Goal: Task Accomplishment & Management: Manage account settings

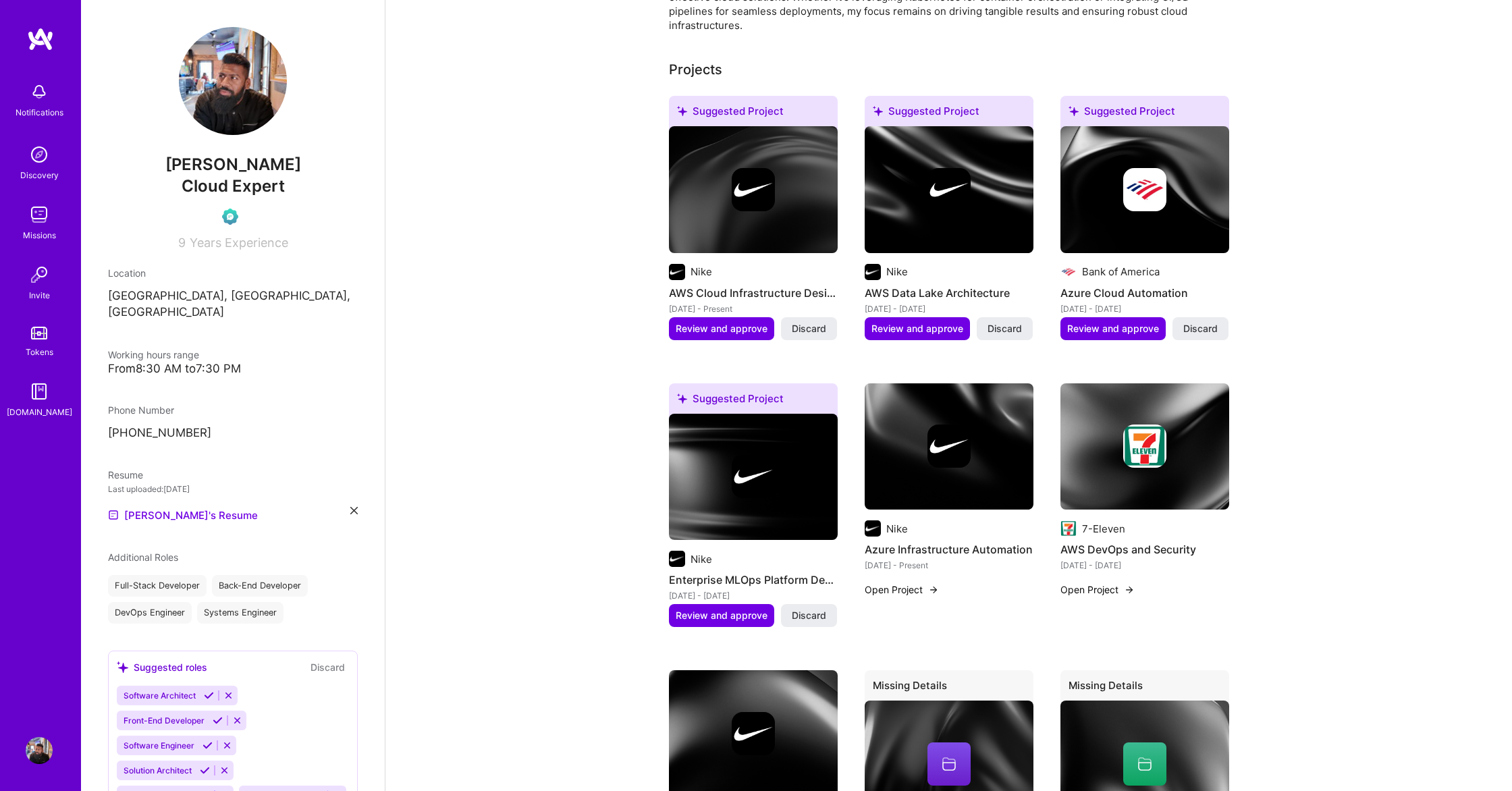
scroll to position [534, 0]
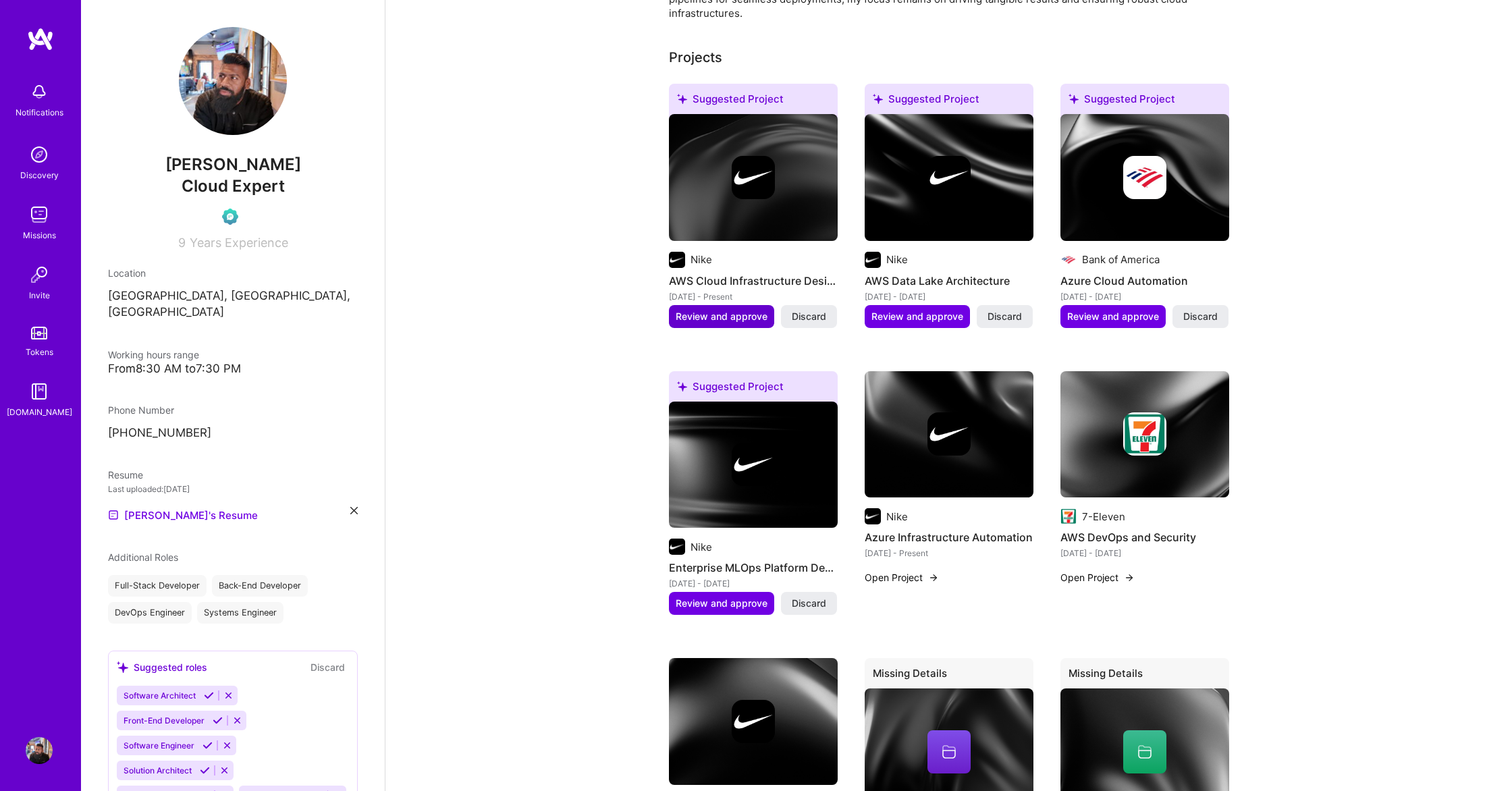
click at [706, 310] on span "Review and approve" at bounding box center [721, 316] width 92 height 13
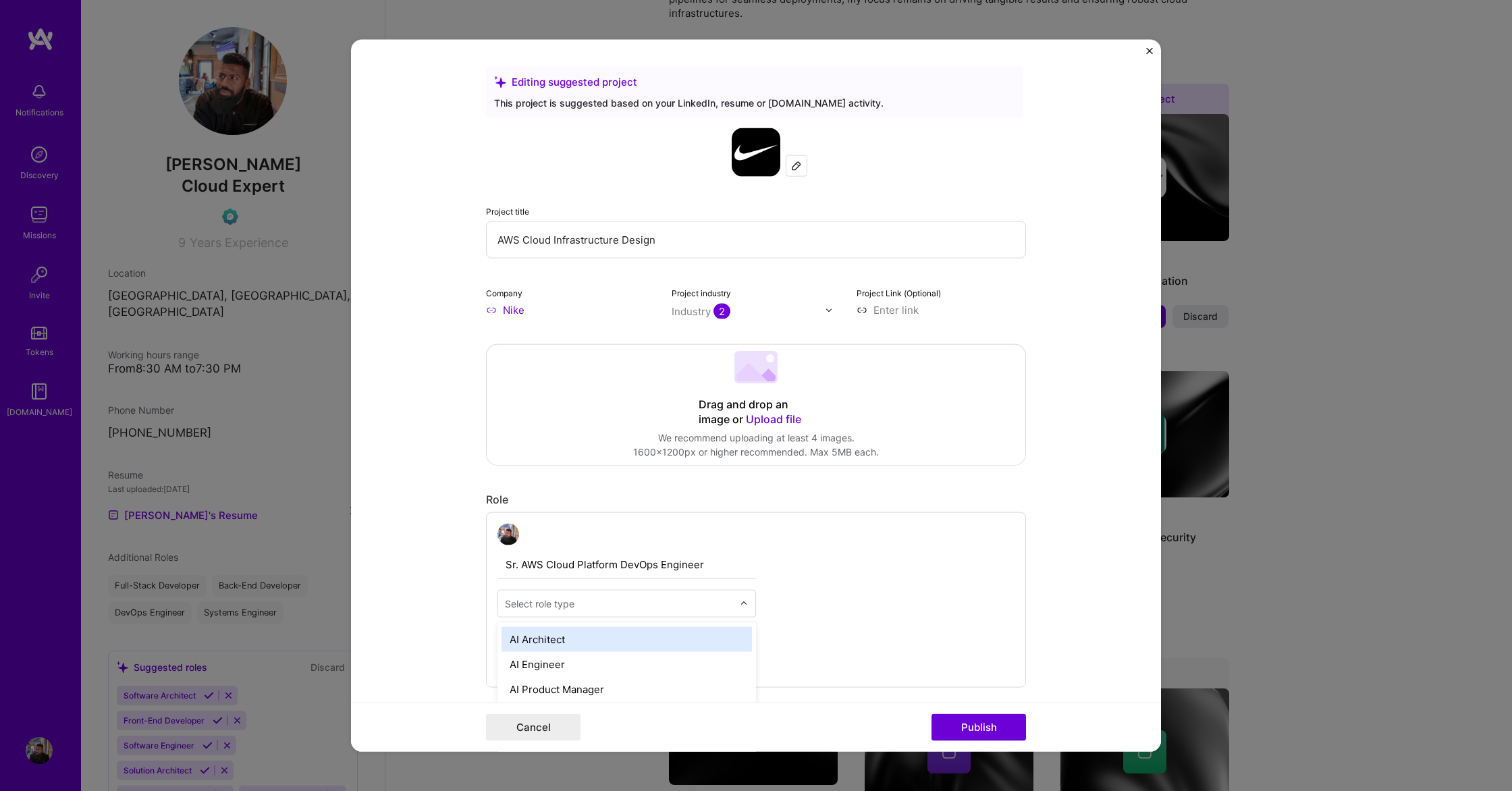
click at [736, 596] on div "Select role type" at bounding box center [619, 604] width 242 height 26
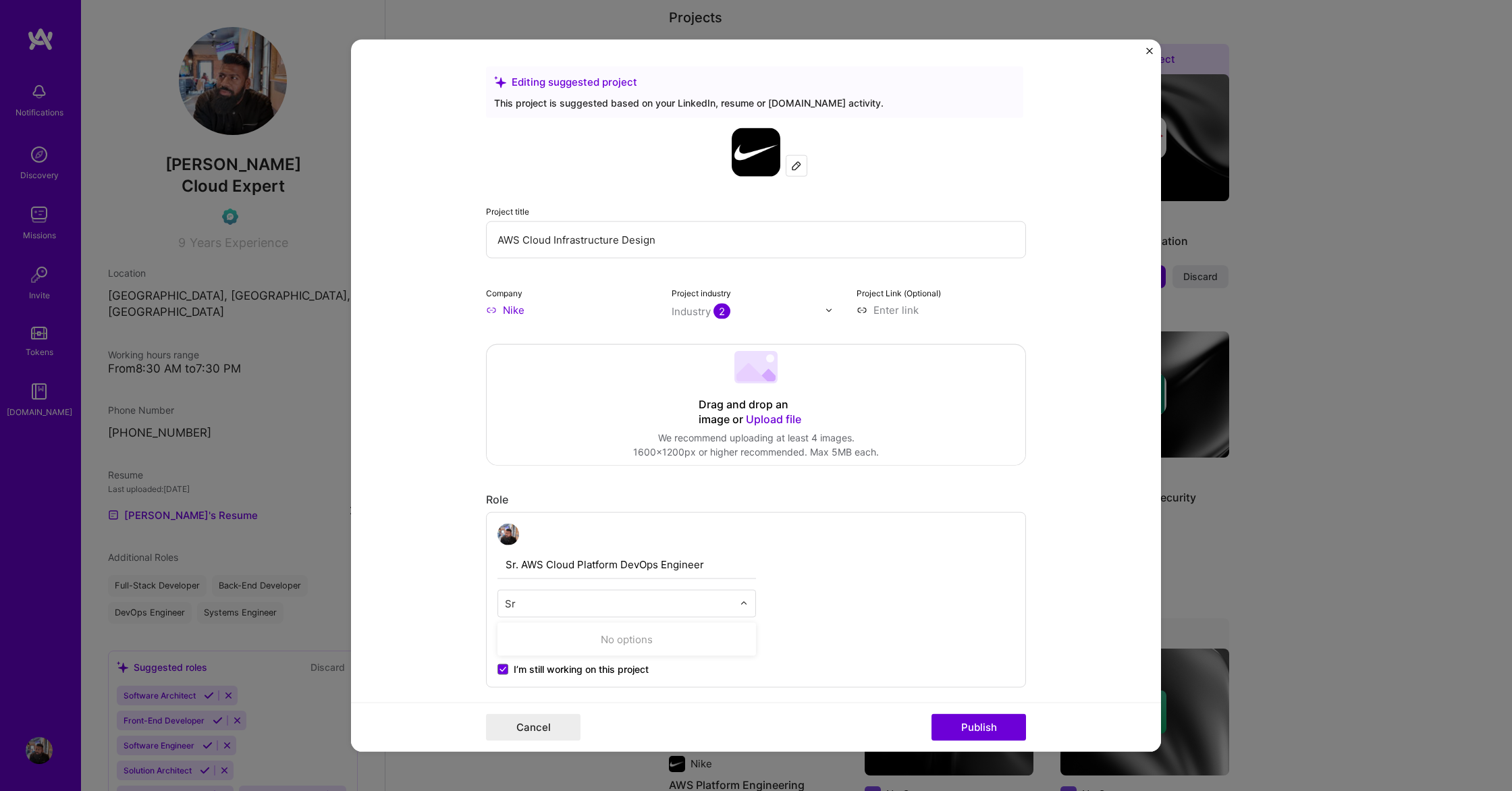
type input "S"
click at [897, 598] on div "Sr. AWS Cloud Platform DevOps Engineer option AI Researcher focused, 4 of 70. 7…" at bounding box center [756, 599] width 540 height 175
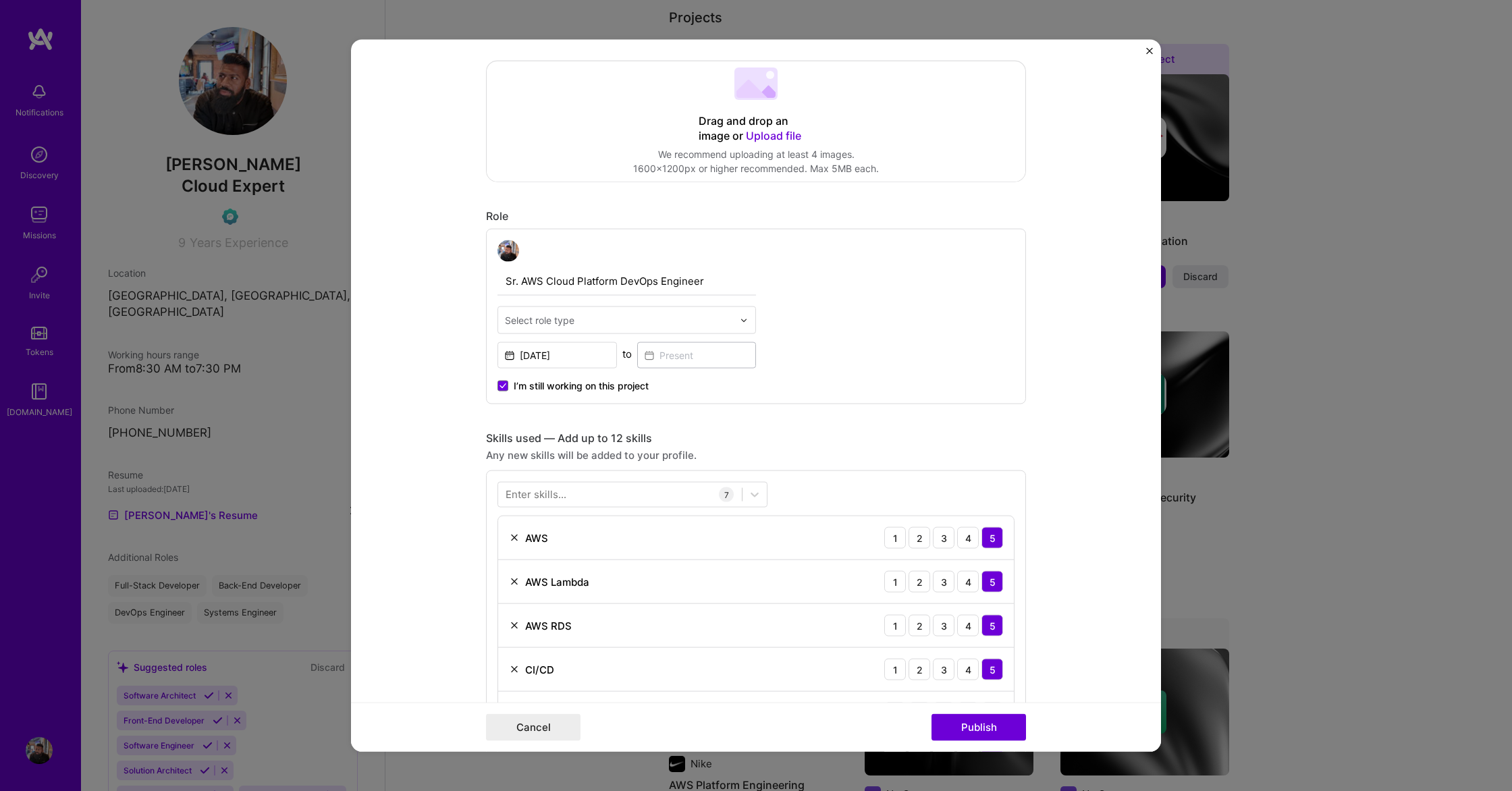
scroll to position [283, 0]
click at [742, 321] on img at bounding box center [743, 320] width 8 height 8
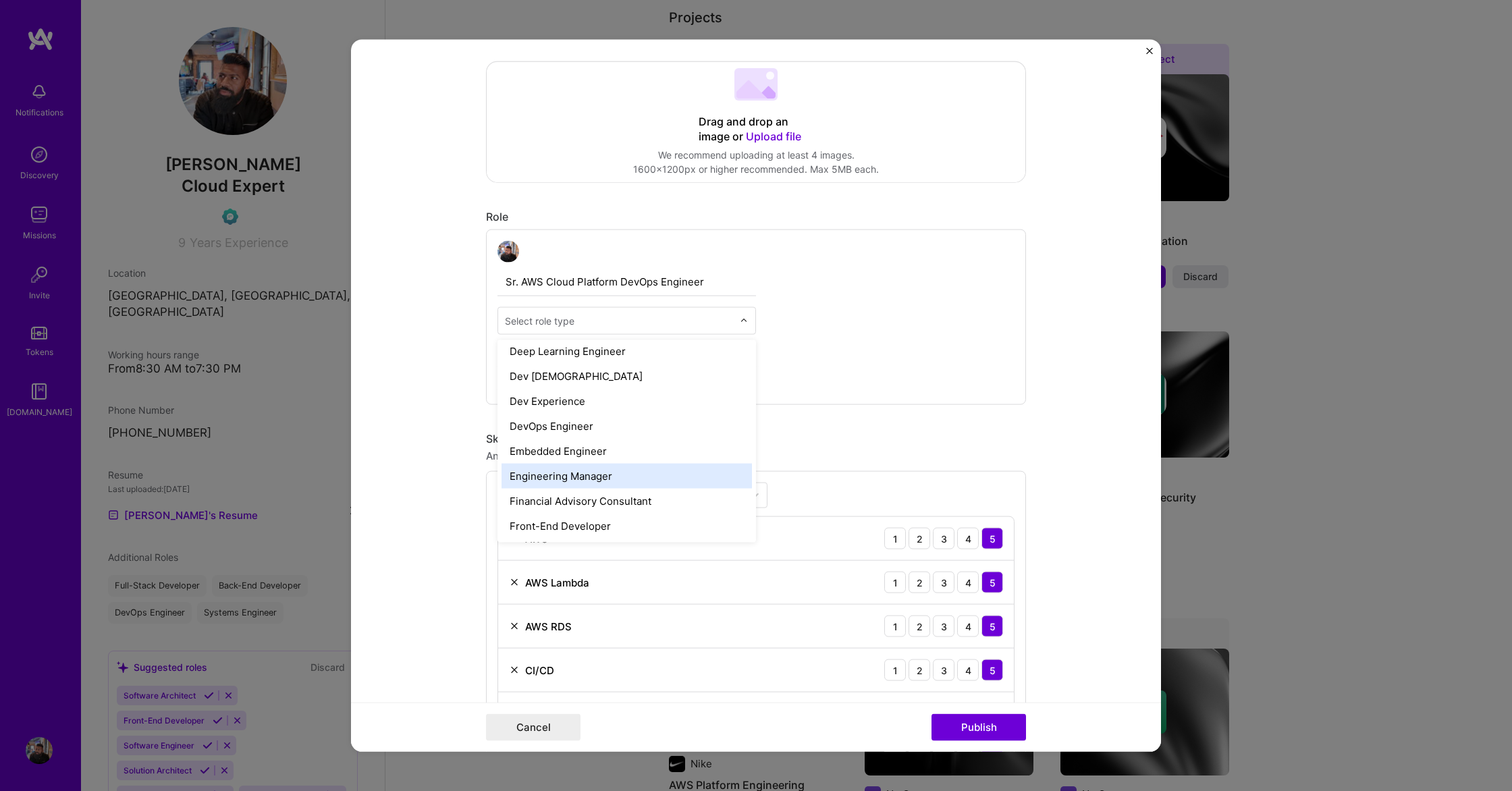
scroll to position [604, 0]
click at [607, 431] on div "DevOps Engineer" at bounding box center [627, 426] width 250 height 25
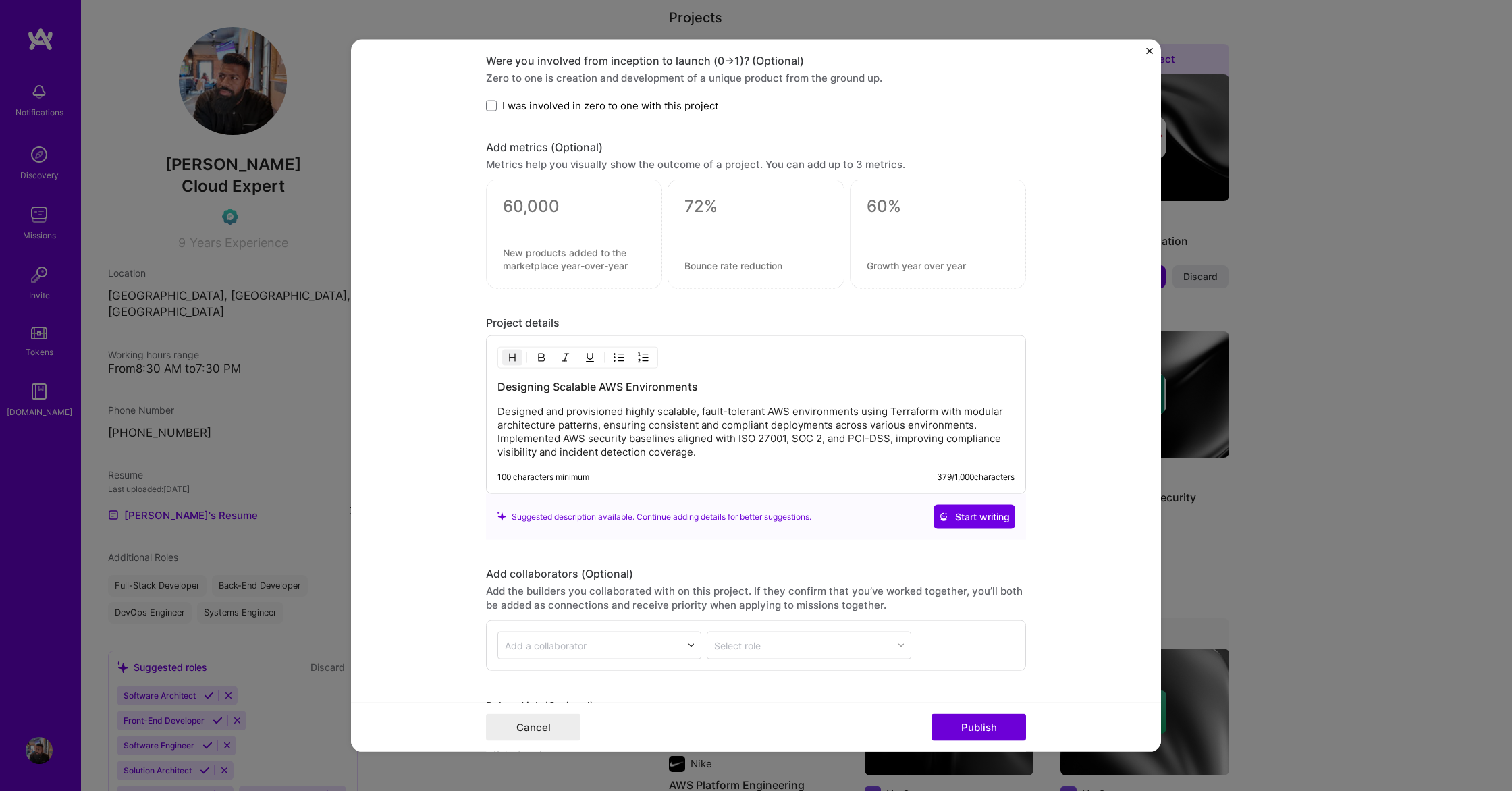
scroll to position [1264, 0]
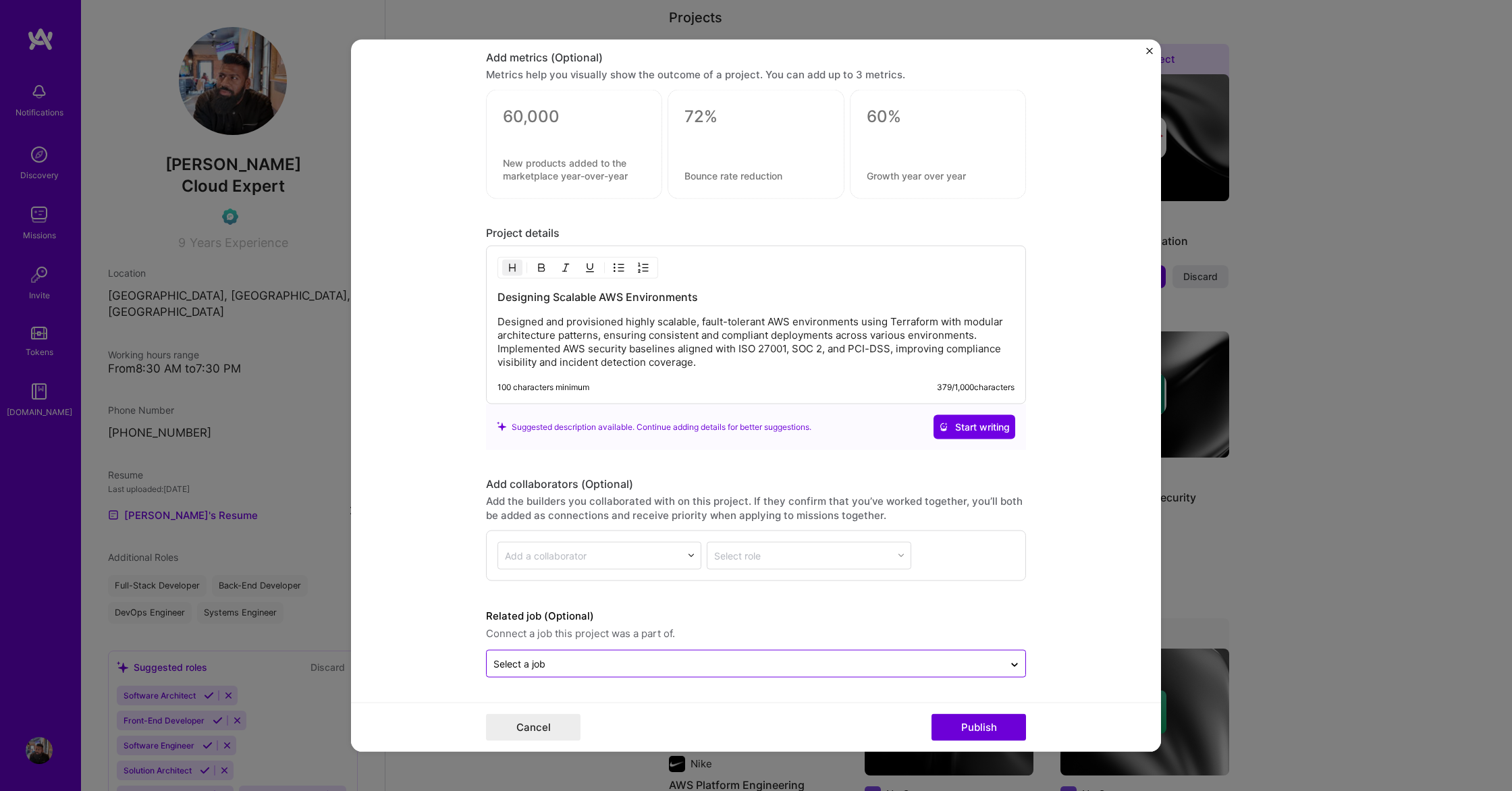
click at [976, 666] on input "text" at bounding box center [745, 663] width 503 height 14
click at [1015, 663] on icon at bounding box center [1015, 662] width 11 height 13
click at [972, 724] on button "Publish" at bounding box center [979, 726] width 95 height 27
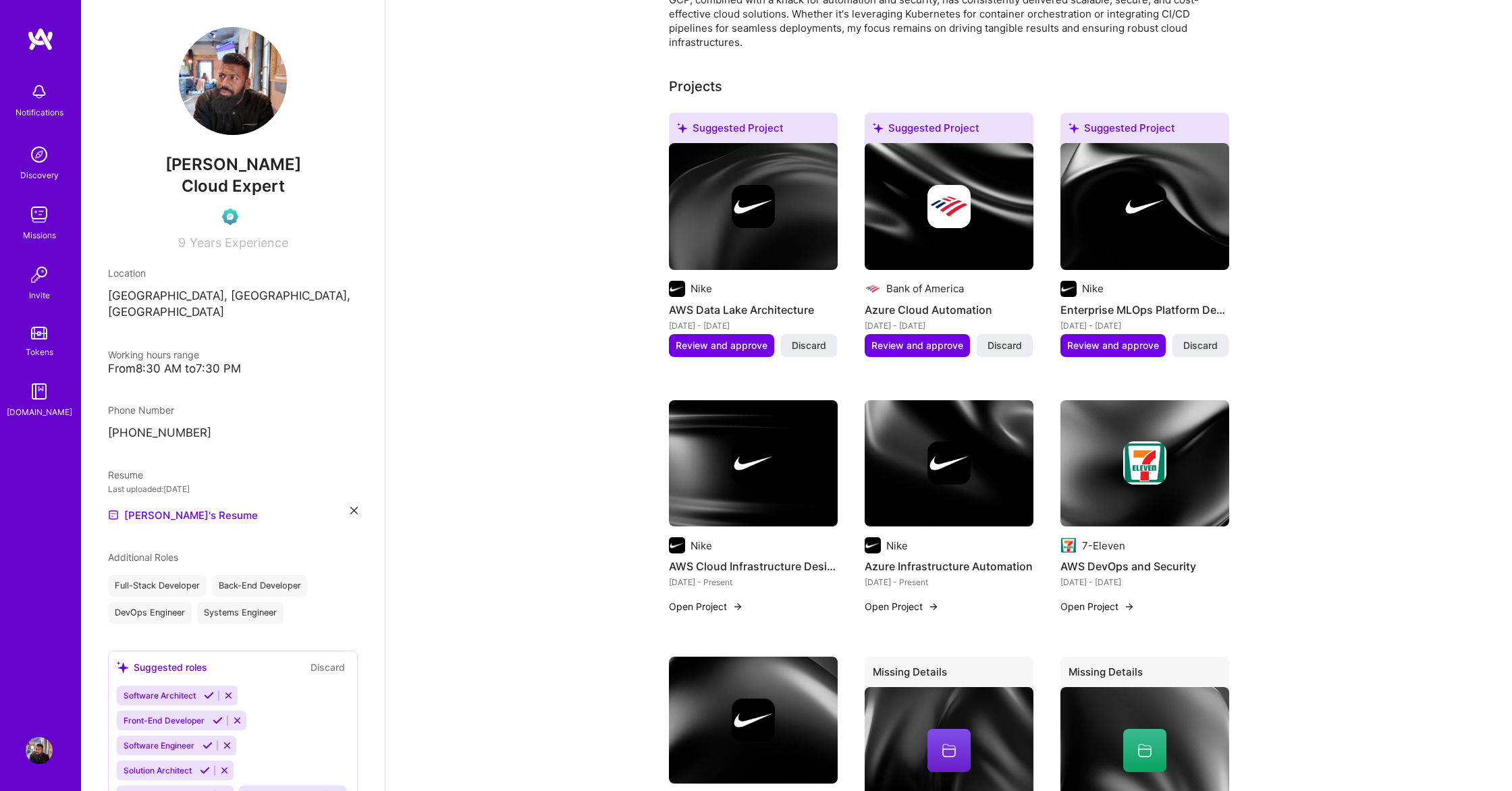
scroll to position [424, 0]
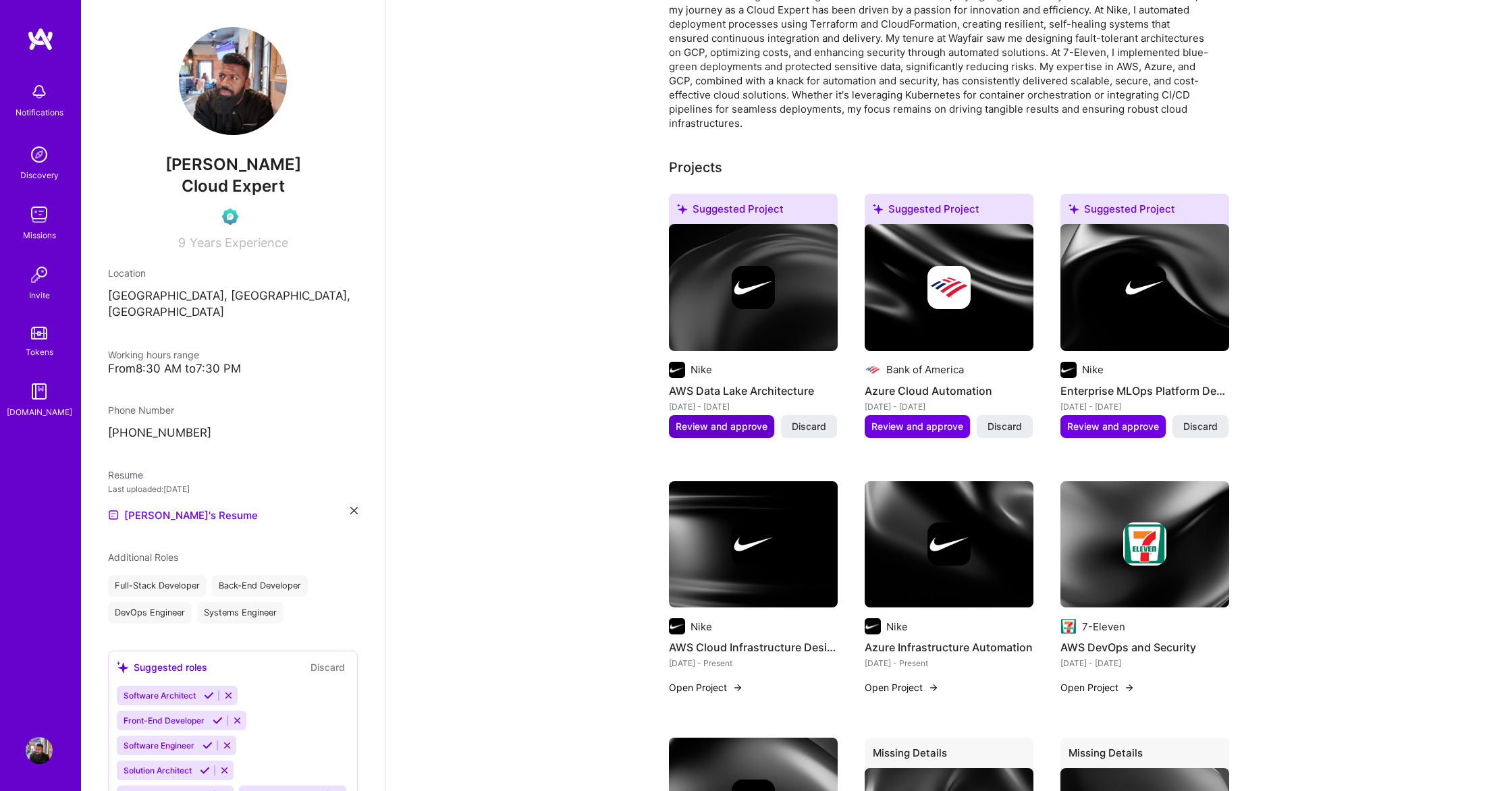
click at [742, 420] on span "Review and approve" at bounding box center [721, 426] width 92 height 13
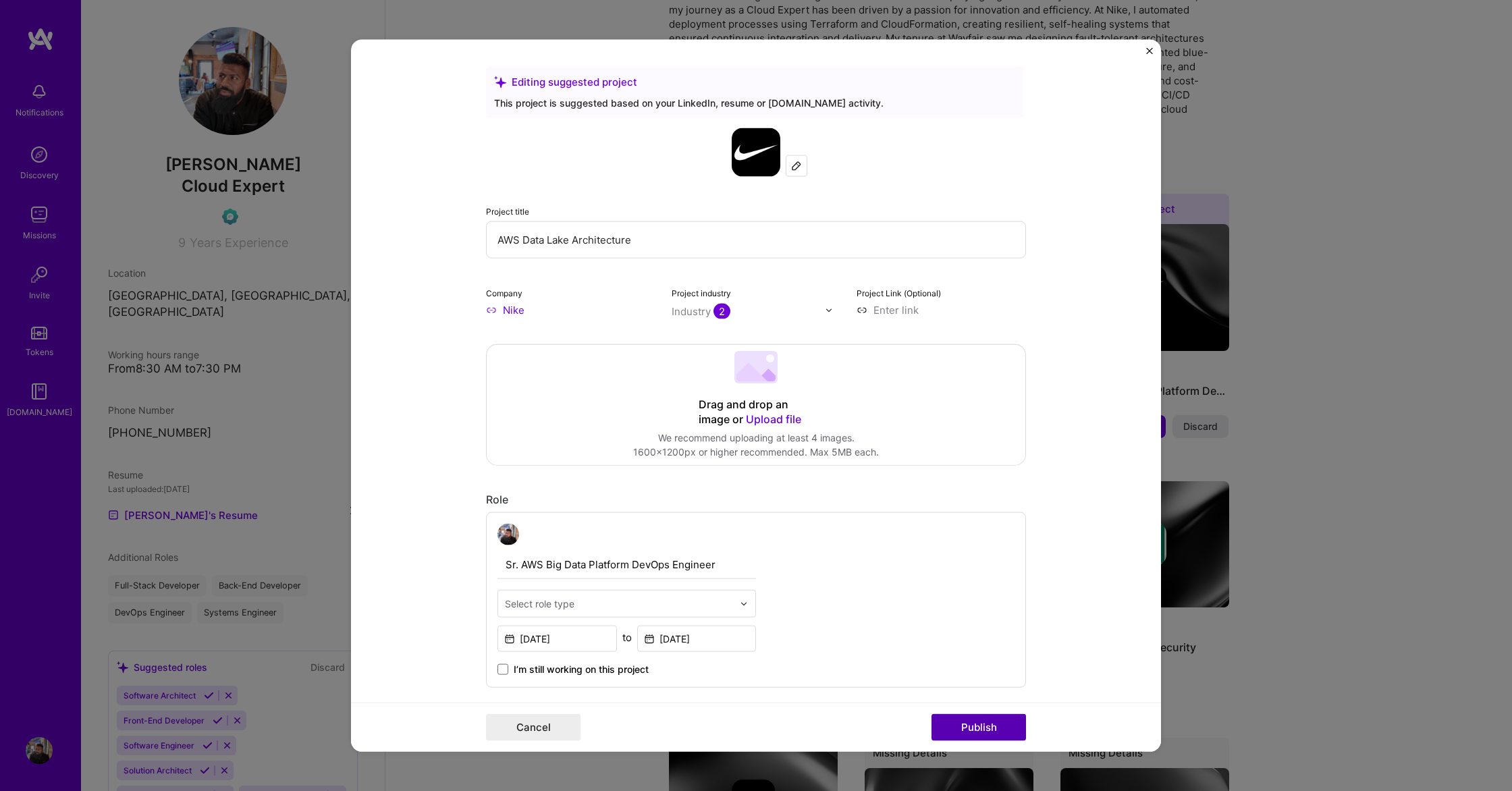
click at [980, 733] on button "Publish" at bounding box center [979, 726] width 95 height 27
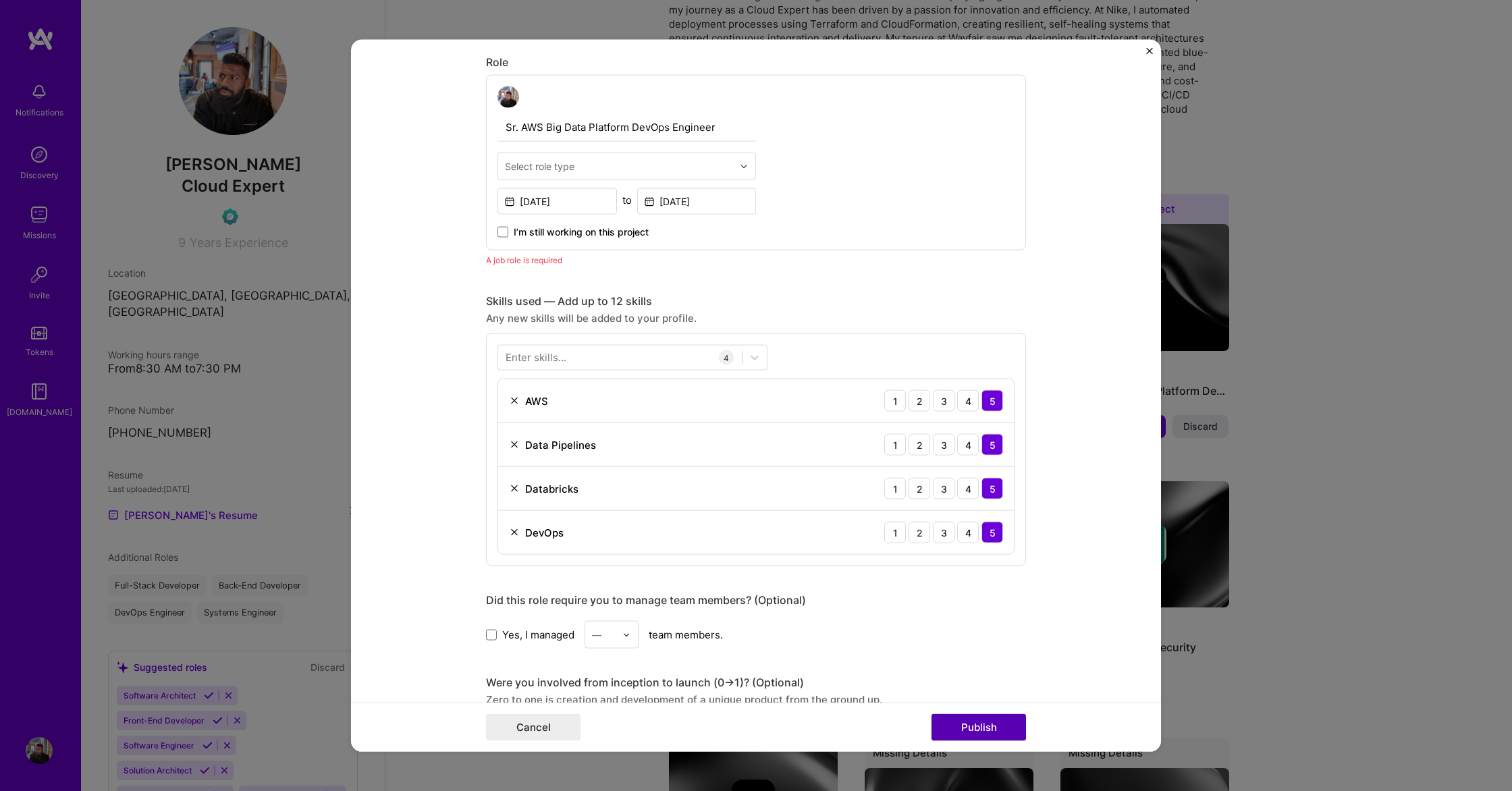
scroll to position [453, 0]
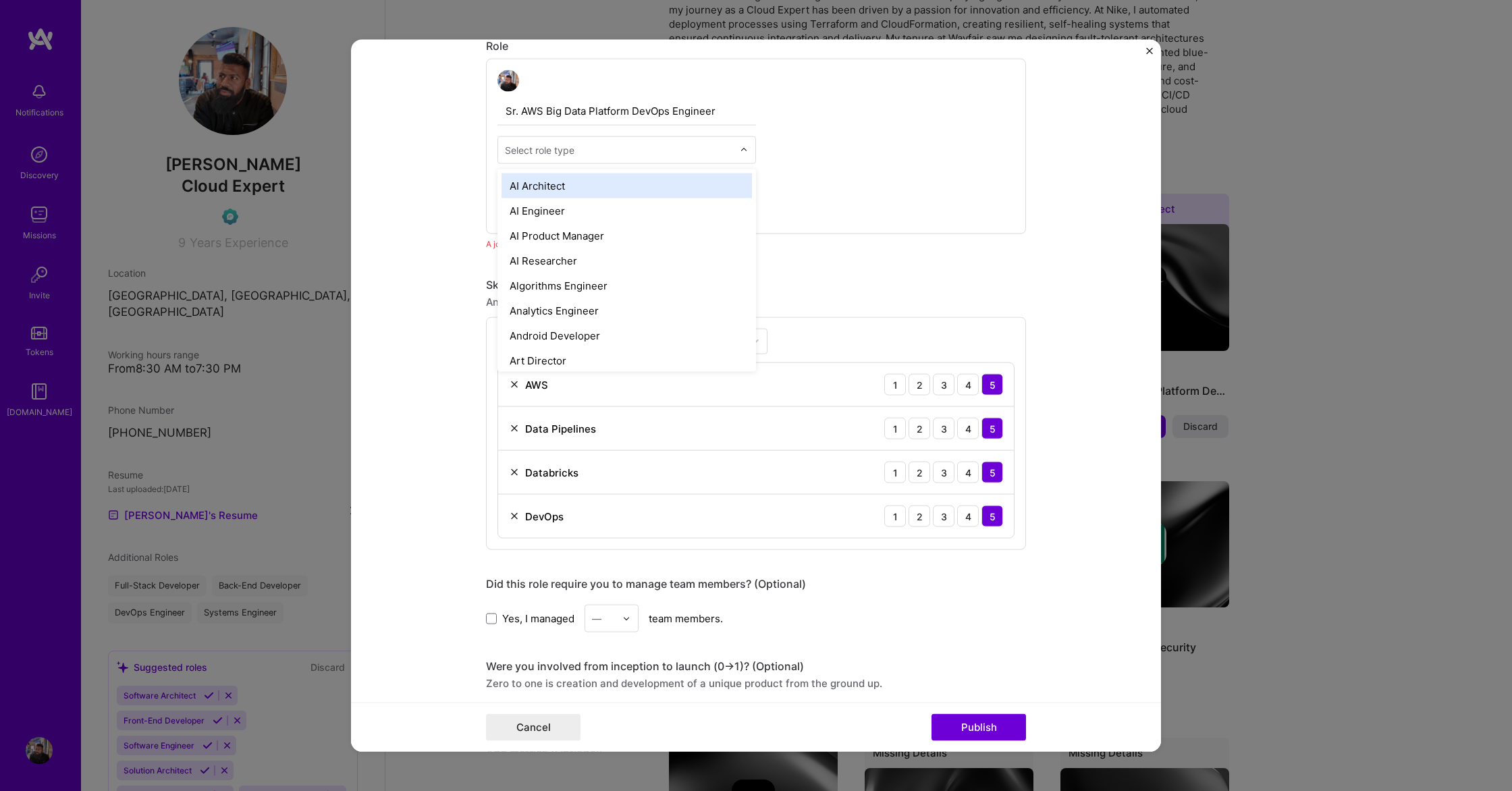
click at [614, 148] on input "text" at bounding box center [619, 150] width 229 height 14
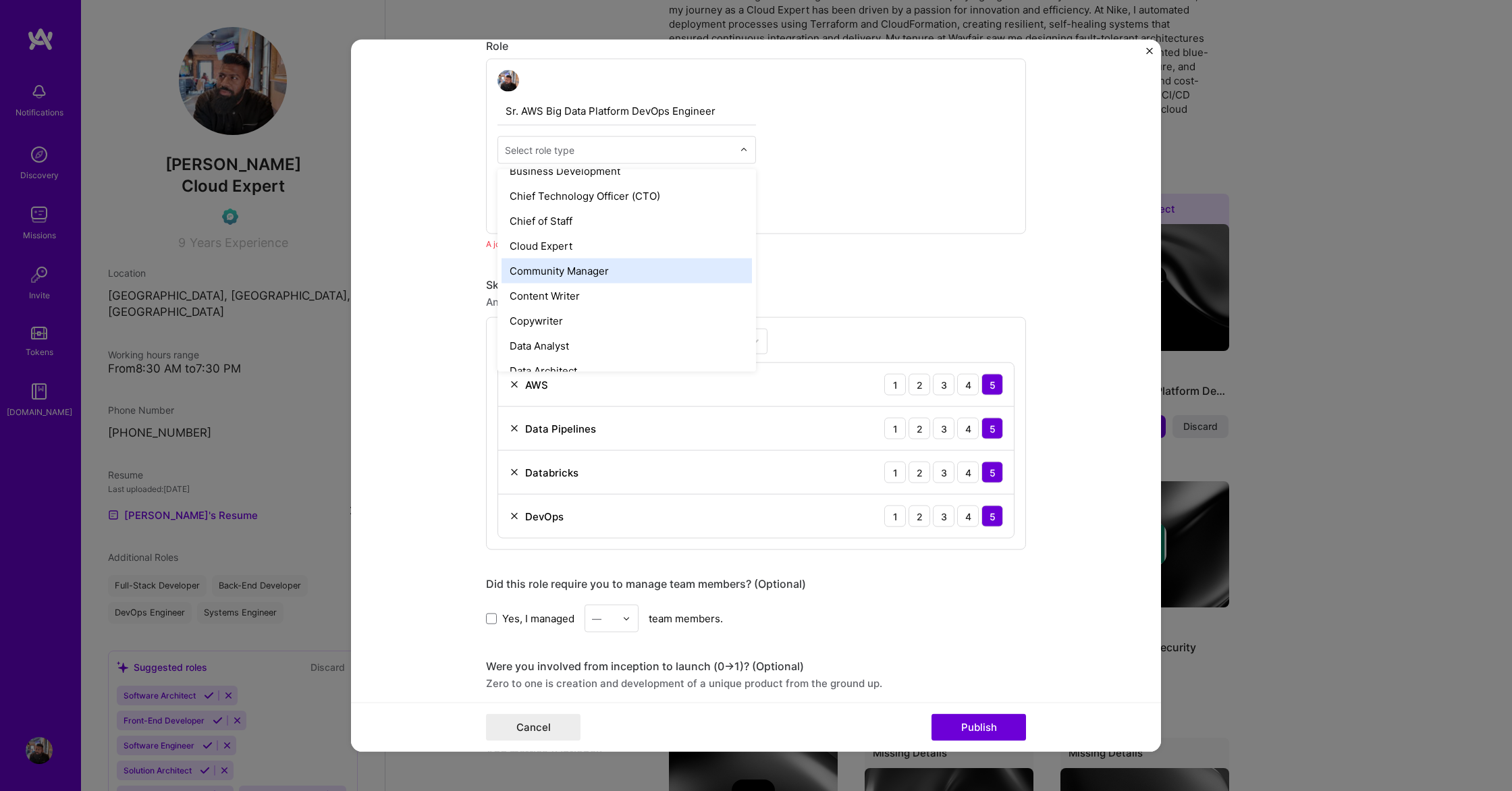
scroll to position [340, 0]
click at [596, 244] on div "Cloud Expert" at bounding box center [627, 244] width 250 height 25
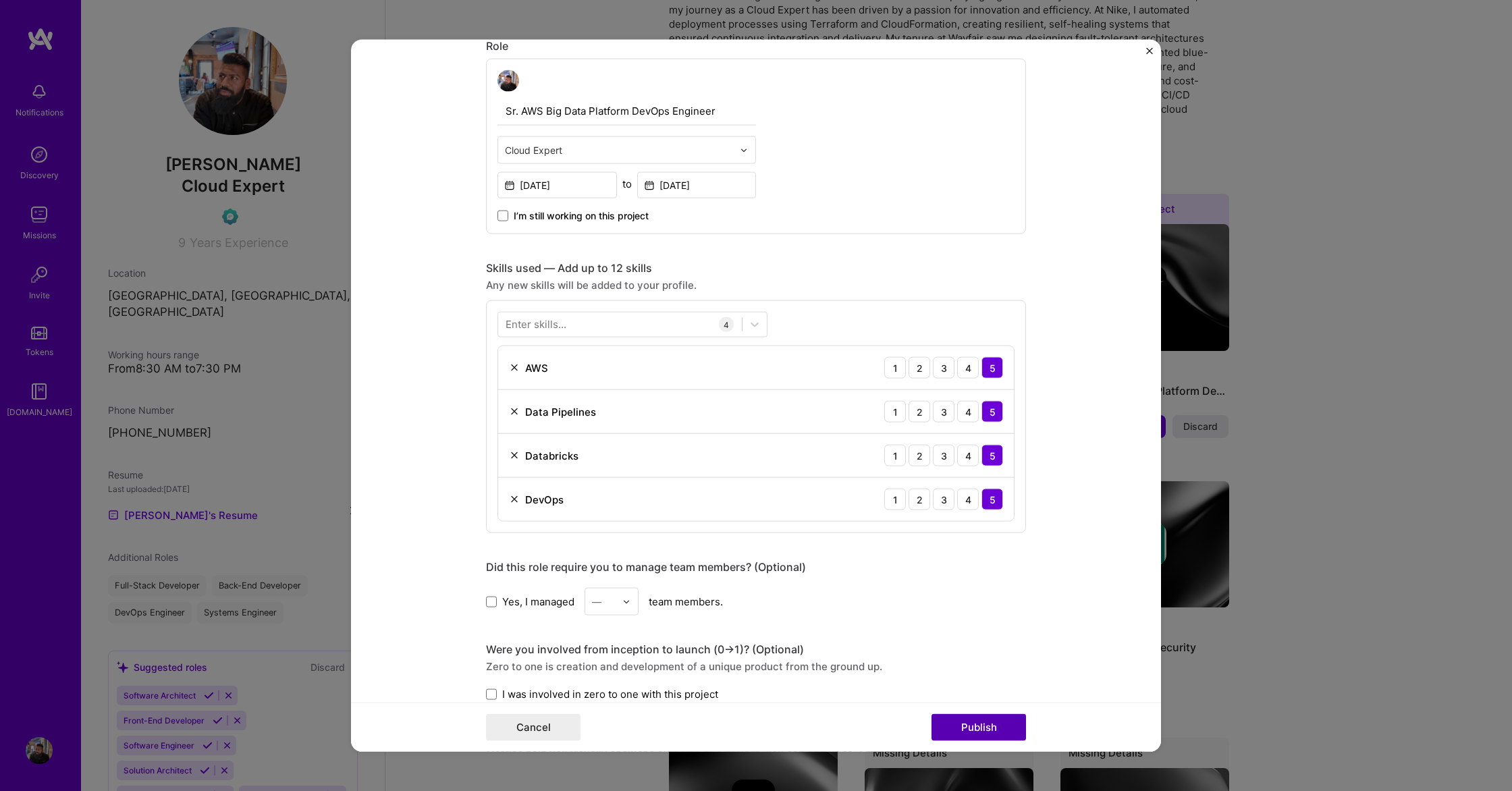
click at [972, 732] on button "Publish" at bounding box center [979, 726] width 95 height 27
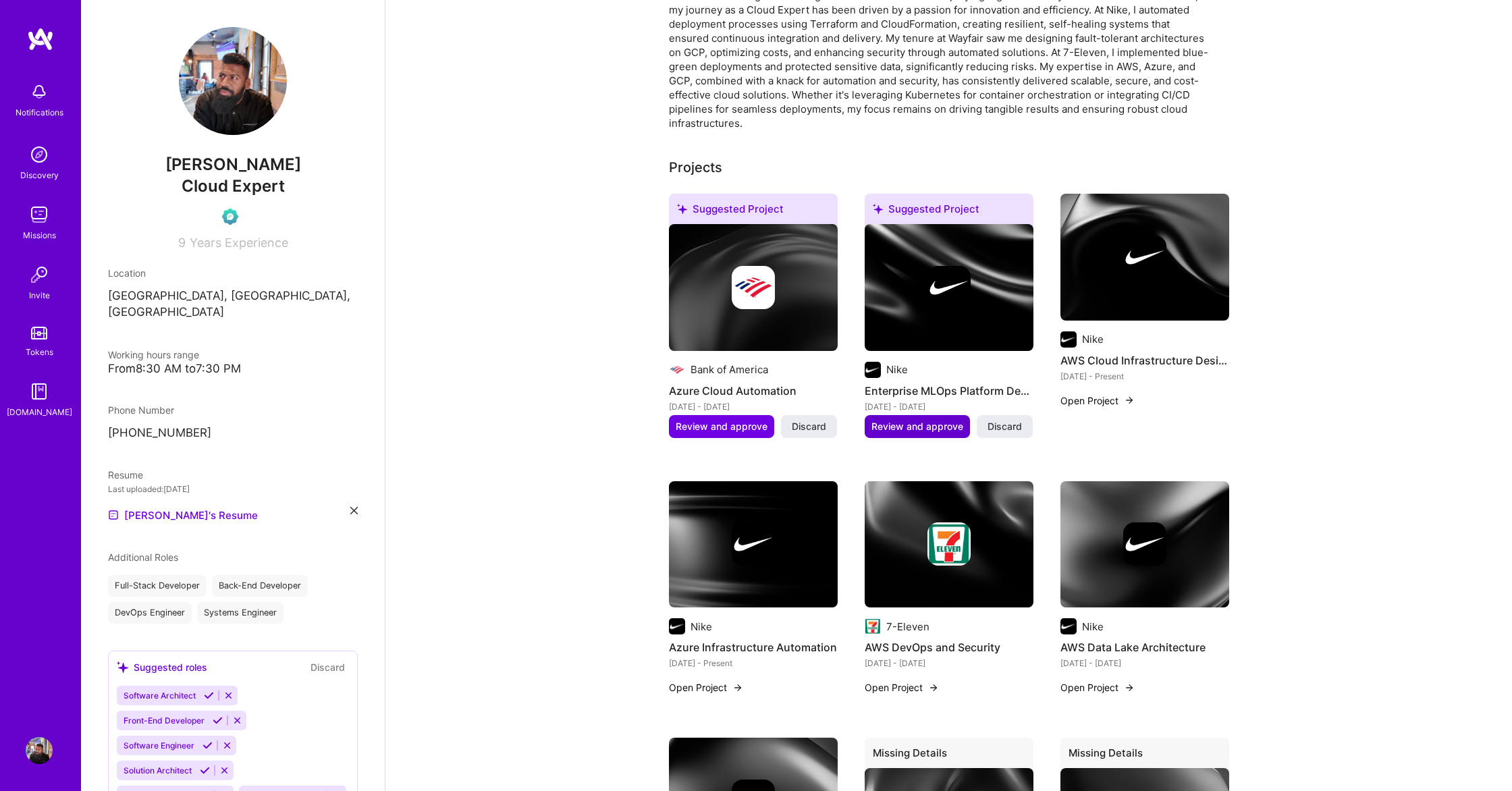
click at [938, 420] on span "Review and approve" at bounding box center [918, 426] width 92 height 13
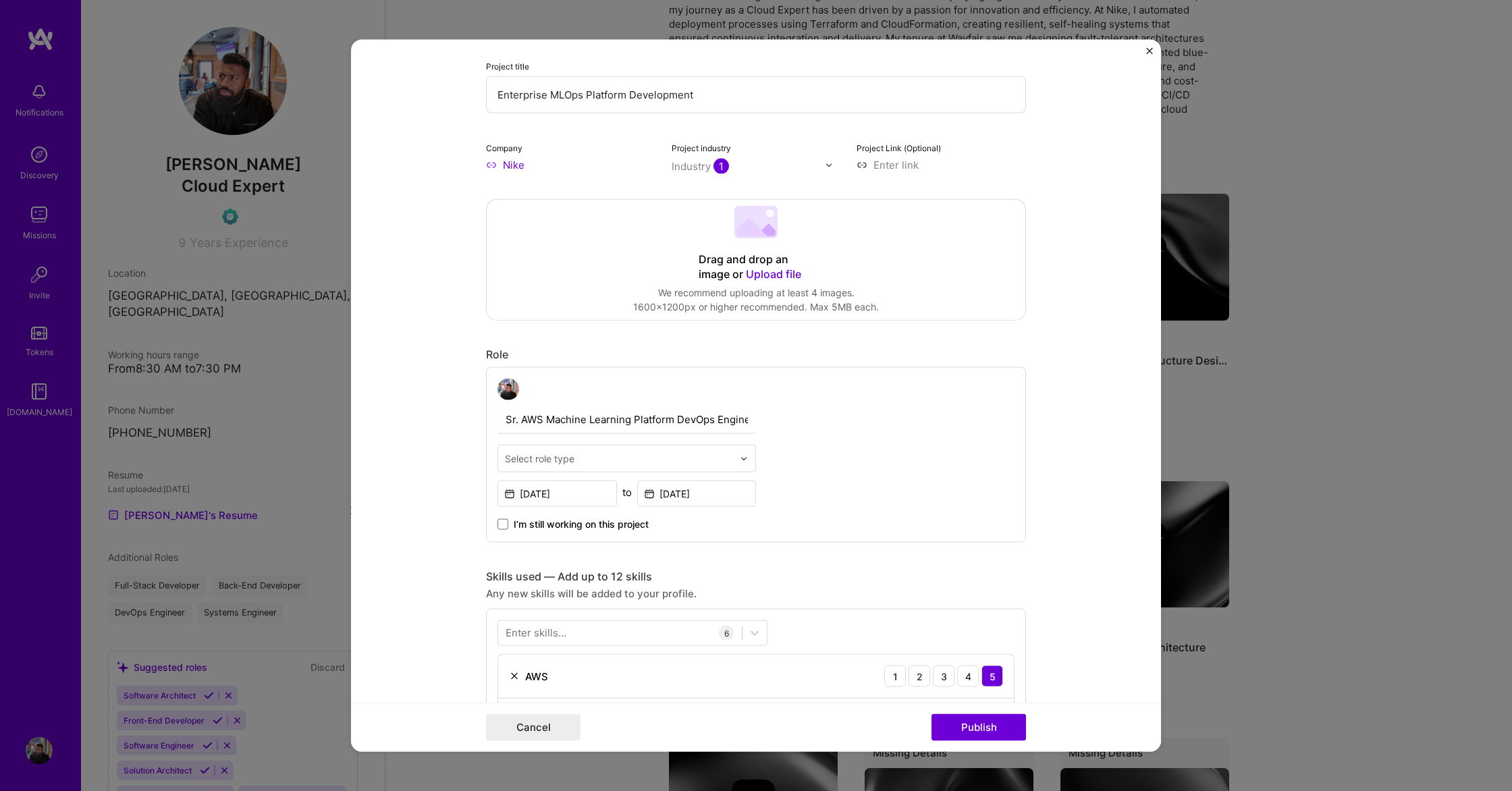
scroll to position [158, 0]
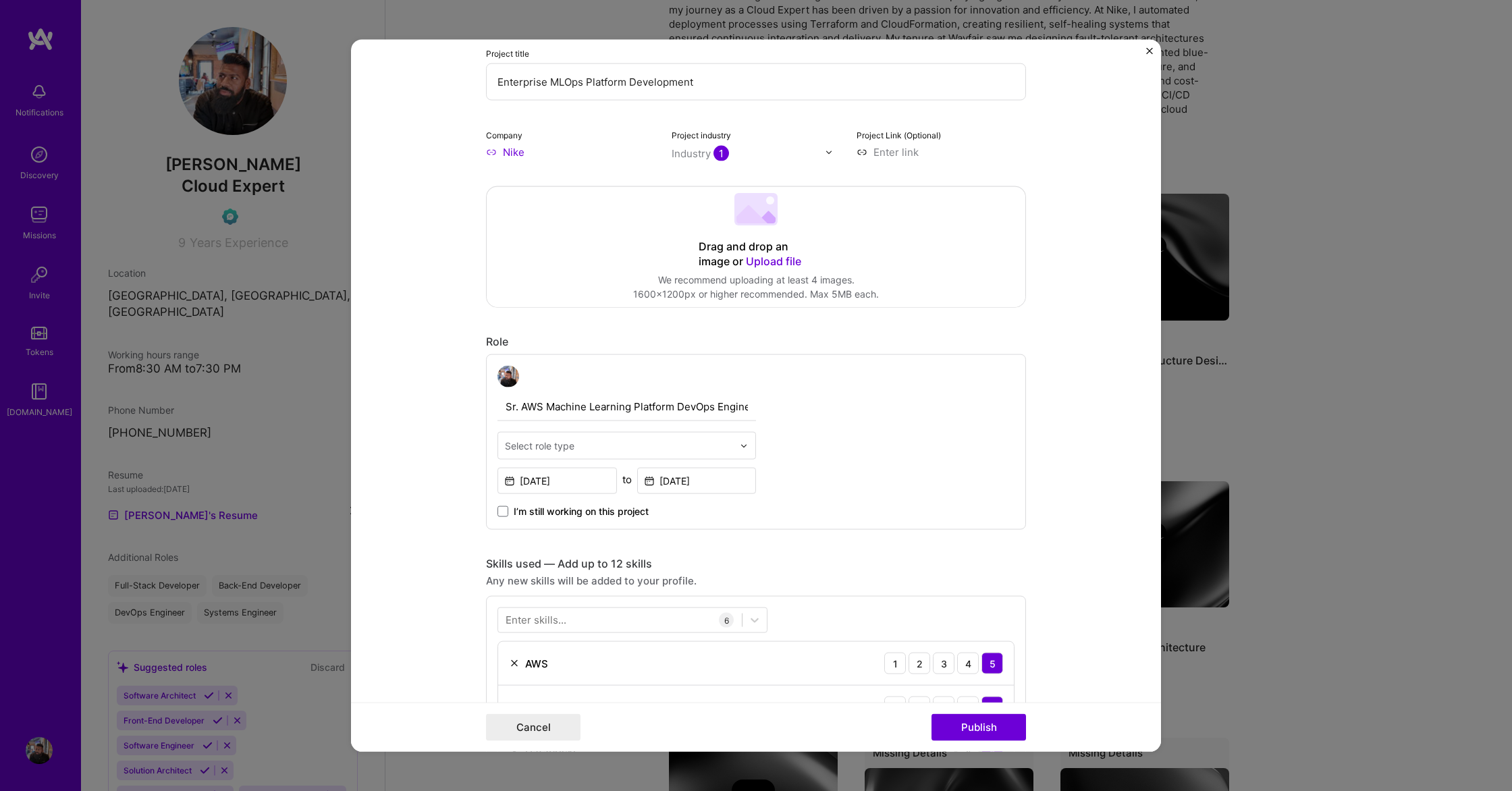
click at [645, 448] on input "text" at bounding box center [619, 445] width 229 height 14
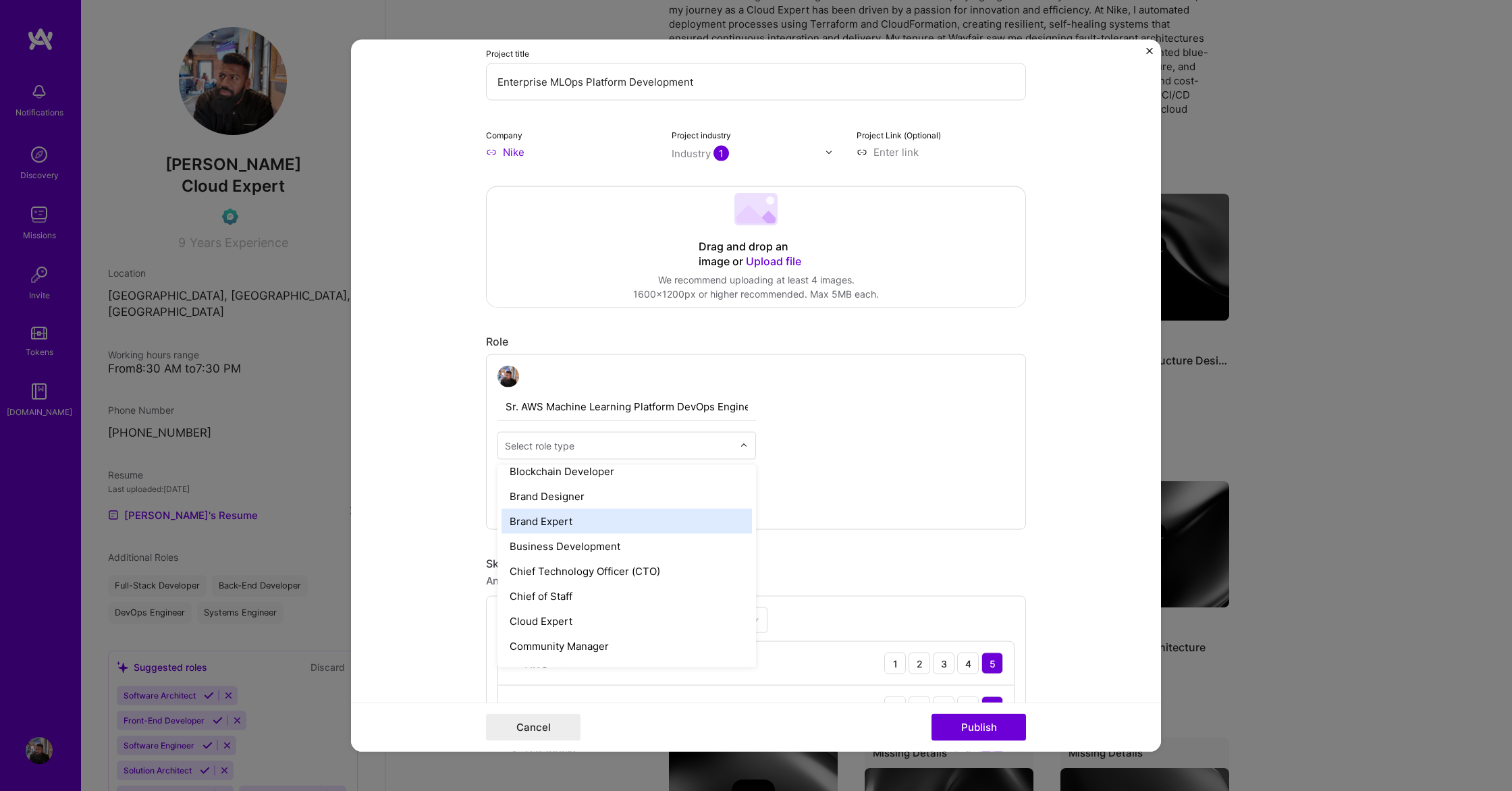
scroll to position [262, 0]
click at [562, 616] on div "Cloud Expert" at bounding box center [627, 618] width 250 height 25
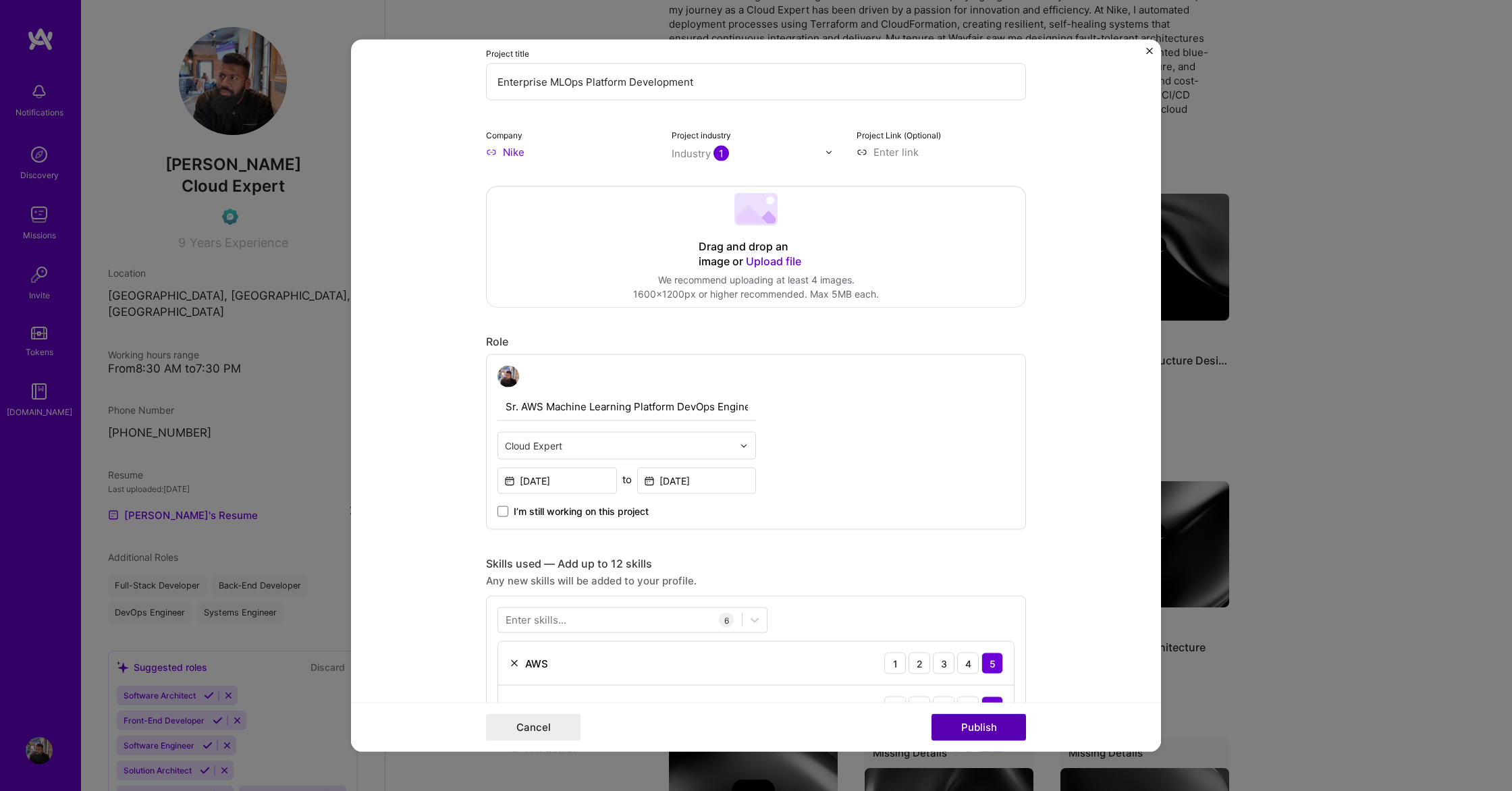
click at [956, 724] on button "Publish" at bounding box center [979, 726] width 95 height 27
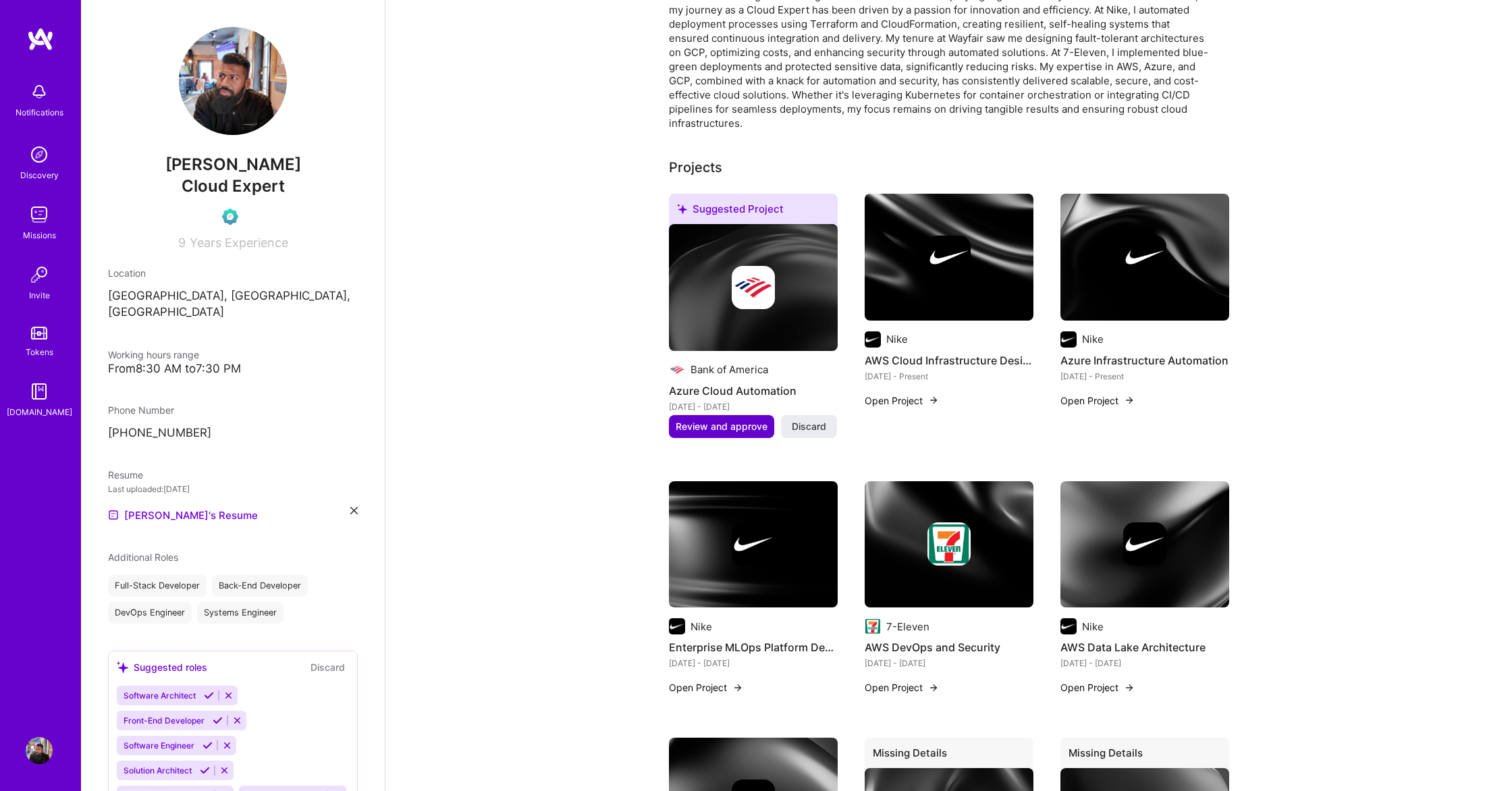
click at [746, 420] on span "Review and approve" at bounding box center [721, 426] width 92 height 13
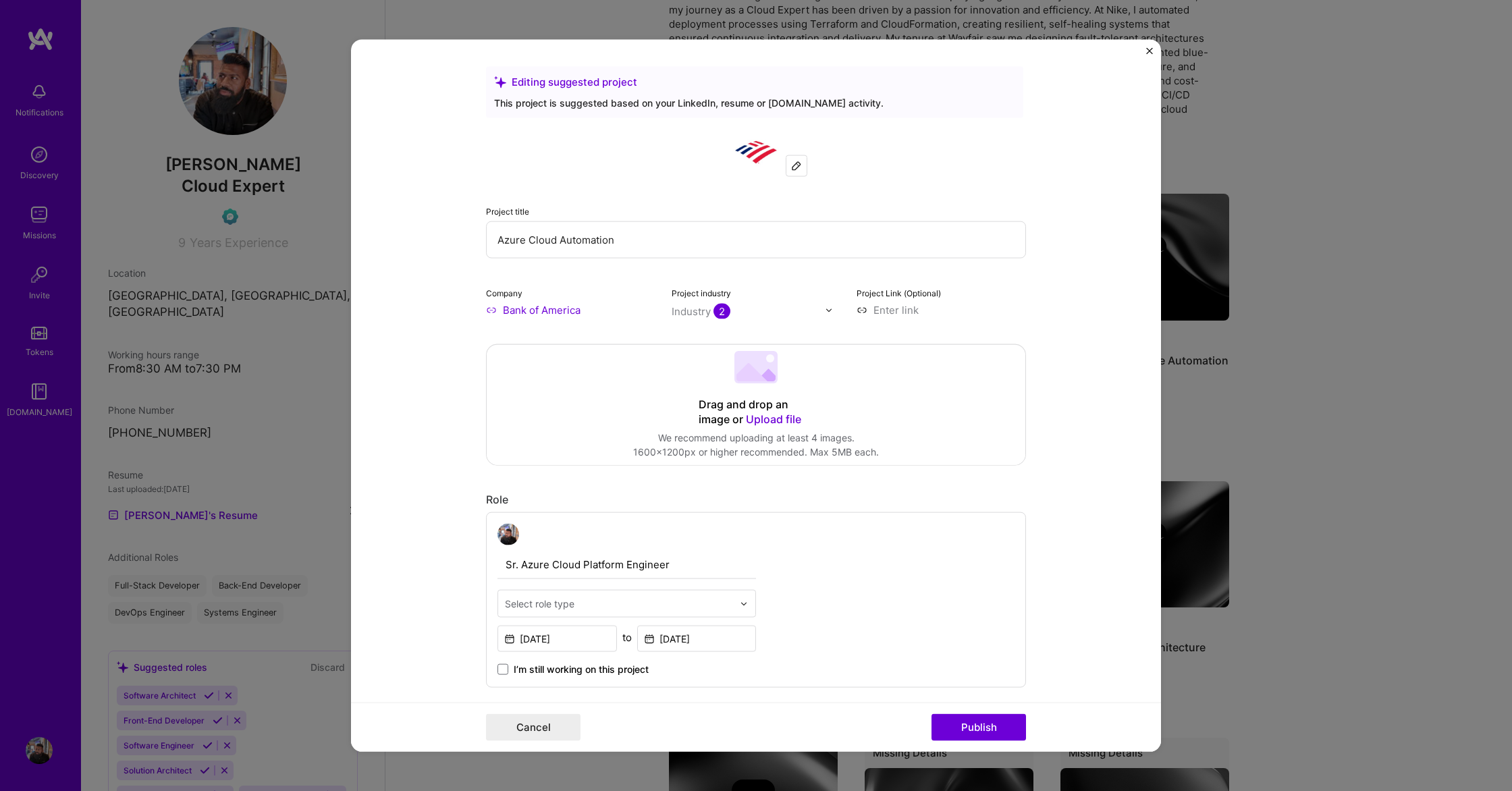
click at [668, 598] on input "text" at bounding box center [619, 604] width 229 height 14
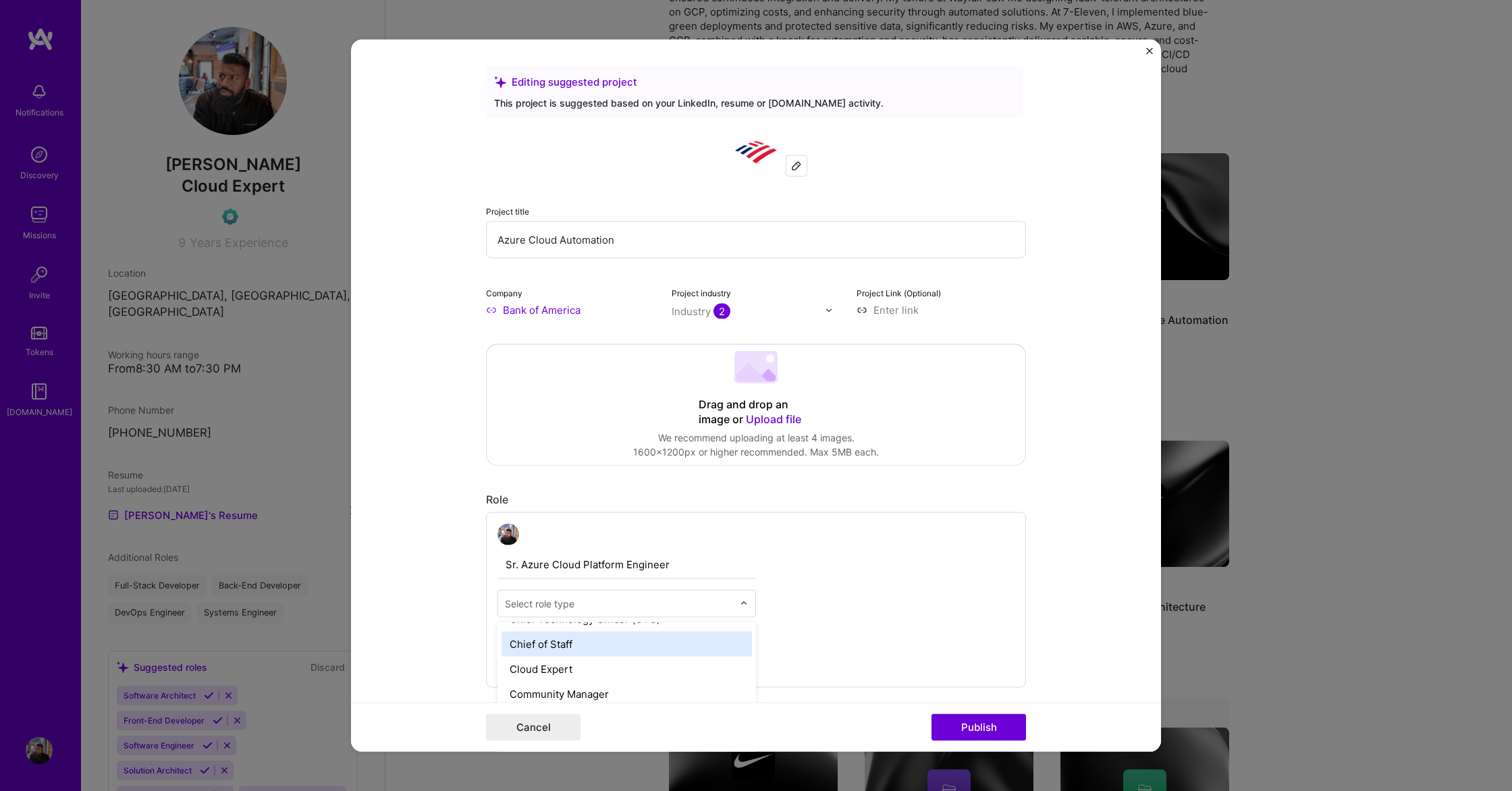
scroll to position [376, 0]
click at [609, 666] on div "Cloud Expert" at bounding box center [627, 662] width 250 height 25
click at [967, 725] on button "Publish" at bounding box center [979, 726] width 95 height 27
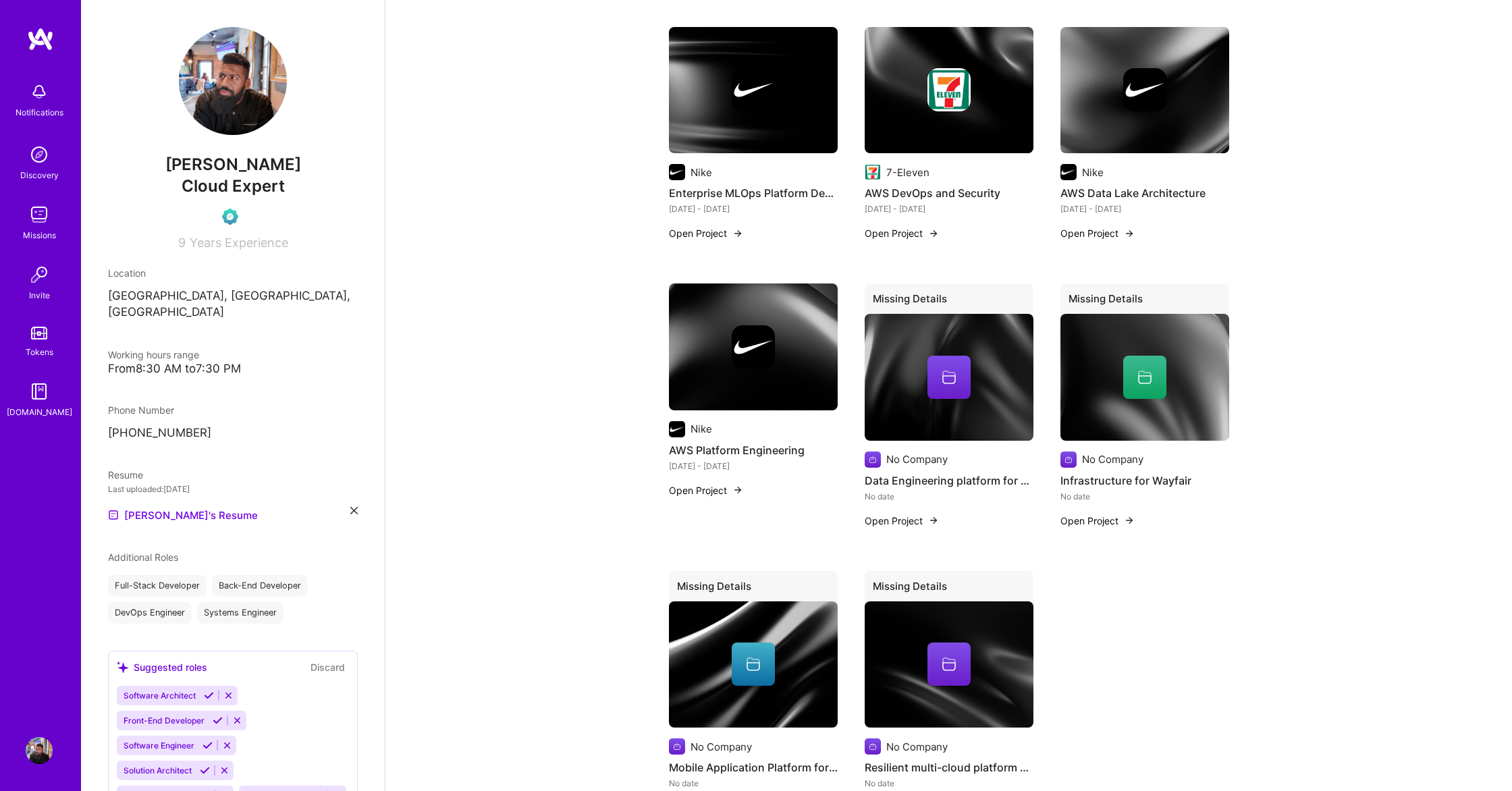
scroll to position [1305, 0]
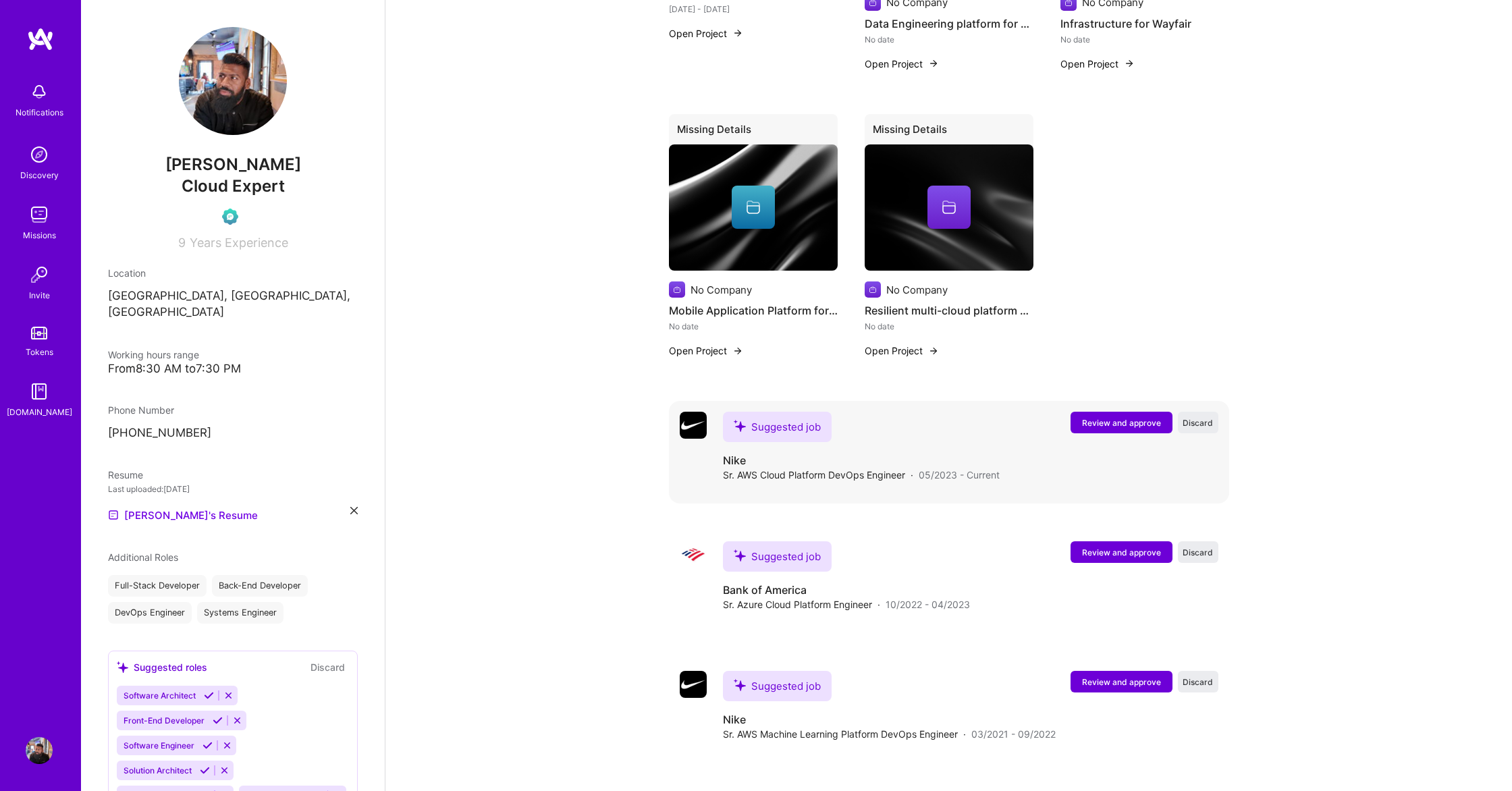
click at [1125, 411] on button "Review and approve" at bounding box center [1122, 422] width 102 height 22
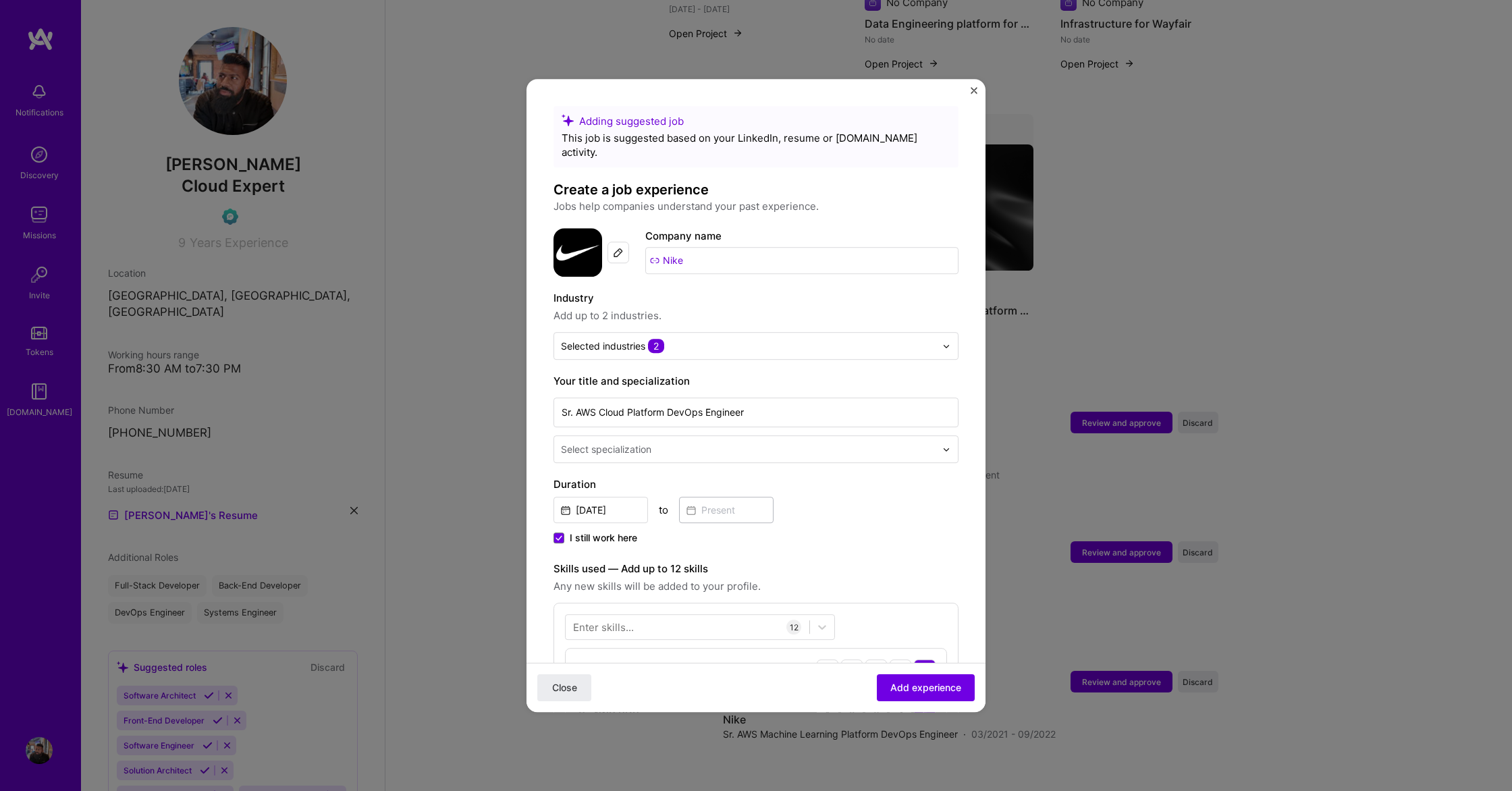
drag, startPoint x: 931, startPoint y: 683, endPoint x: 895, endPoint y: 539, distance: 148.4
click at [857, 444] on div "Select specialization" at bounding box center [748, 449] width 388 height 26
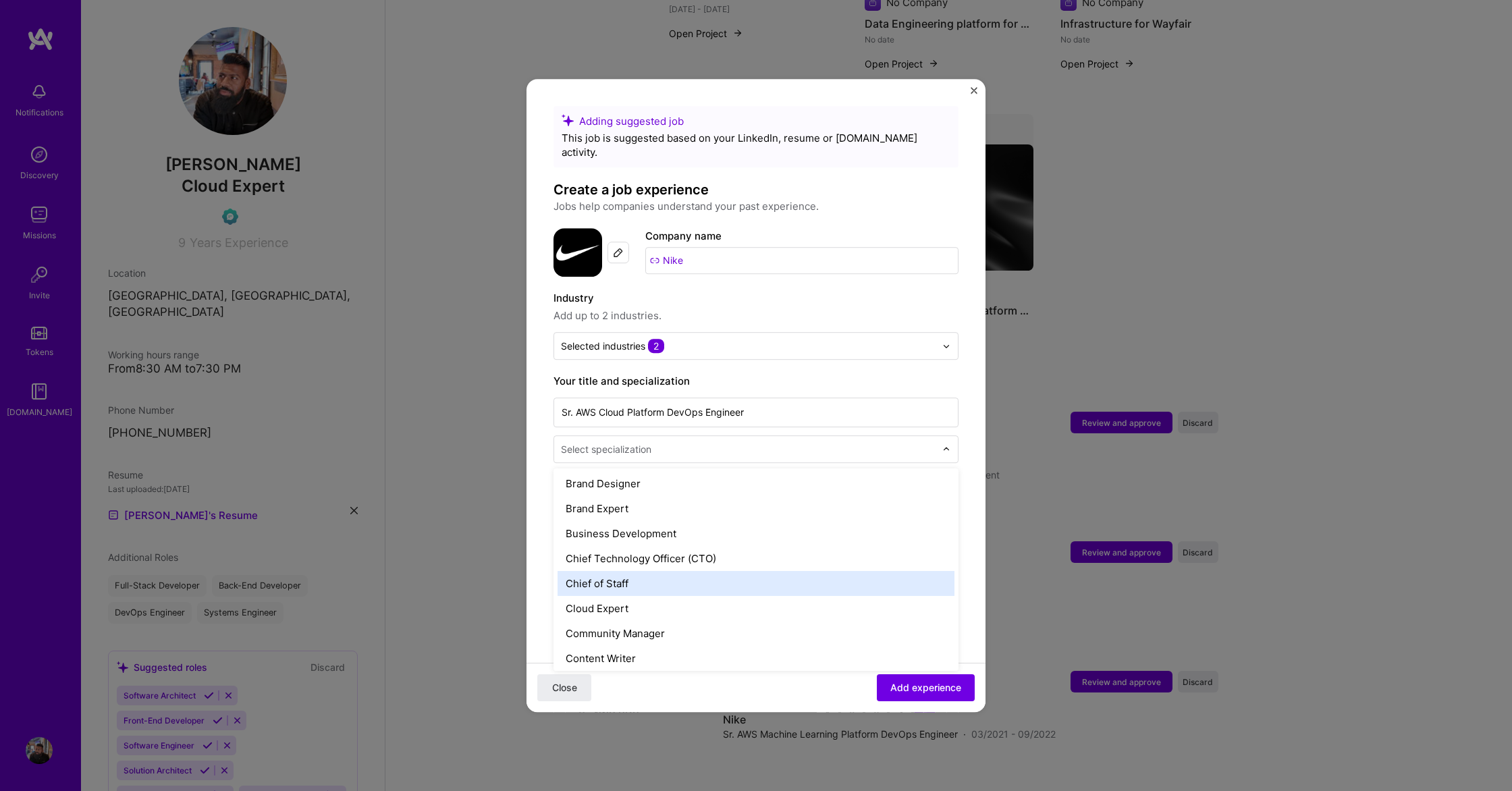
scroll to position [284, 0]
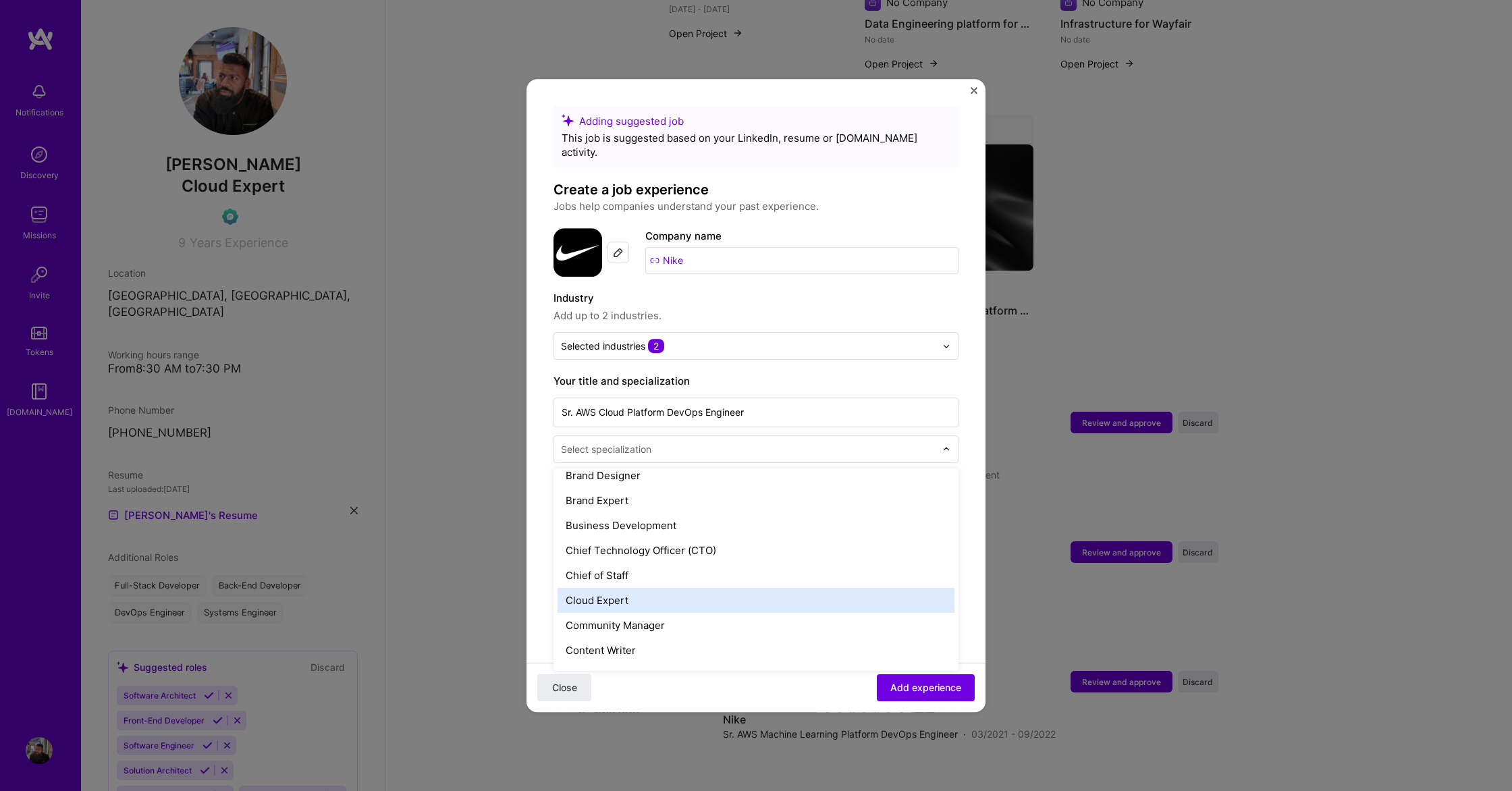
click at [784, 588] on div "Cloud Expert" at bounding box center [756, 600] width 397 height 25
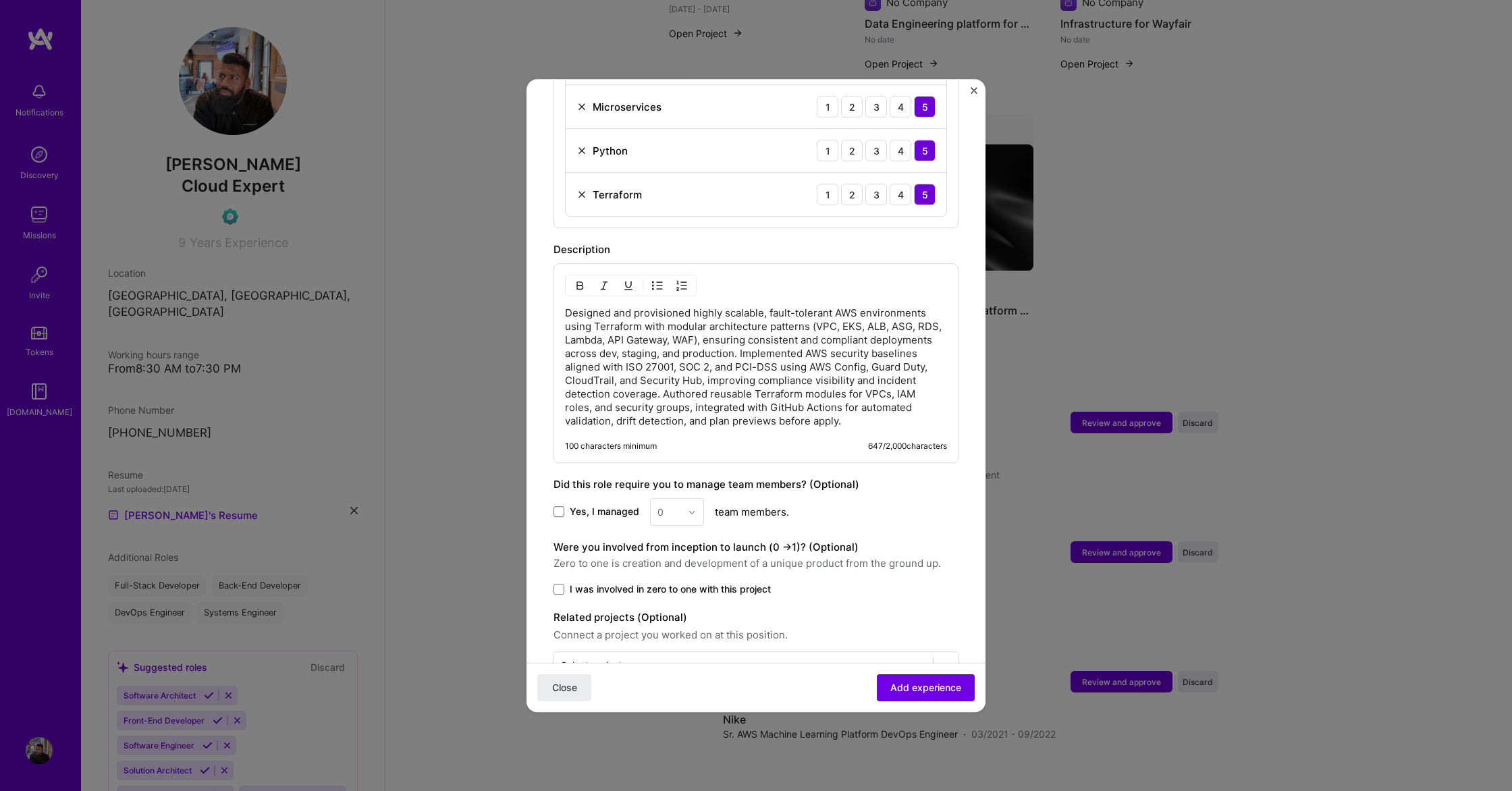
scroll to position [987, 0]
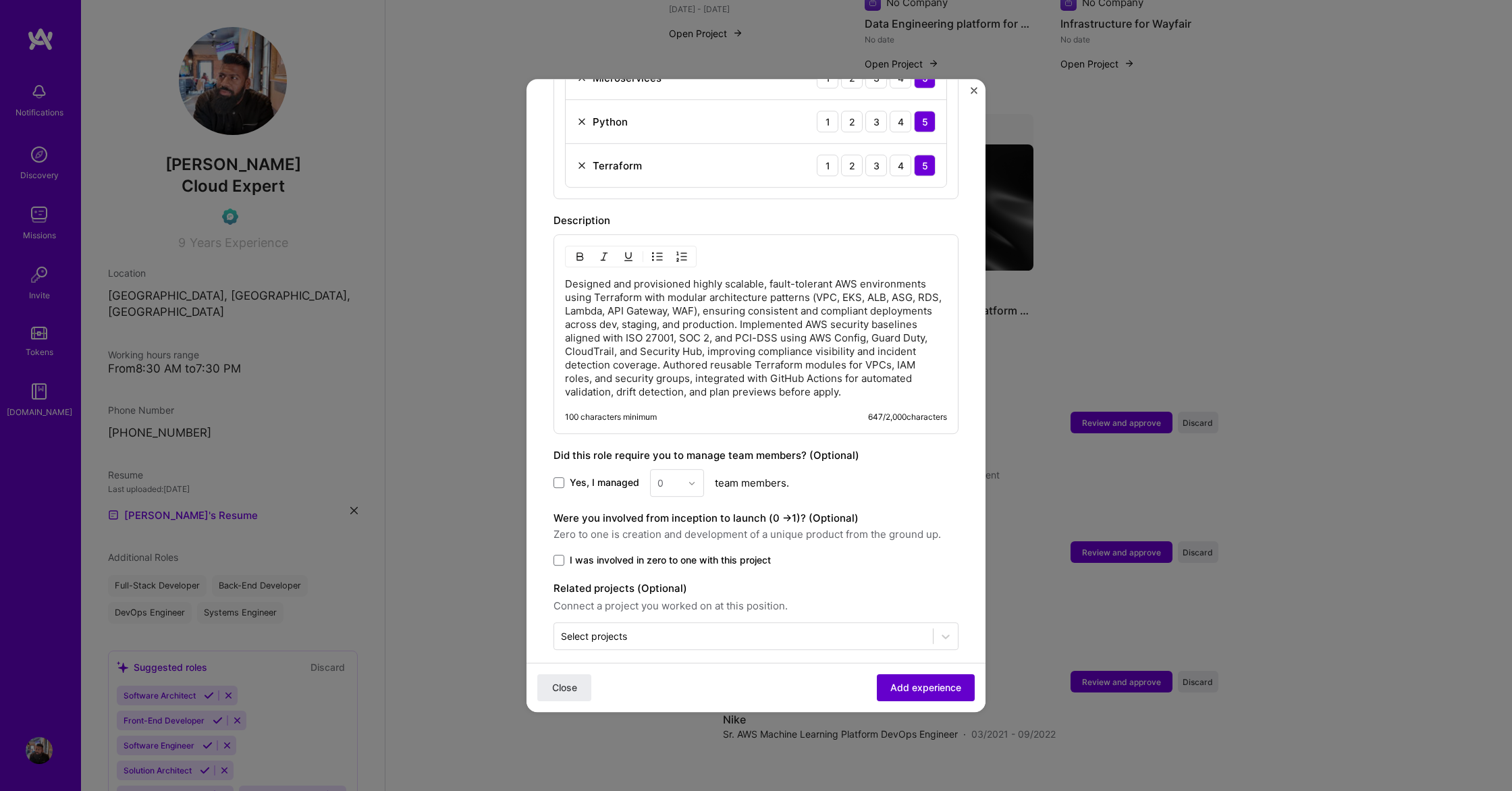
click at [897, 683] on span "Add experience" at bounding box center [925, 687] width 71 height 13
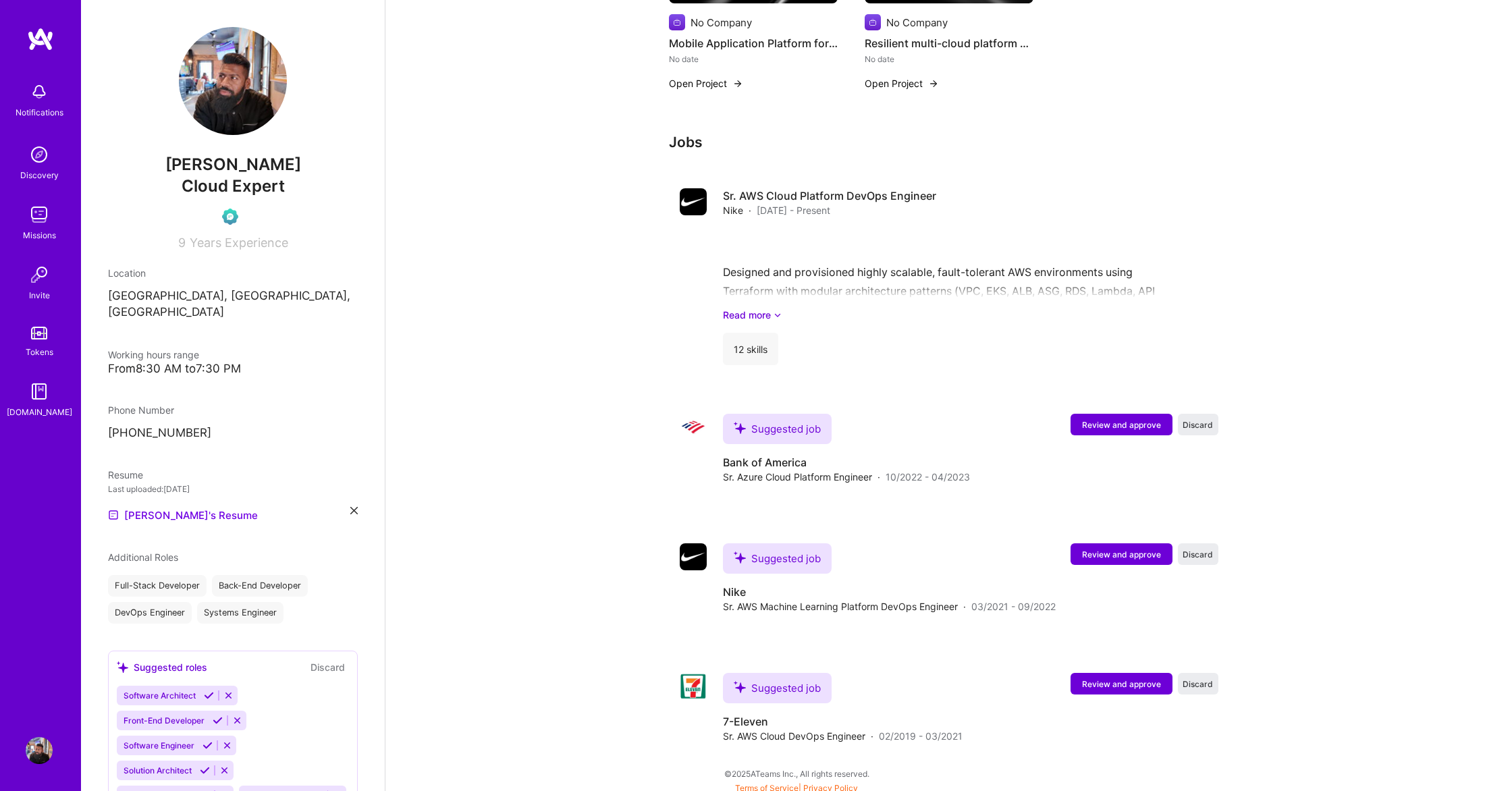
scroll to position [1561, 0]
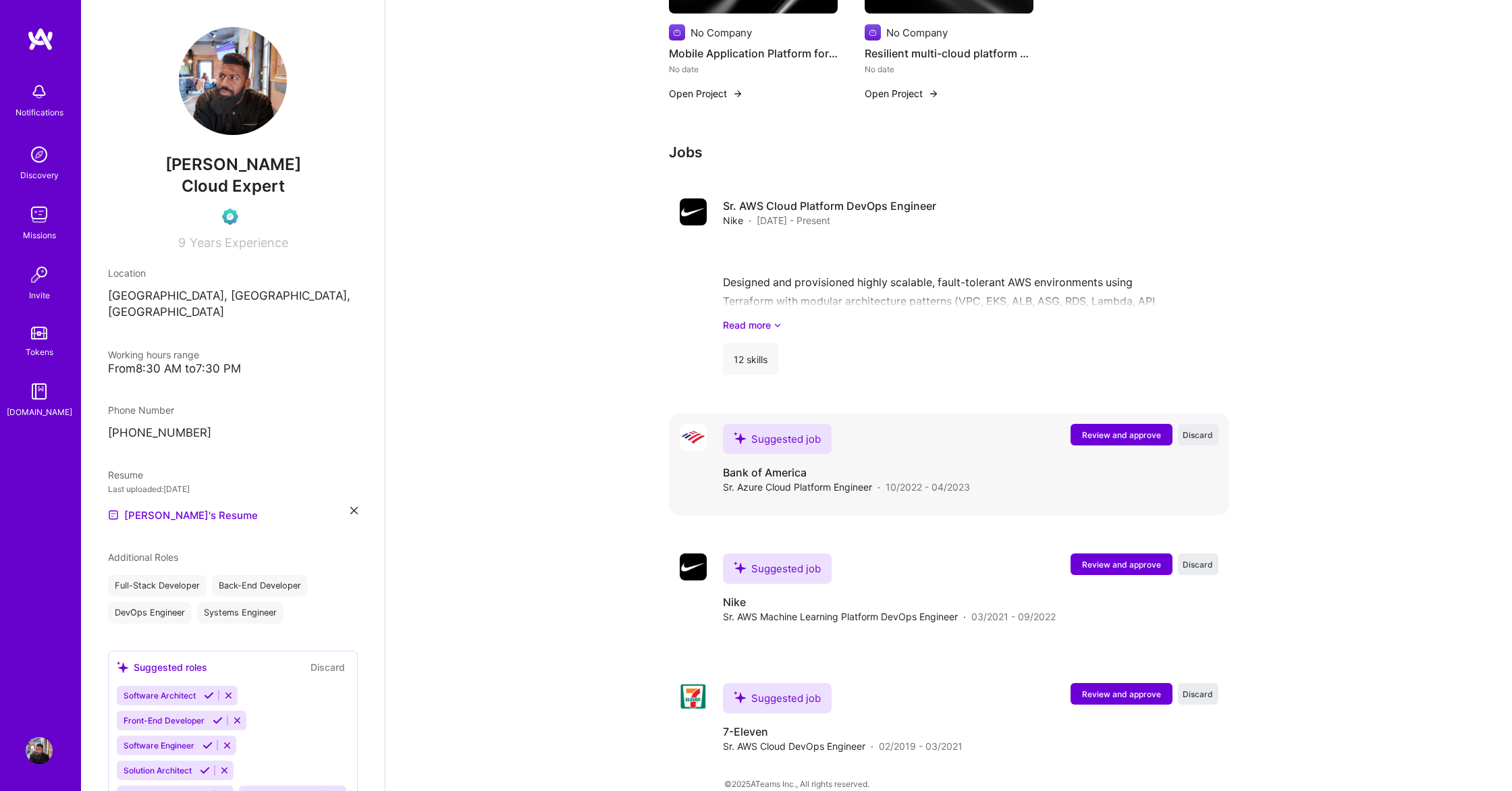
click at [1122, 429] on span "Review and approve" at bounding box center [1122, 434] width 79 height 11
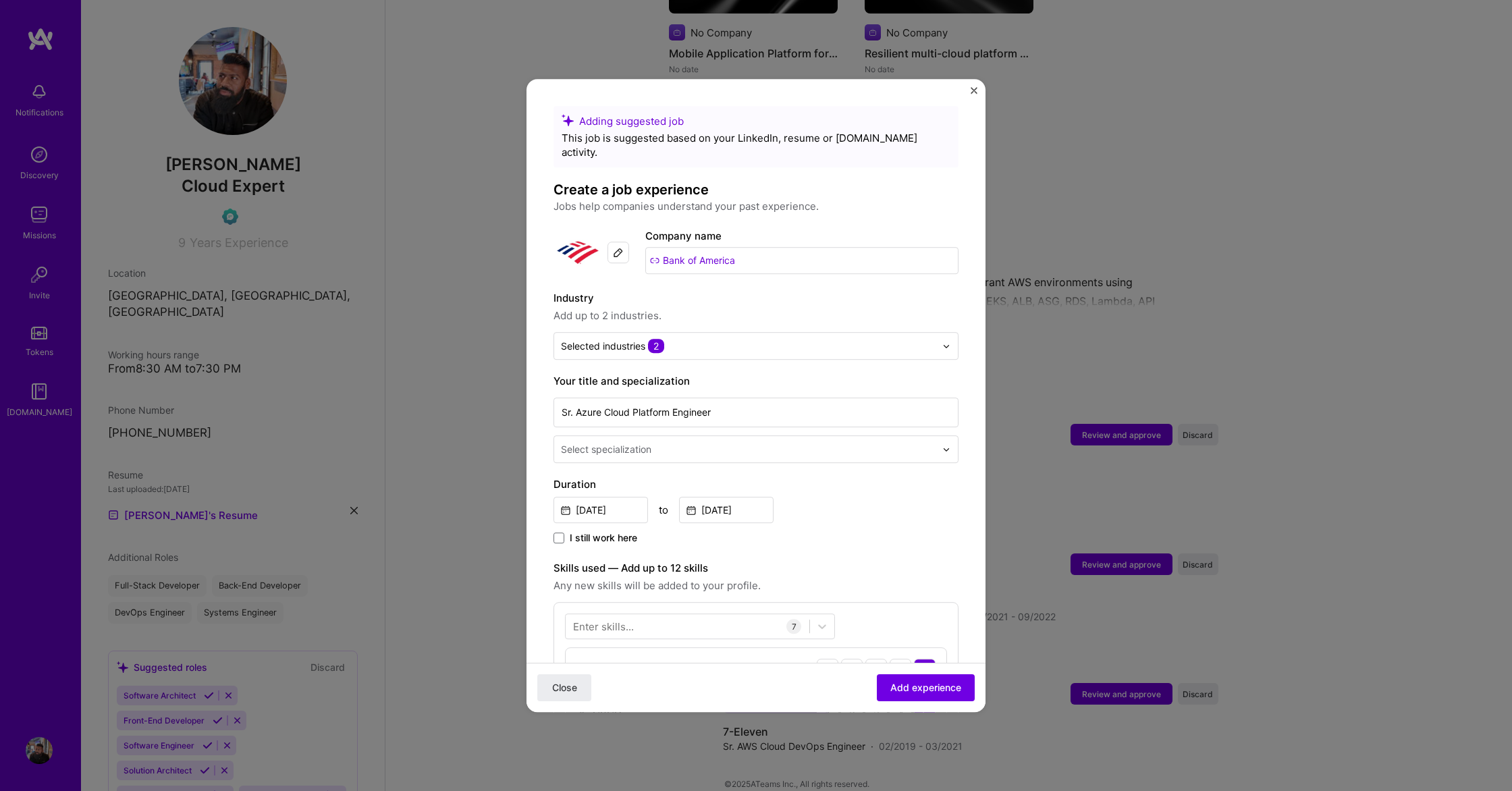
click at [718, 436] on div "Select specialization" at bounding box center [748, 449] width 388 height 26
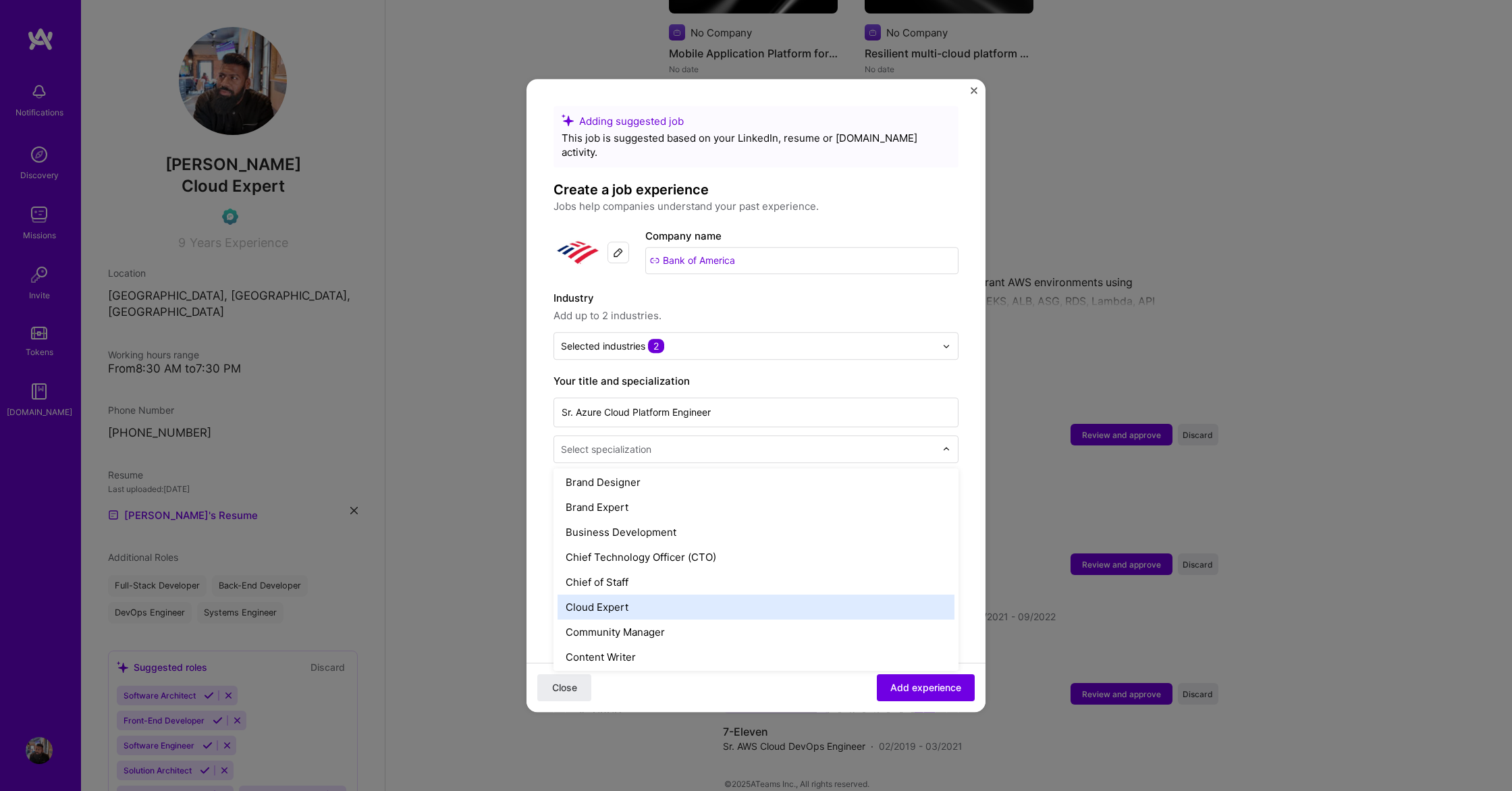
click at [644, 598] on div "Cloud Expert" at bounding box center [756, 606] width 397 height 25
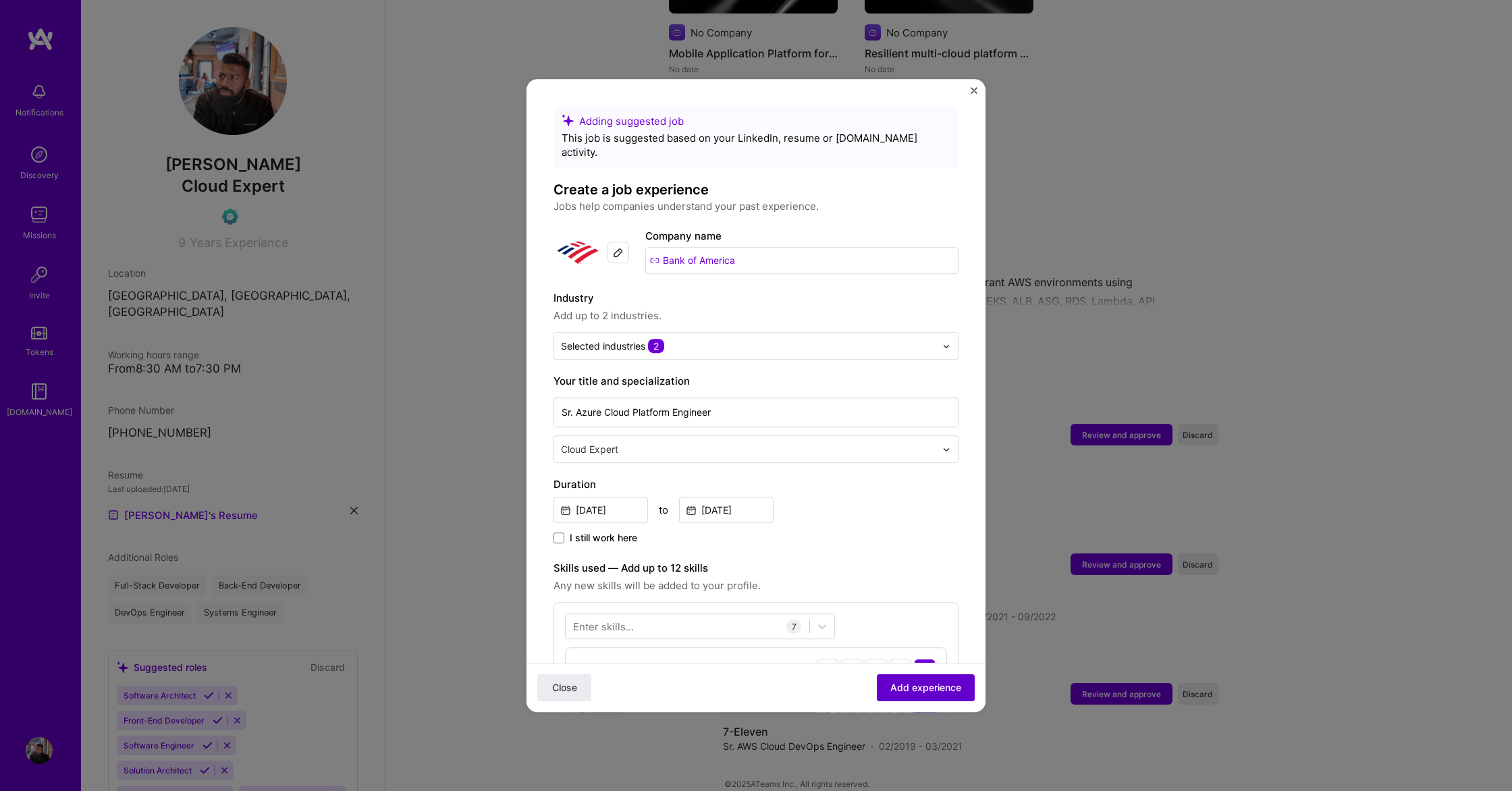
click at [922, 687] on span "Add experience" at bounding box center [925, 687] width 71 height 13
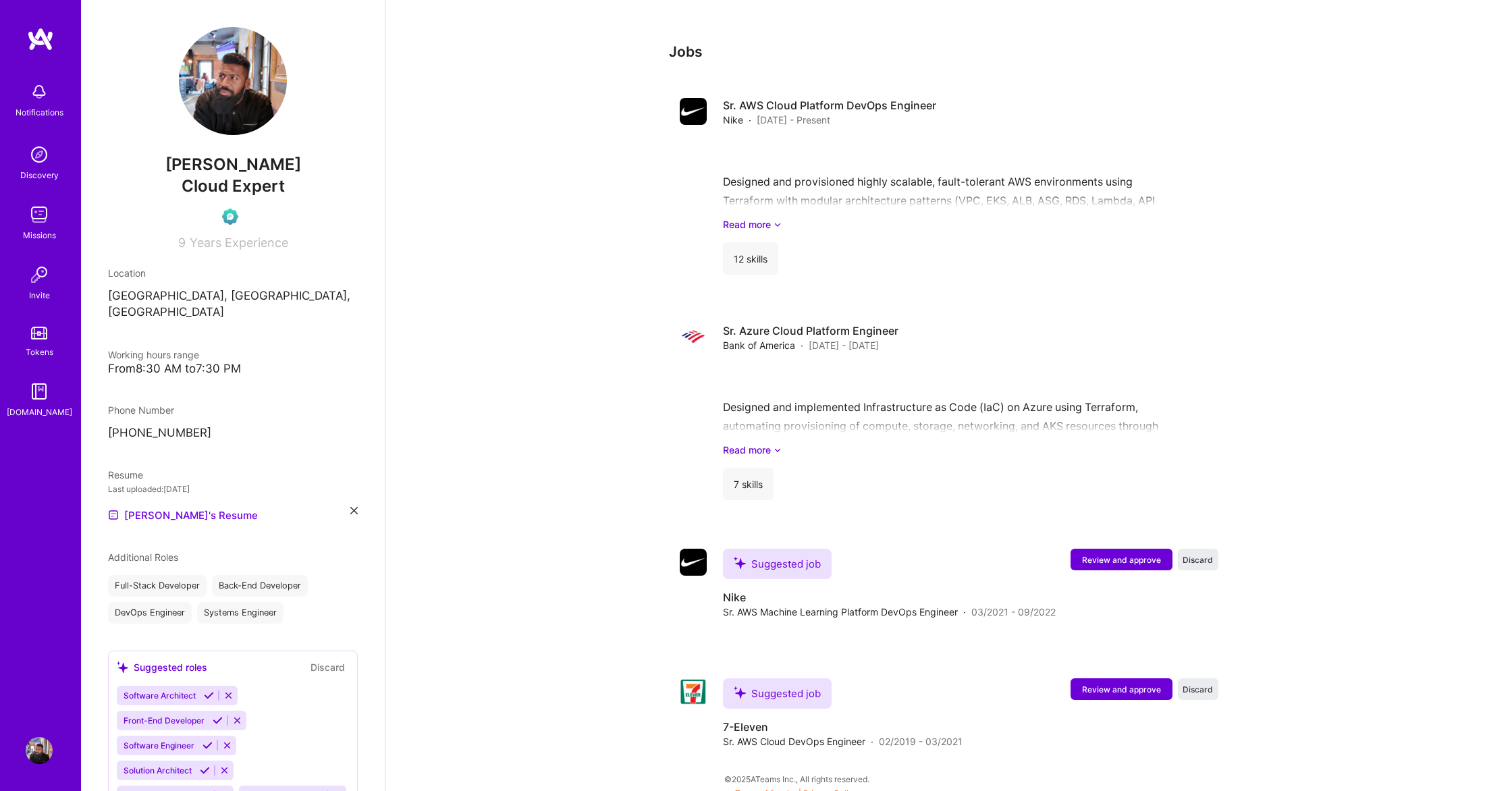
scroll to position [1657, 0]
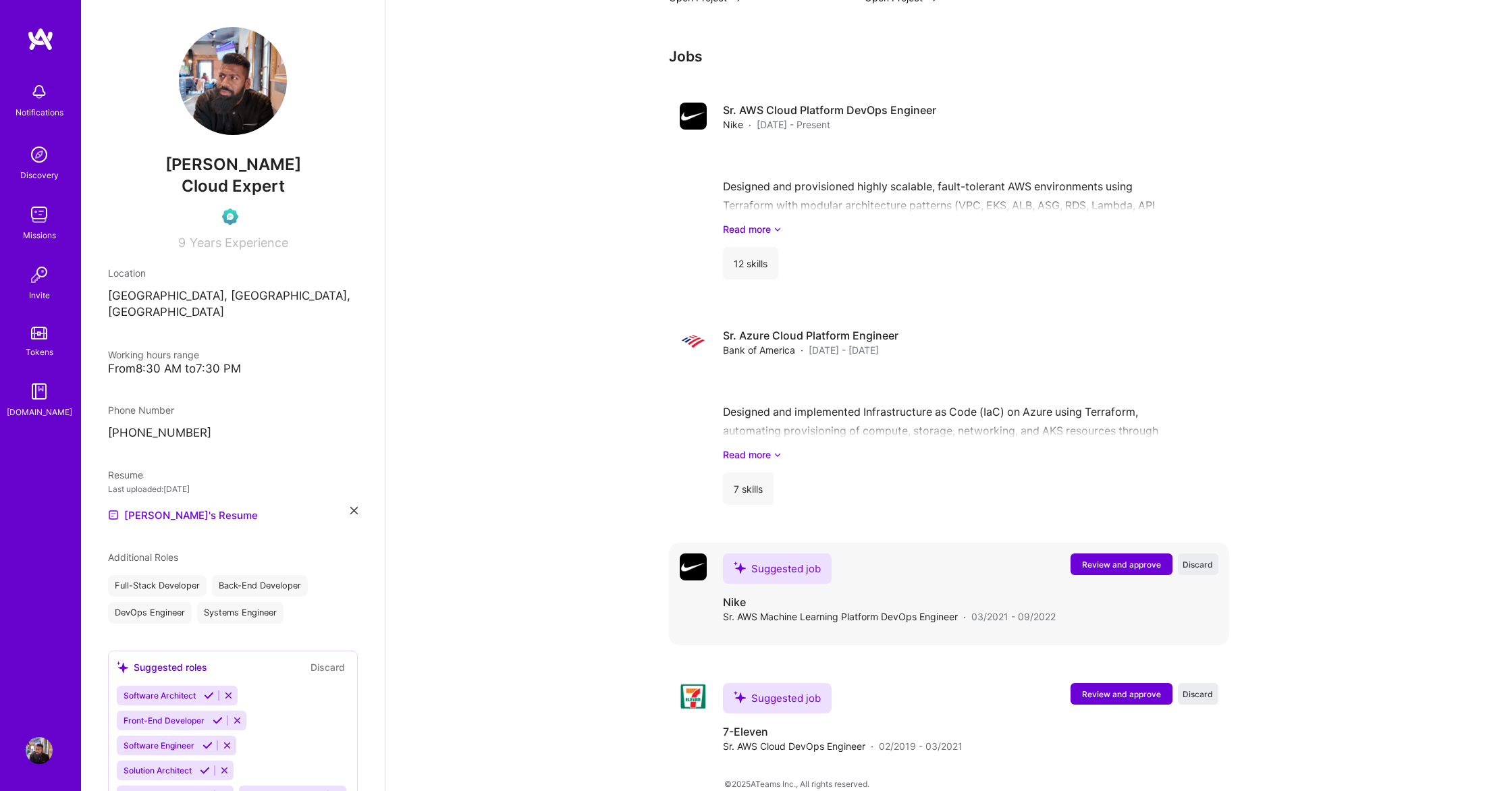
click at [1103, 553] on button "Review and approve" at bounding box center [1122, 564] width 102 height 22
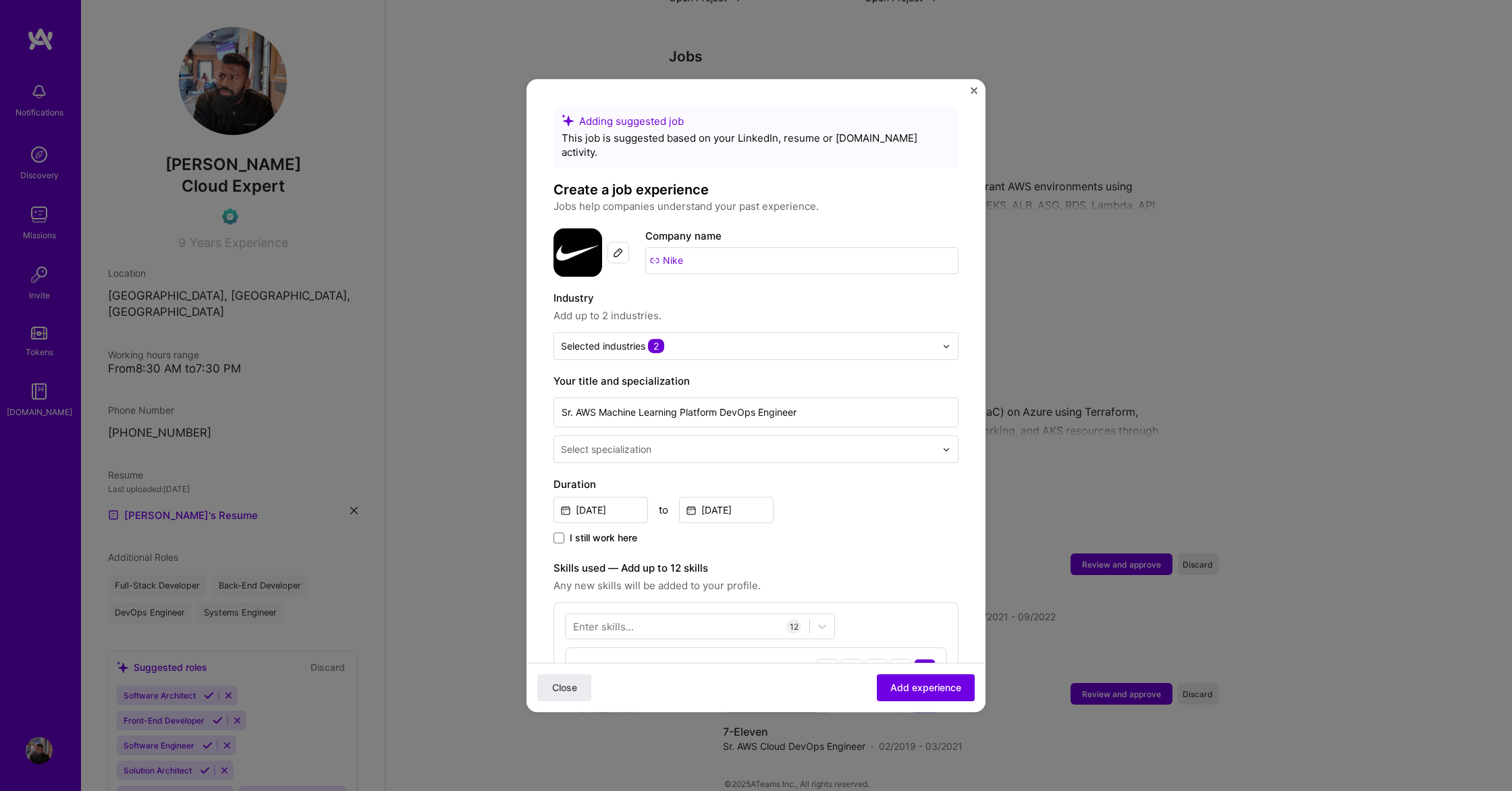
click at [754, 436] on div "Select specialization" at bounding box center [748, 449] width 388 height 26
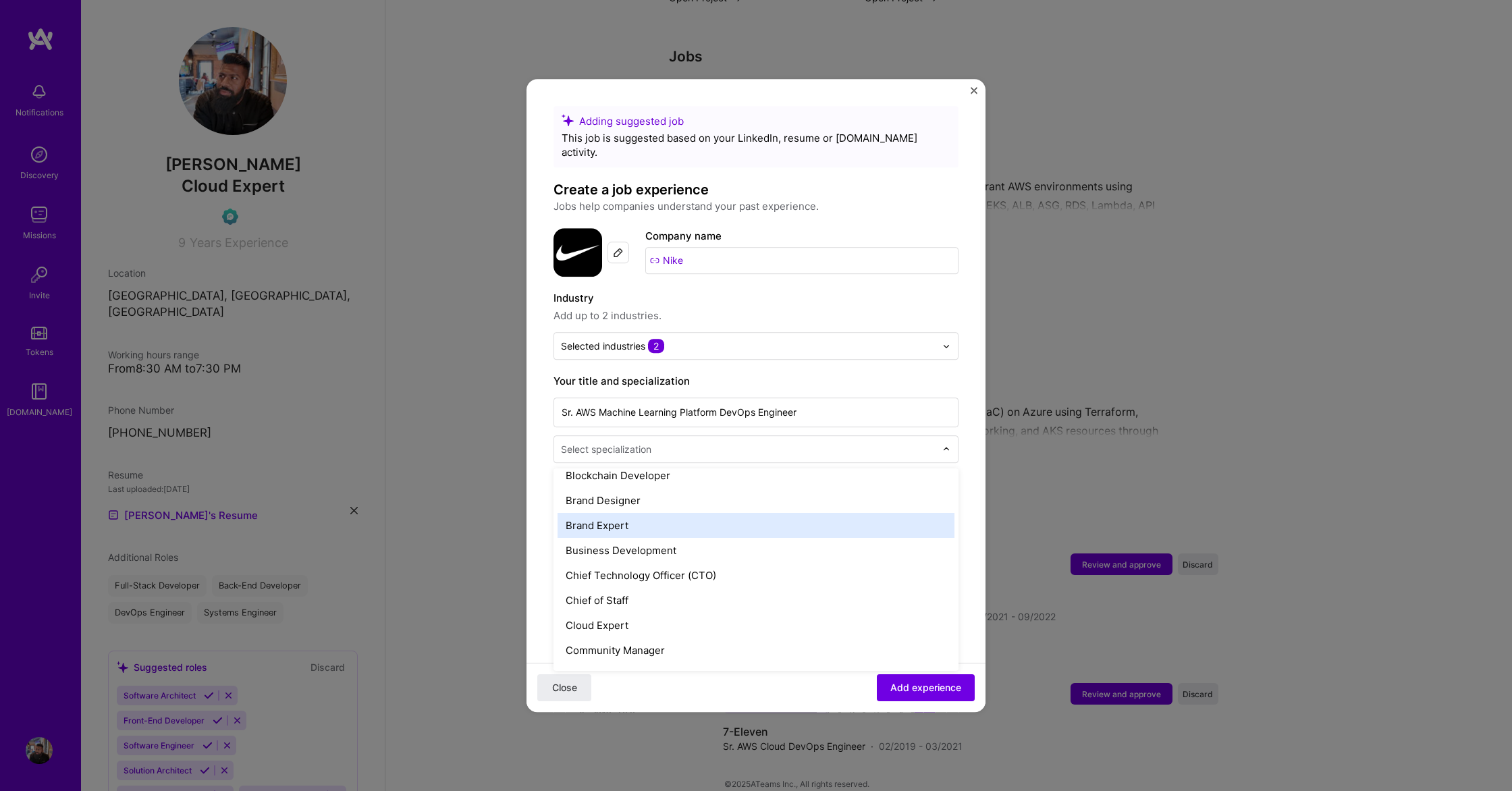
scroll to position [284, 0]
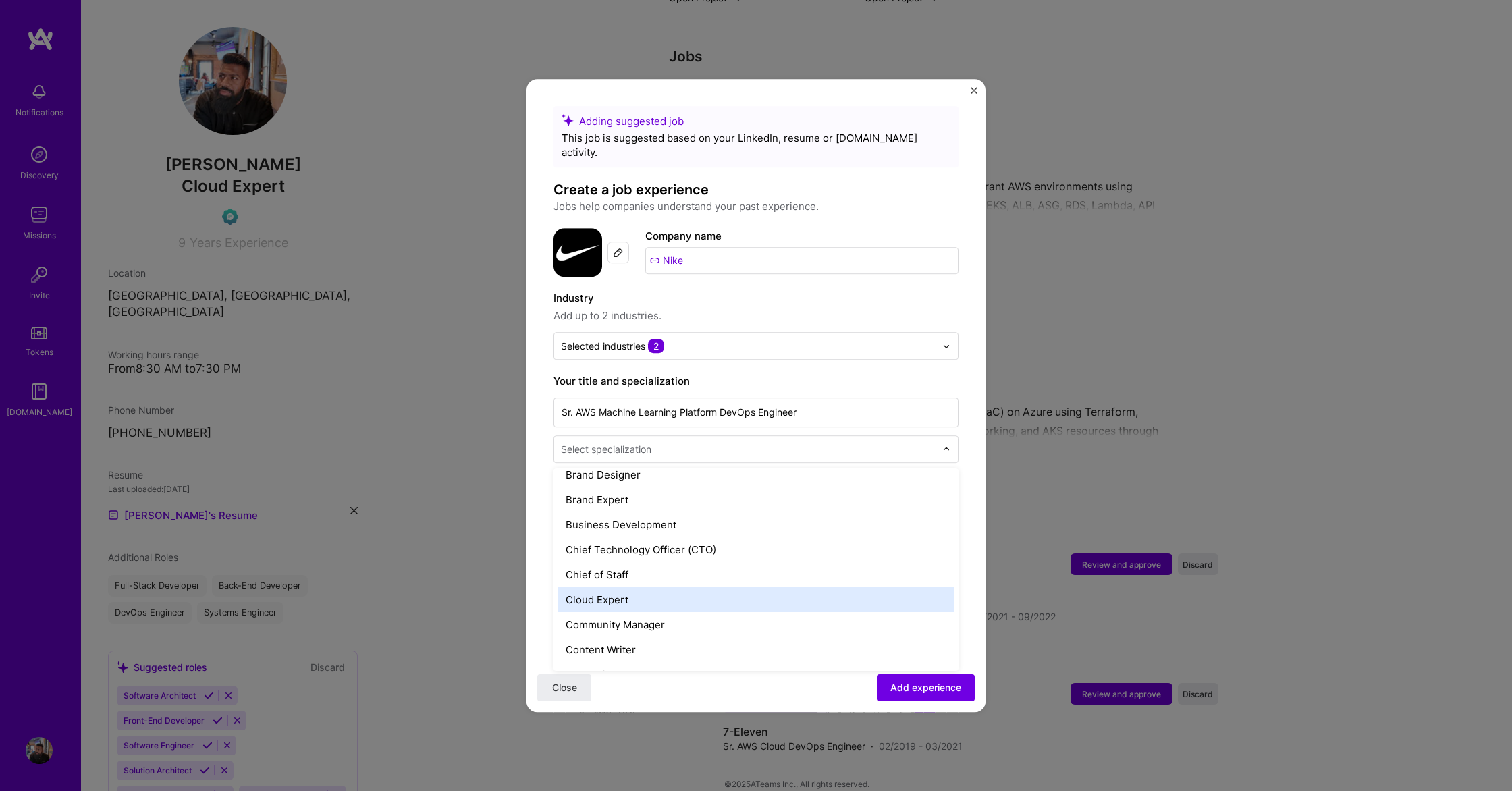
click at [643, 588] on div "Cloud Expert" at bounding box center [756, 599] width 397 height 25
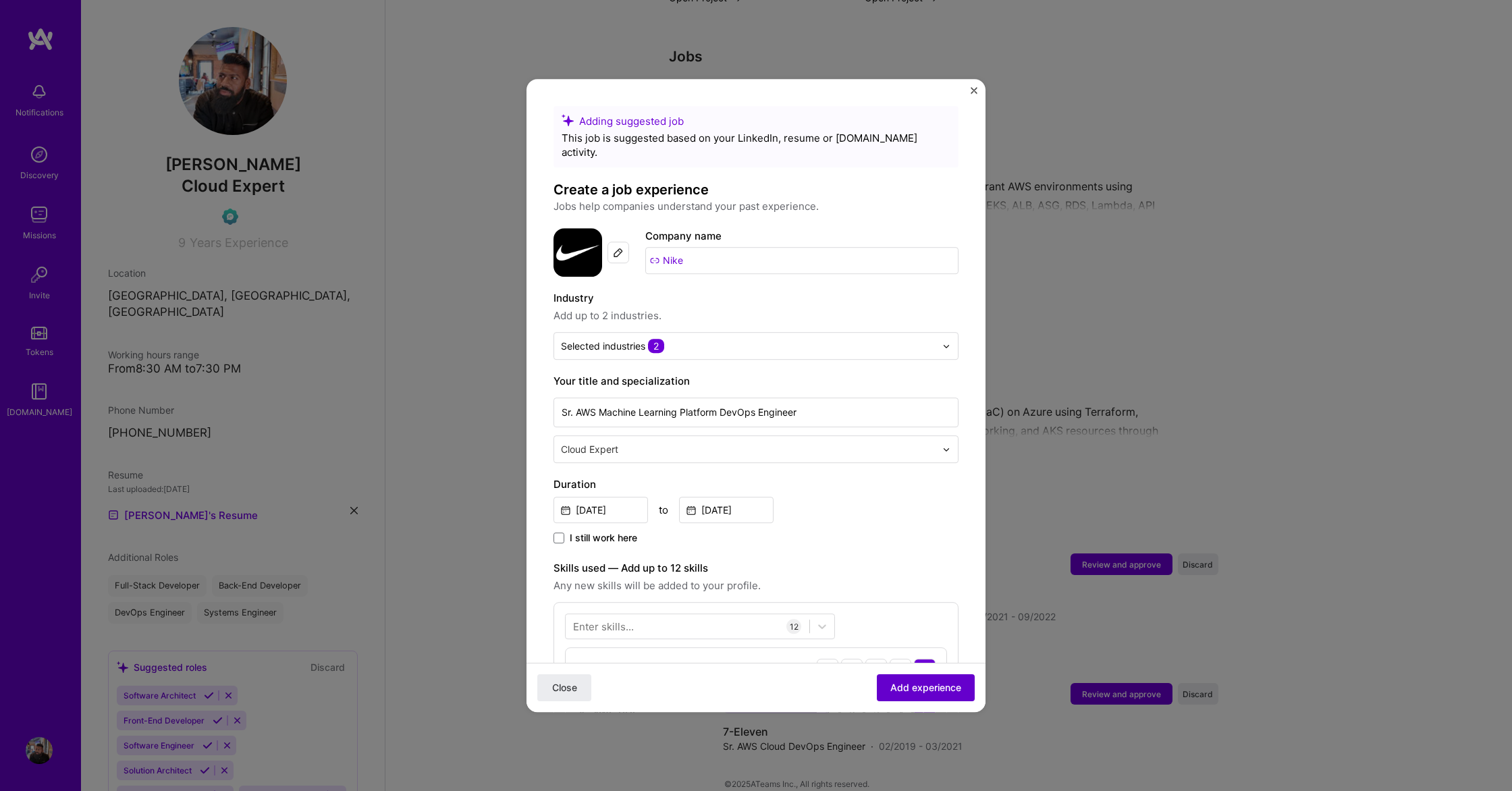
click at [896, 679] on button "Add experience" at bounding box center [926, 687] width 98 height 27
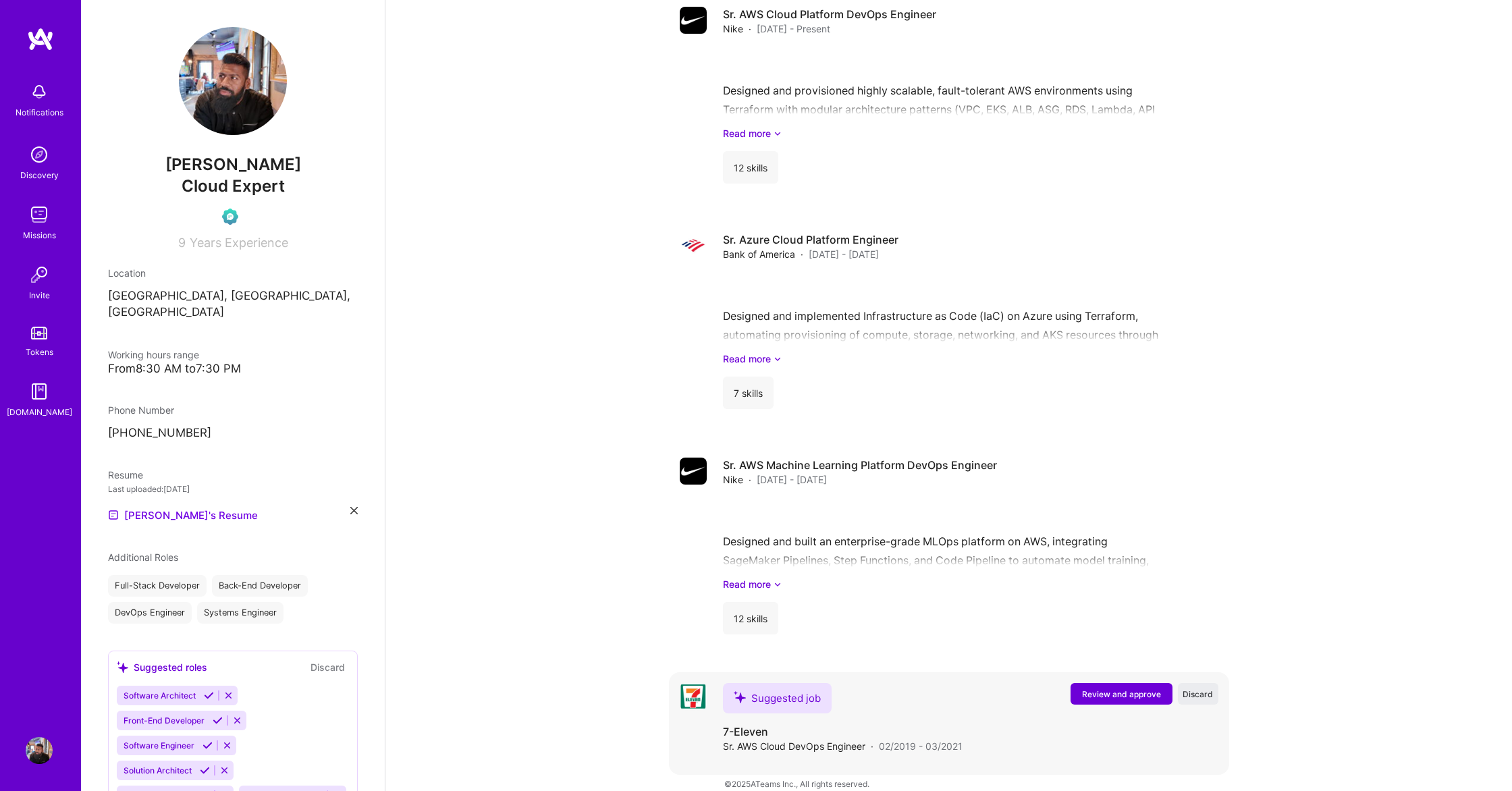
scroll to position [1732, 0]
click at [1124, 688] on span "Review and approve" at bounding box center [1122, 693] width 79 height 11
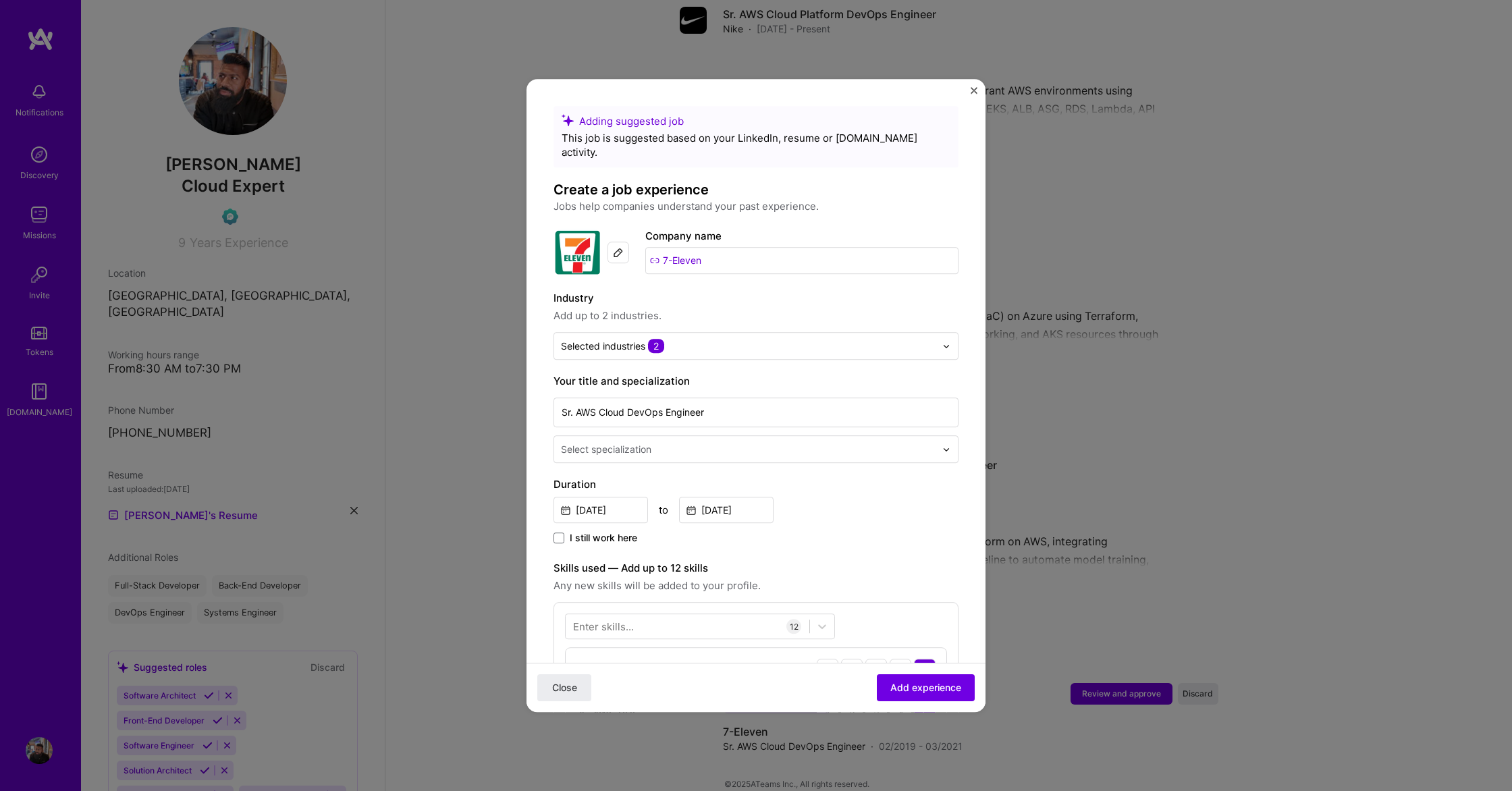
click at [750, 442] on input "text" at bounding box center [749, 449] width 377 height 14
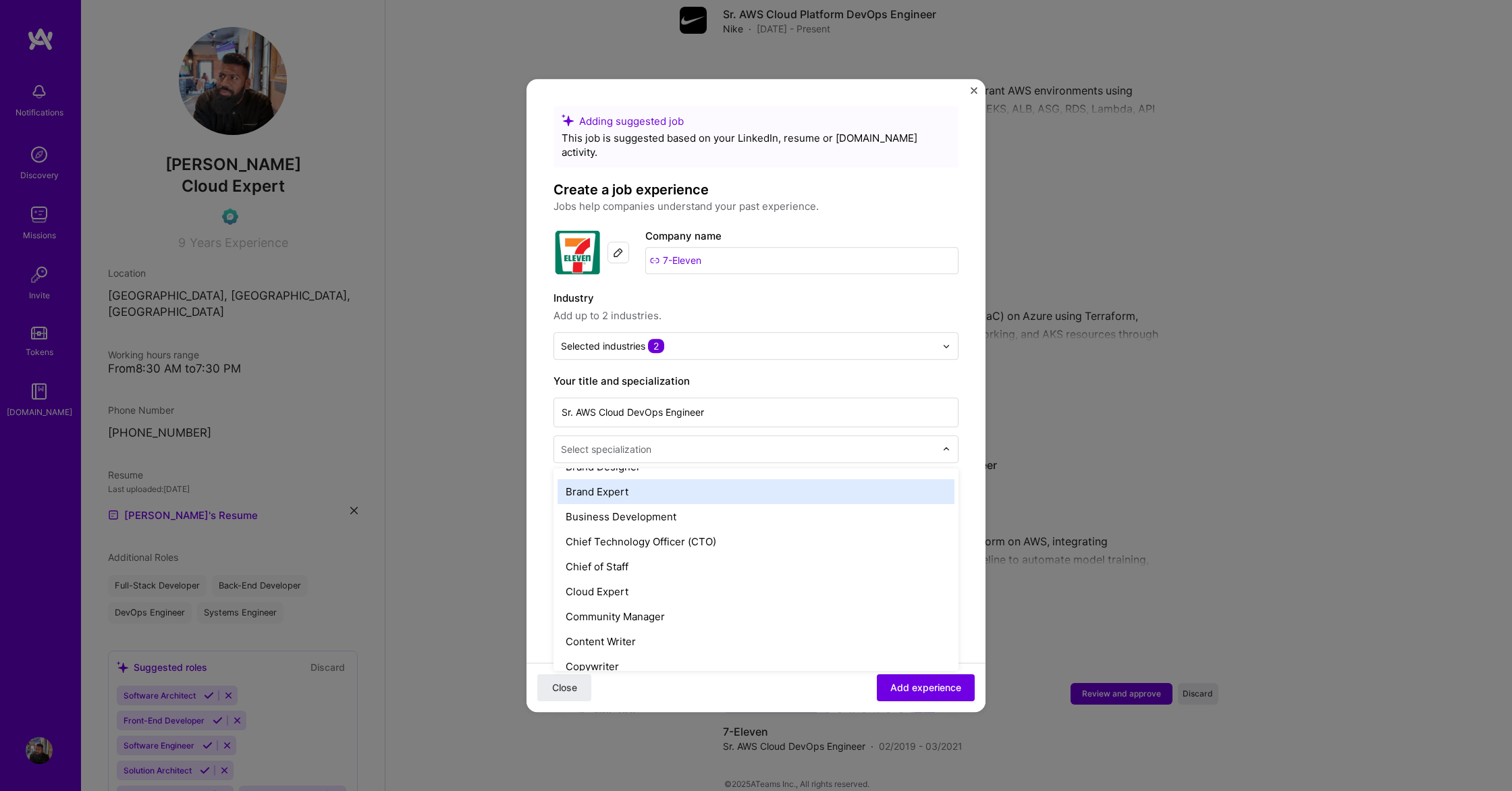
scroll to position [298, 0]
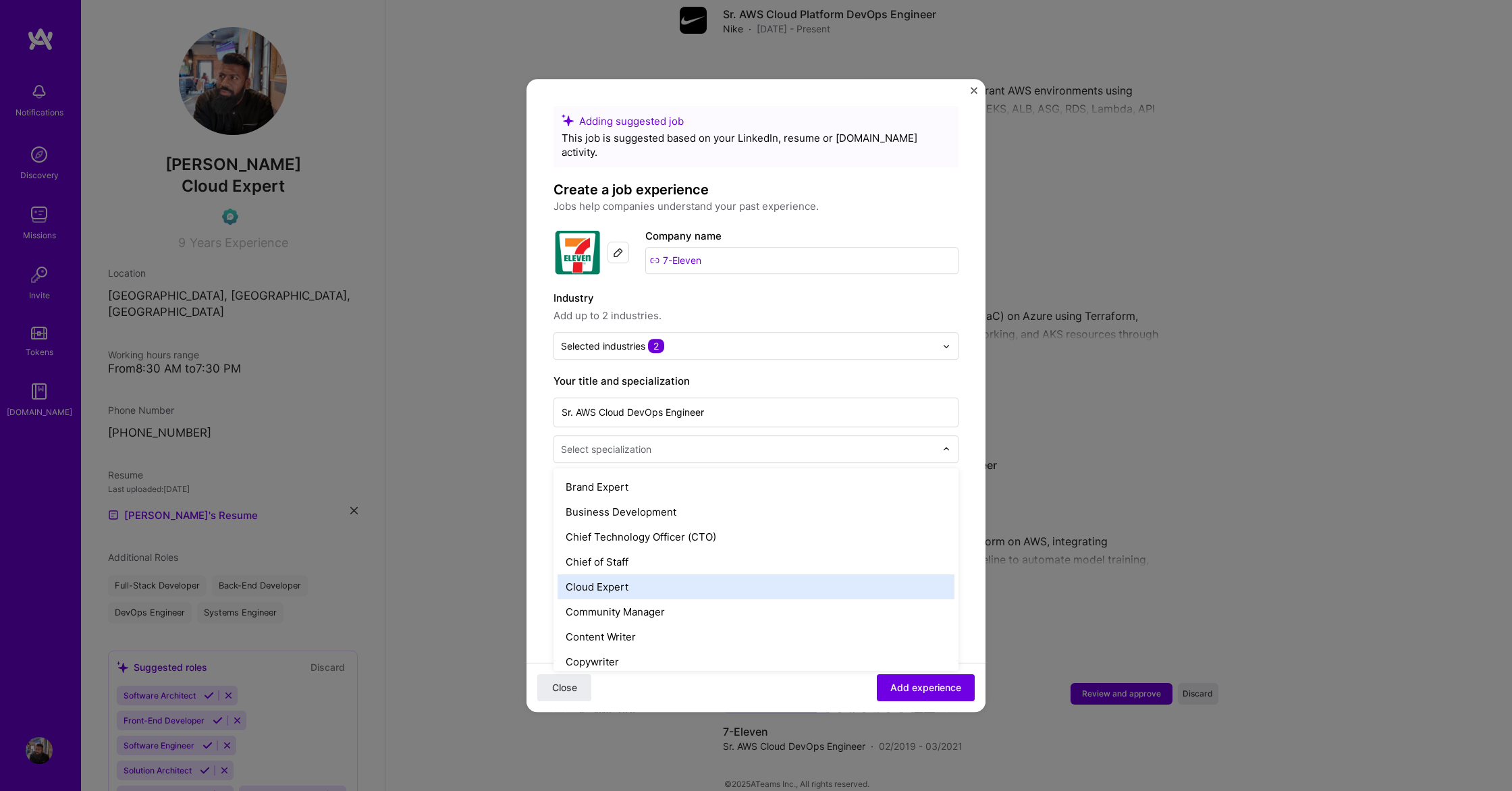
click at [629, 579] on div "Cloud Expert" at bounding box center [756, 586] width 397 height 25
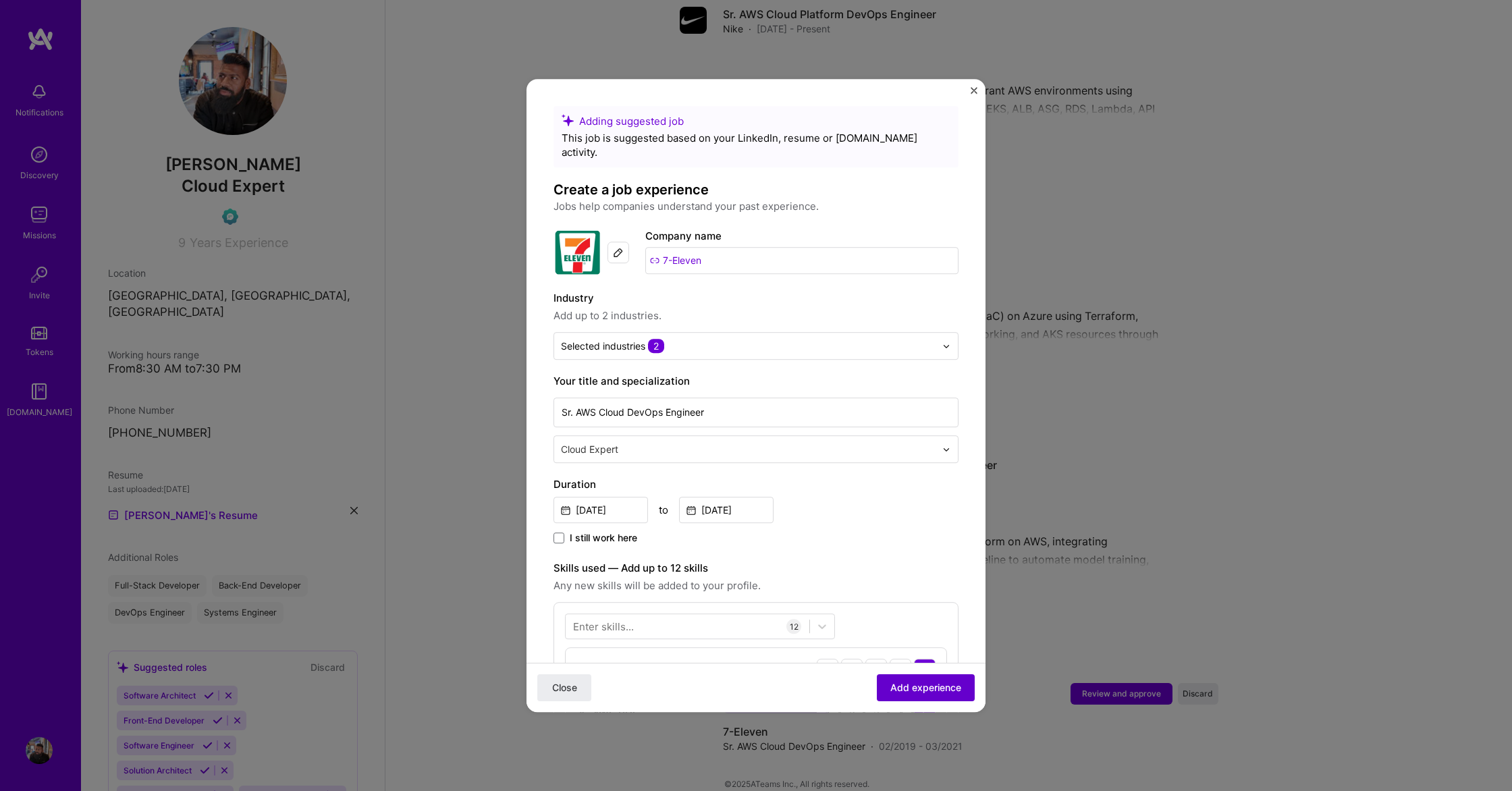
click at [919, 689] on span "Add experience" at bounding box center [925, 687] width 71 height 13
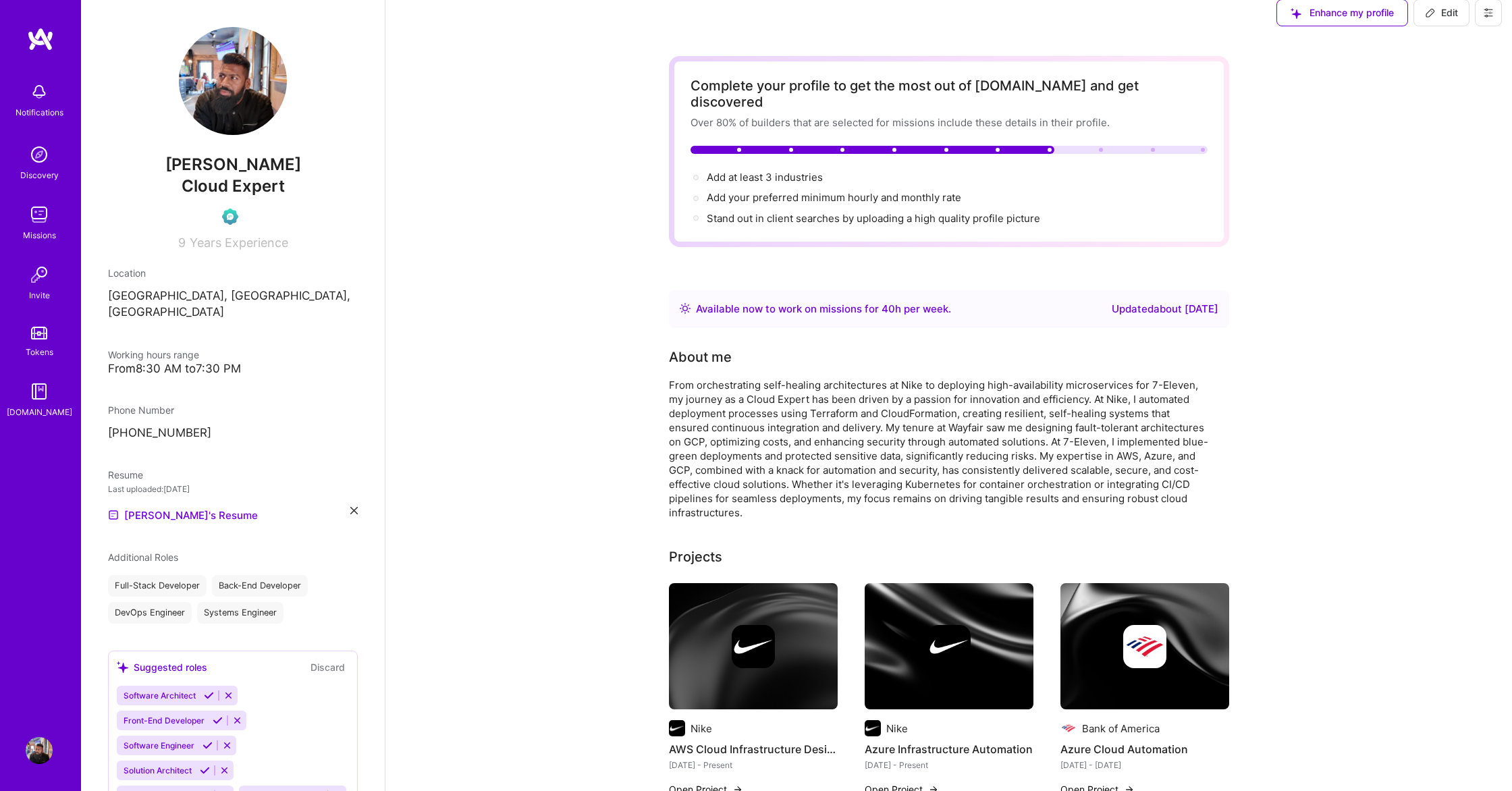
scroll to position [0, 0]
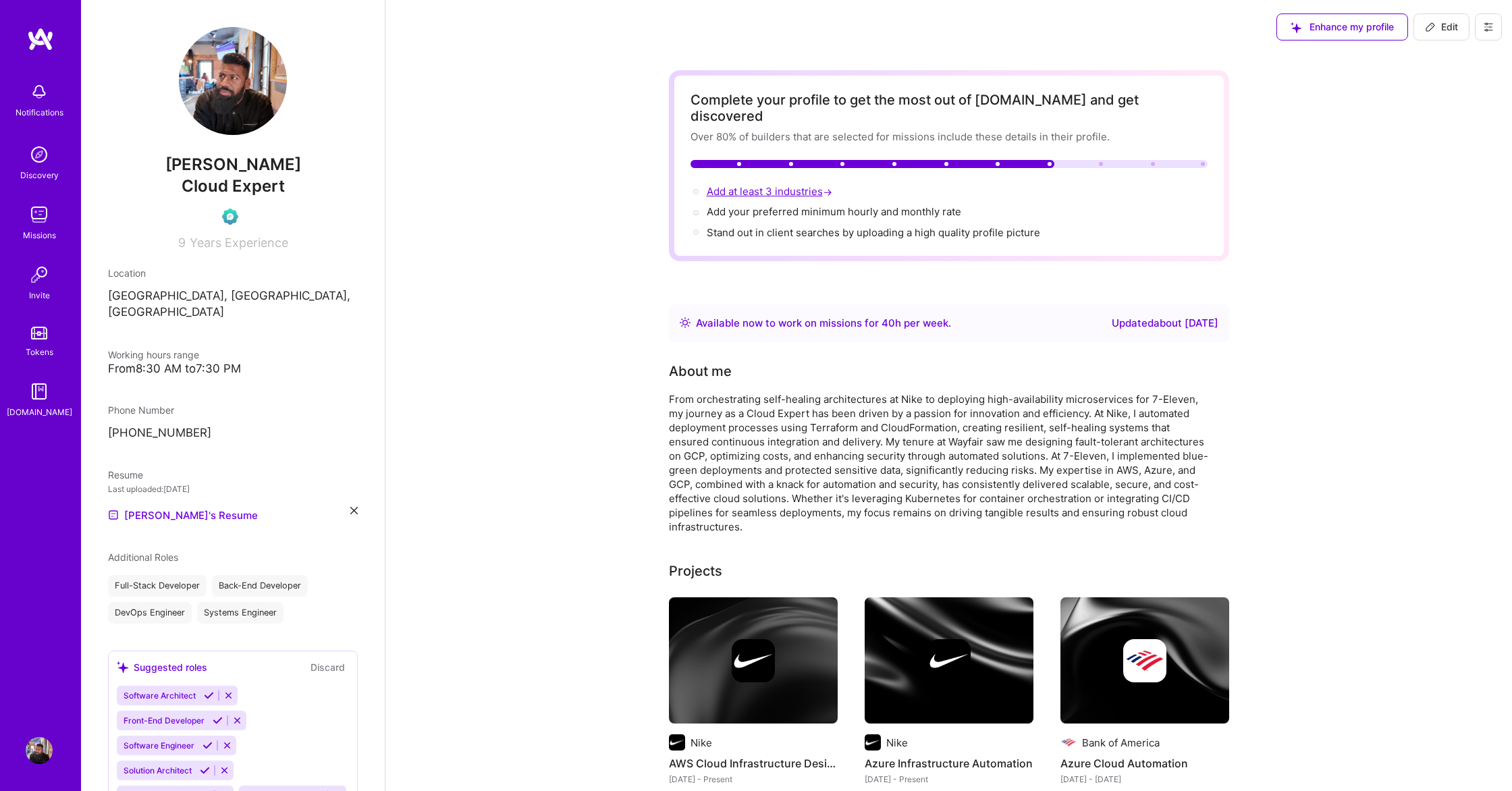
click at [804, 185] on span "Add at least 3 industries →" at bounding box center [770, 191] width 129 height 13
select select "US"
select select "Right Now"
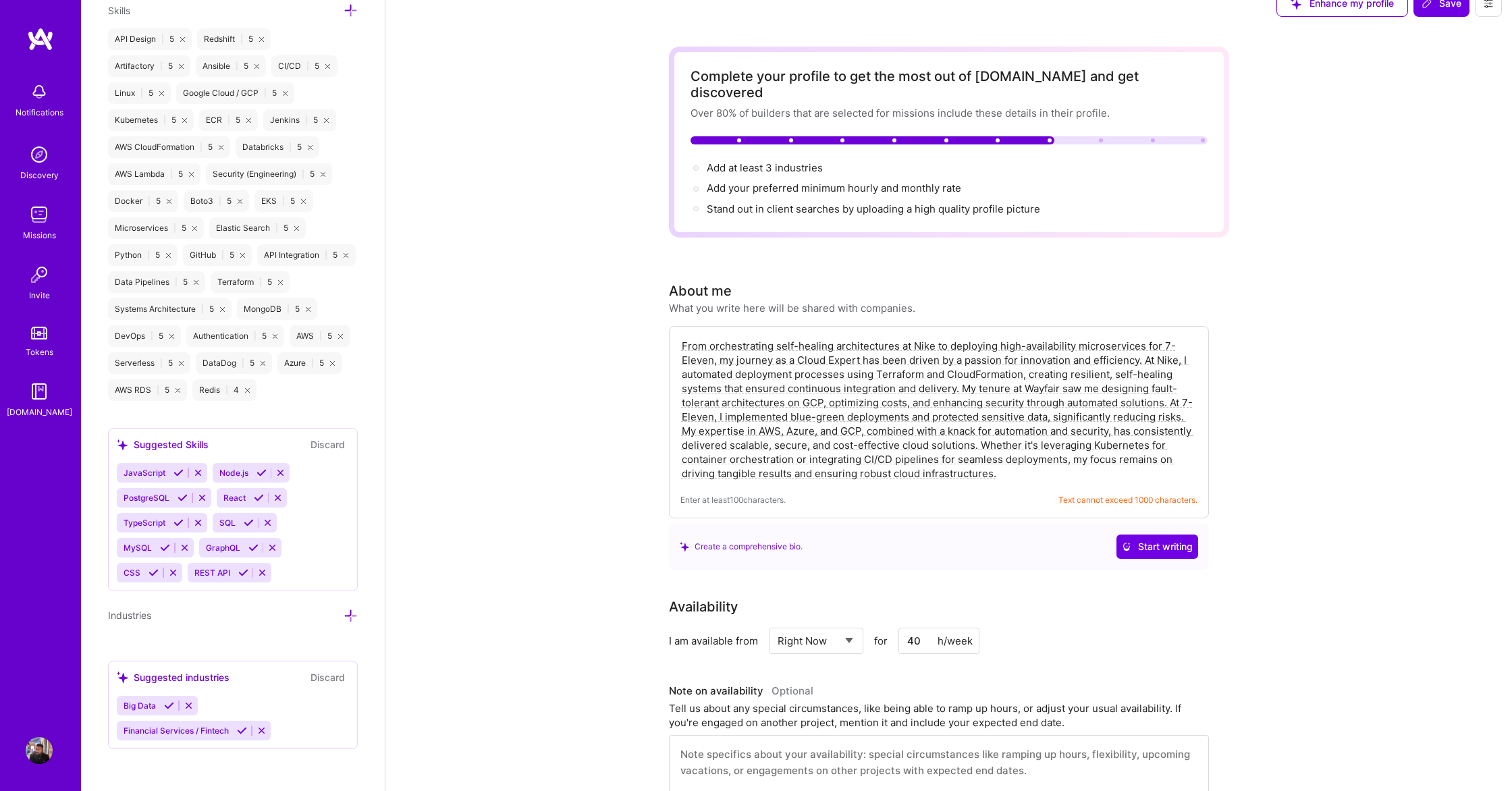
scroll to position [40, 0]
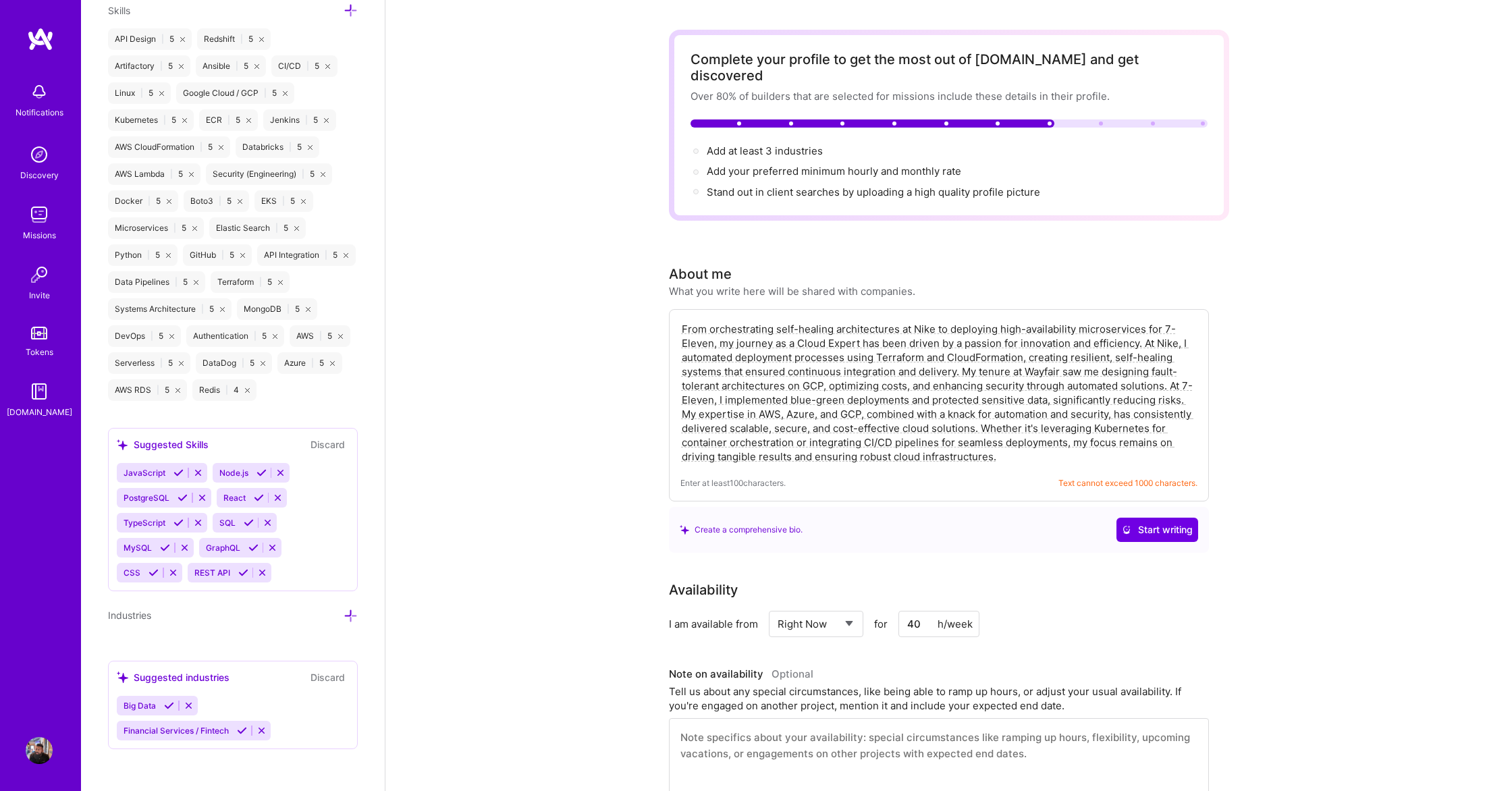
click at [300, 712] on div "Big Data Financial Services / Fintech" at bounding box center [232, 718] width 232 height 45
click at [244, 710] on div "Big Data Financial Services / Fintech" at bounding box center [232, 718] width 232 height 45
click at [208, 708] on div "Big Data Financial Services / Fintech" at bounding box center [232, 718] width 232 height 45
click at [355, 613] on icon at bounding box center [351, 616] width 14 height 14
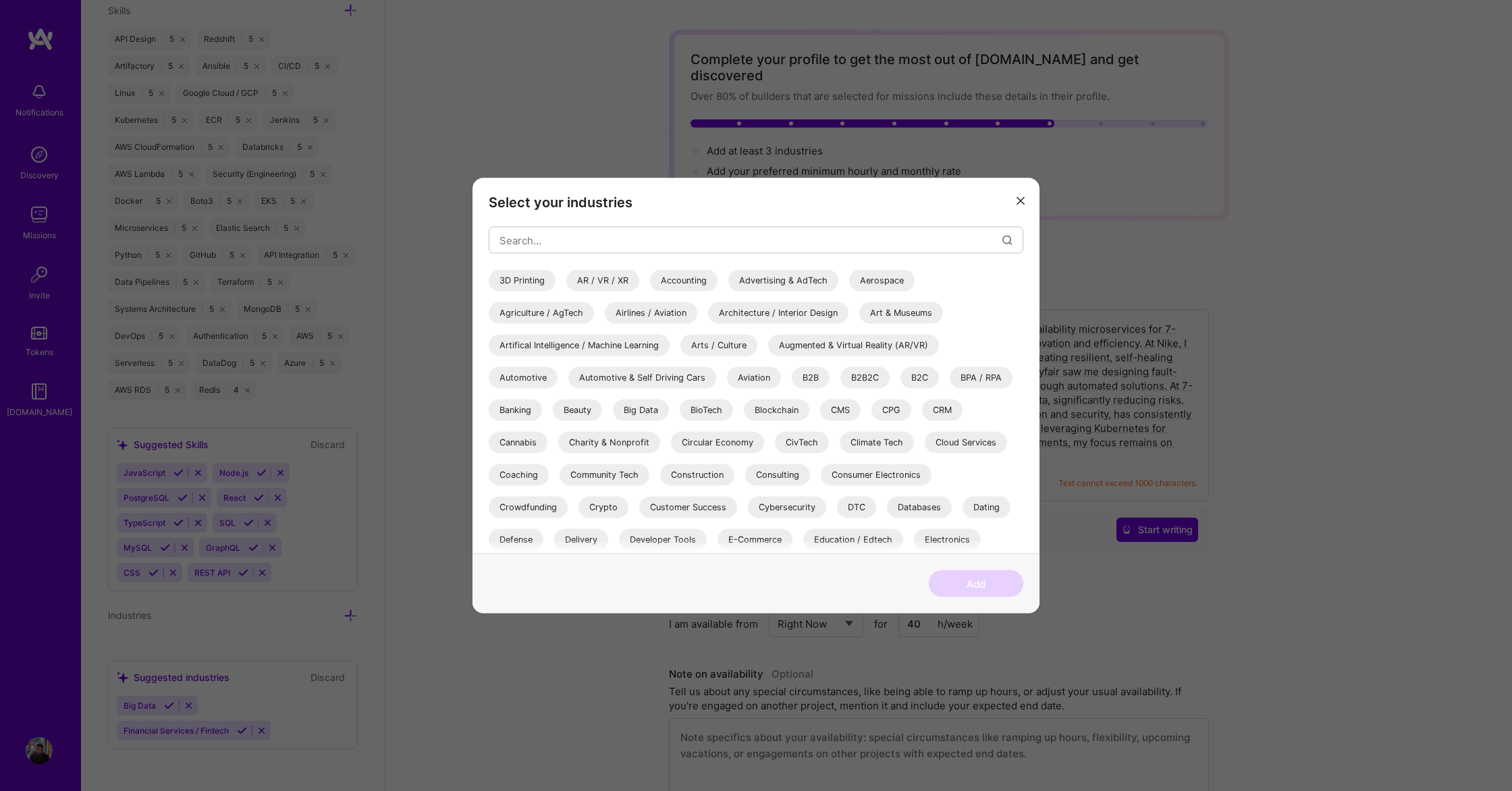
click at [529, 285] on div "3D Printing" at bounding box center [522, 280] width 67 height 22
click at [603, 281] on div "AR / VR / XR" at bounding box center [602, 280] width 73 height 22
click at [666, 278] on div "Accounting" at bounding box center [684, 280] width 67 height 22
click at [748, 273] on div "Advertising & AdTech" at bounding box center [784, 280] width 110 height 22
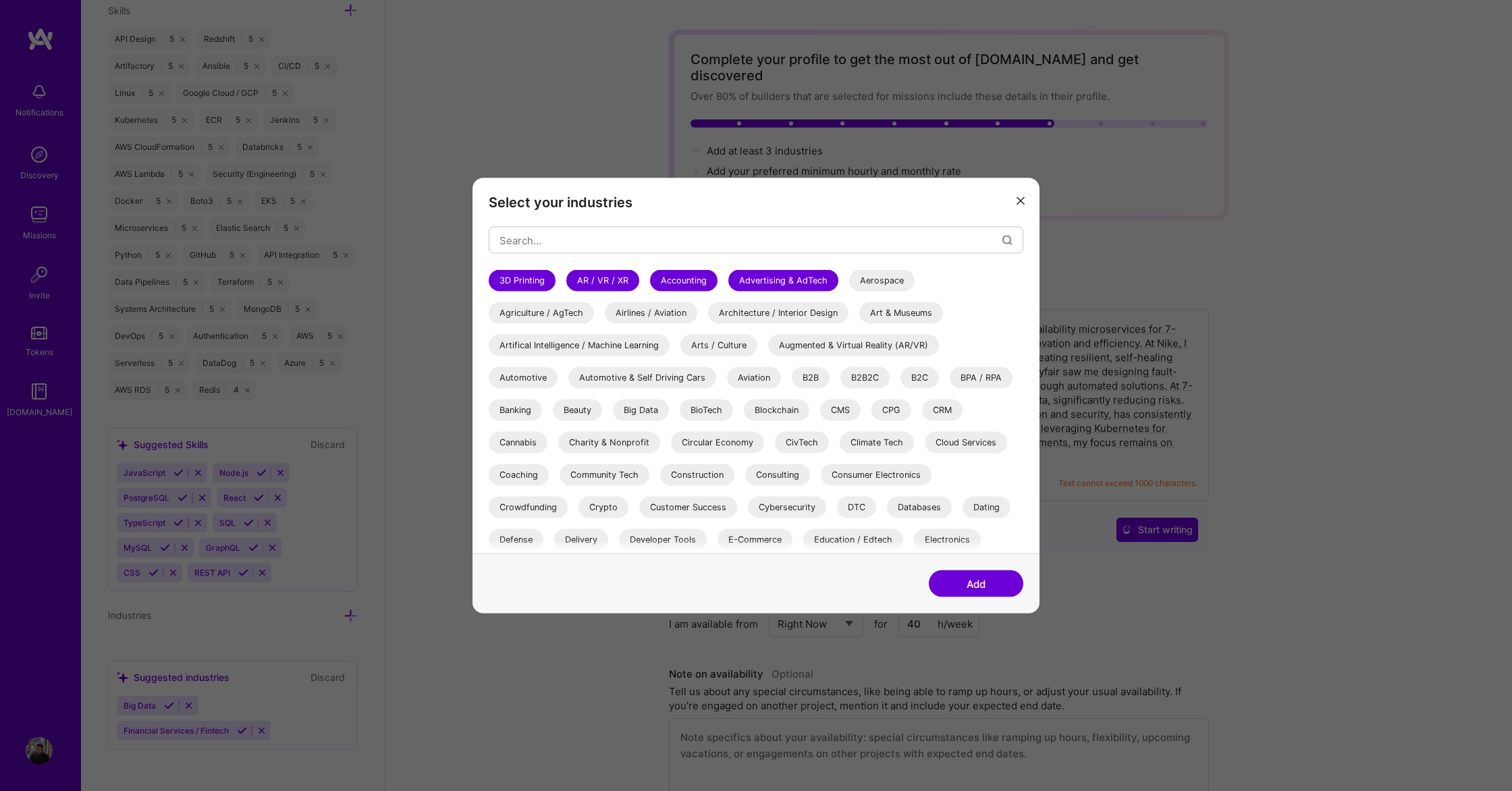
click at [871, 274] on div "Aerospace" at bounding box center [882, 280] width 66 height 22
click at [886, 313] on div "Art & Museums" at bounding box center [902, 312] width 84 height 22
click at [791, 320] on div "Architecture / Interior Design" at bounding box center [778, 312] width 140 height 22
click at [642, 325] on div "3D Printing AR / VR / XR Accounting Advertising & AdTech Aerospace Agriculture …" at bounding box center [756, 606] width 535 height 675
click at [604, 340] on div "Artifical Intelligence / Machine Learning" at bounding box center [579, 345] width 181 height 22
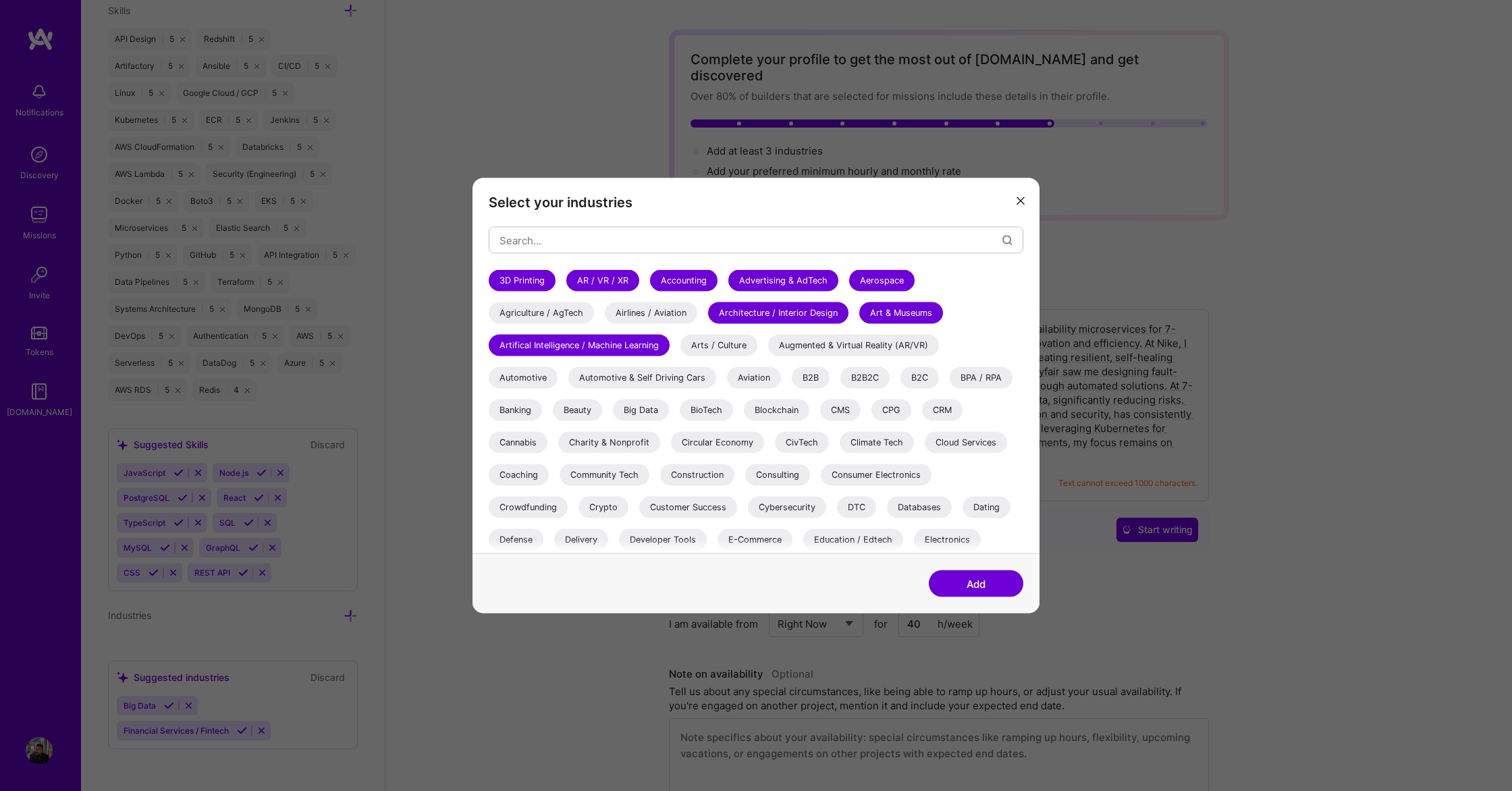
click at [559, 328] on div "3D Printing AR / VR / XR Accounting Advertising & AdTech Aerospace Agriculture …" at bounding box center [756, 606] width 535 height 675
click at [559, 320] on div "Agriculture / AgTech" at bounding box center [541, 312] width 105 height 22
click at [629, 305] on div "Airlines / Aviation" at bounding box center [651, 312] width 93 height 22
click at [722, 346] on div "Arts / Culture" at bounding box center [719, 345] width 77 height 22
click at [812, 344] on div "Augmented & Virtual Reality (AR/VR)" at bounding box center [854, 345] width 171 height 22
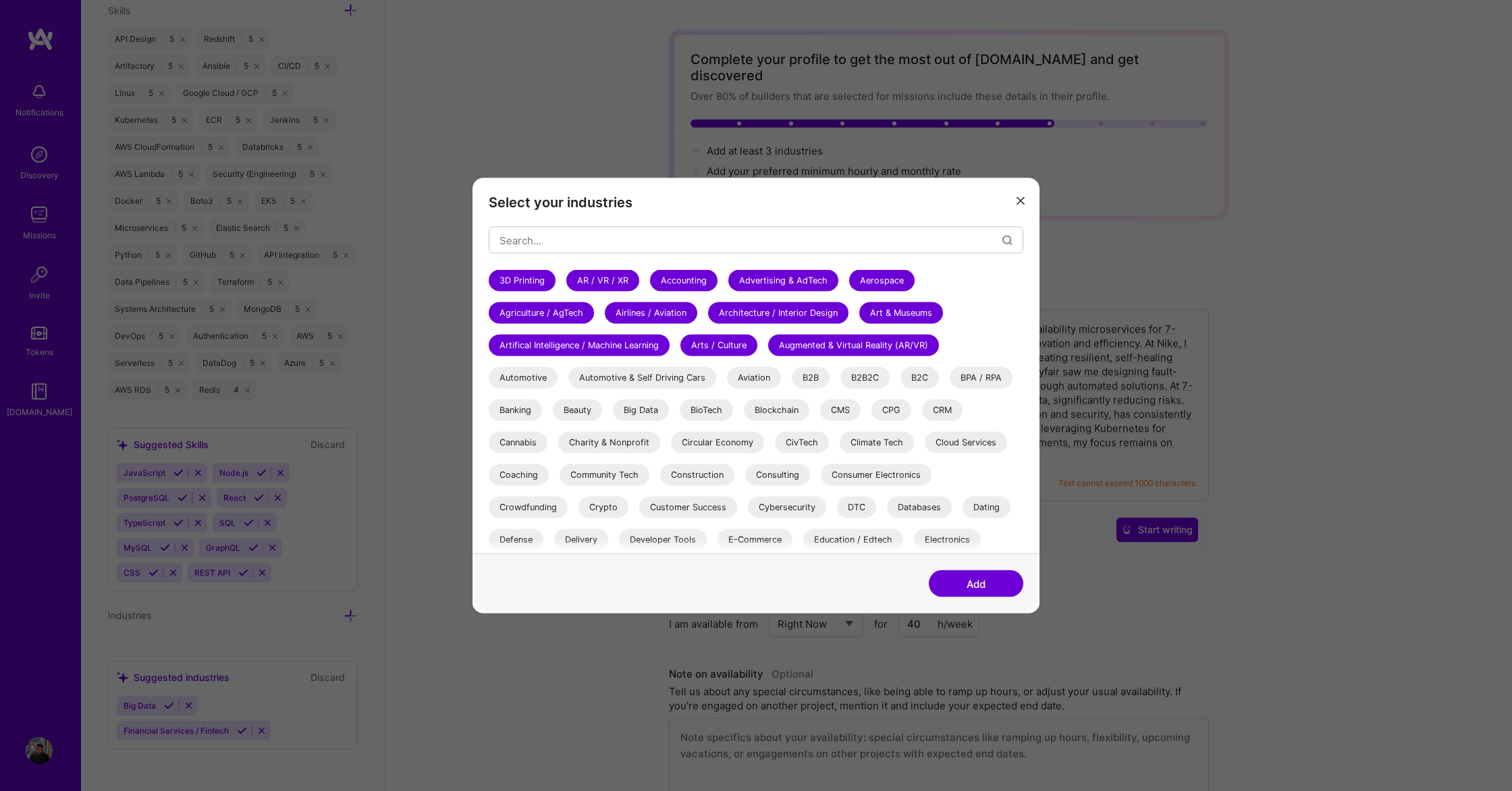
click at [805, 380] on div "B2B" at bounding box center [811, 377] width 38 height 22
click at [748, 385] on div "Aviation" at bounding box center [755, 377] width 54 height 22
click at [659, 385] on div "Automotive & Self Driving Cars" at bounding box center [642, 377] width 148 height 22
click at [531, 385] on div "Automotive" at bounding box center [523, 377] width 69 height 22
click at [526, 410] on div "Banking" at bounding box center [515, 410] width 53 height 22
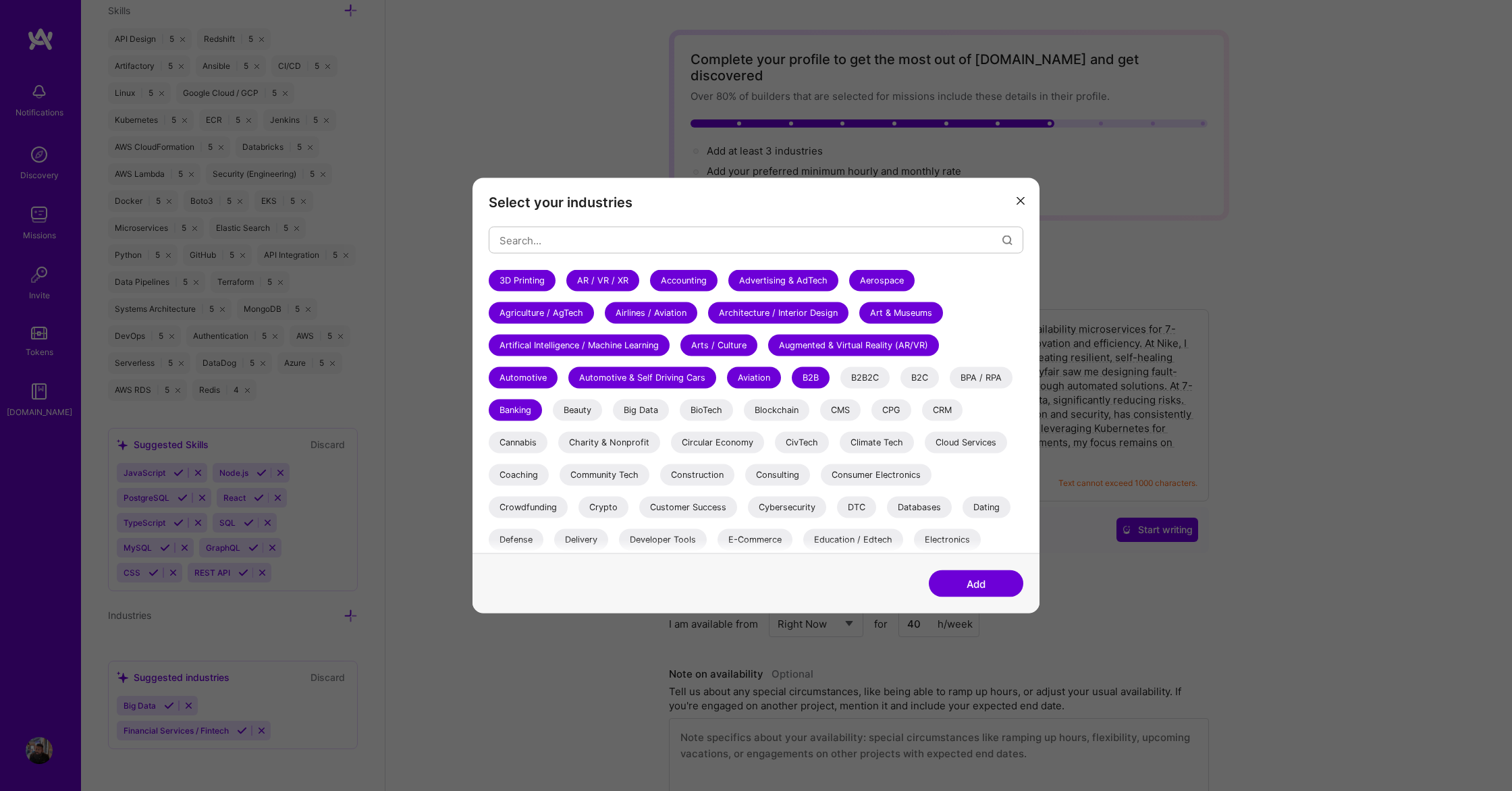
click at [573, 411] on div "Beauty" at bounding box center [578, 410] width 49 height 22
click at [648, 410] on div "Big Data" at bounding box center [641, 410] width 56 height 22
click at [727, 400] on div "BioTech" at bounding box center [707, 410] width 53 height 22
click at [771, 405] on div "Blockchain" at bounding box center [777, 410] width 66 height 22
click at [846, 403] on div "CMS" at bounding box center [840, 410] width 40 height 22
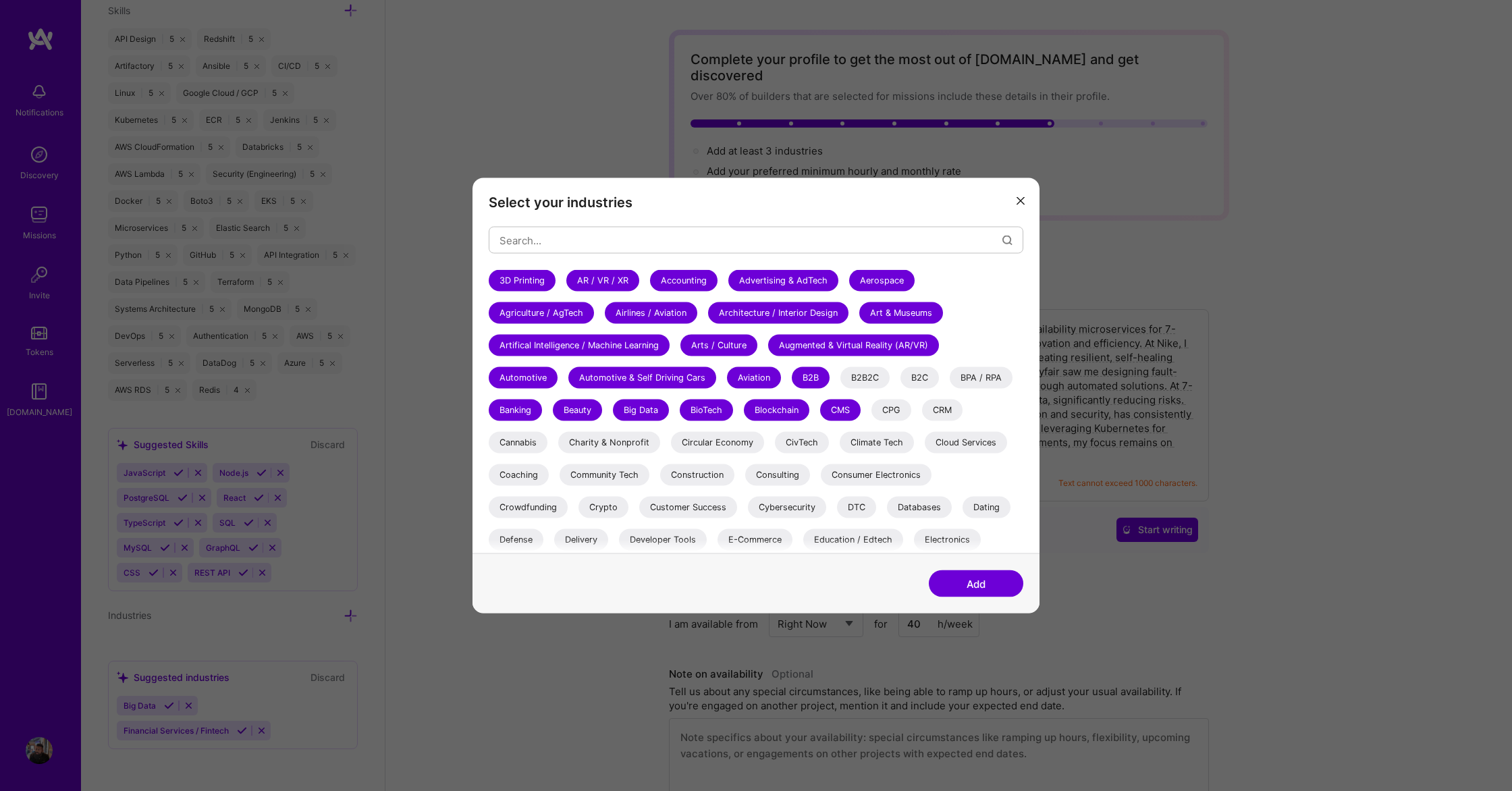
click at [863, 370] on div "B2B2C" at bounding box center [865, 377] width 49 height 22
click at [910, 375] on div "B2C" at bounding box center [920, 377] width 39 height 22
click at [896, 408] on div "CPG" at bounding box center [891, 410] width 39 height 22
click at [951, 405] on div "CRM" at bounding box center [942, 410] width 40 height 22
click at [978, 385] on div "BPA / RPA" at bounding box center [981, 377] width 63 height 22
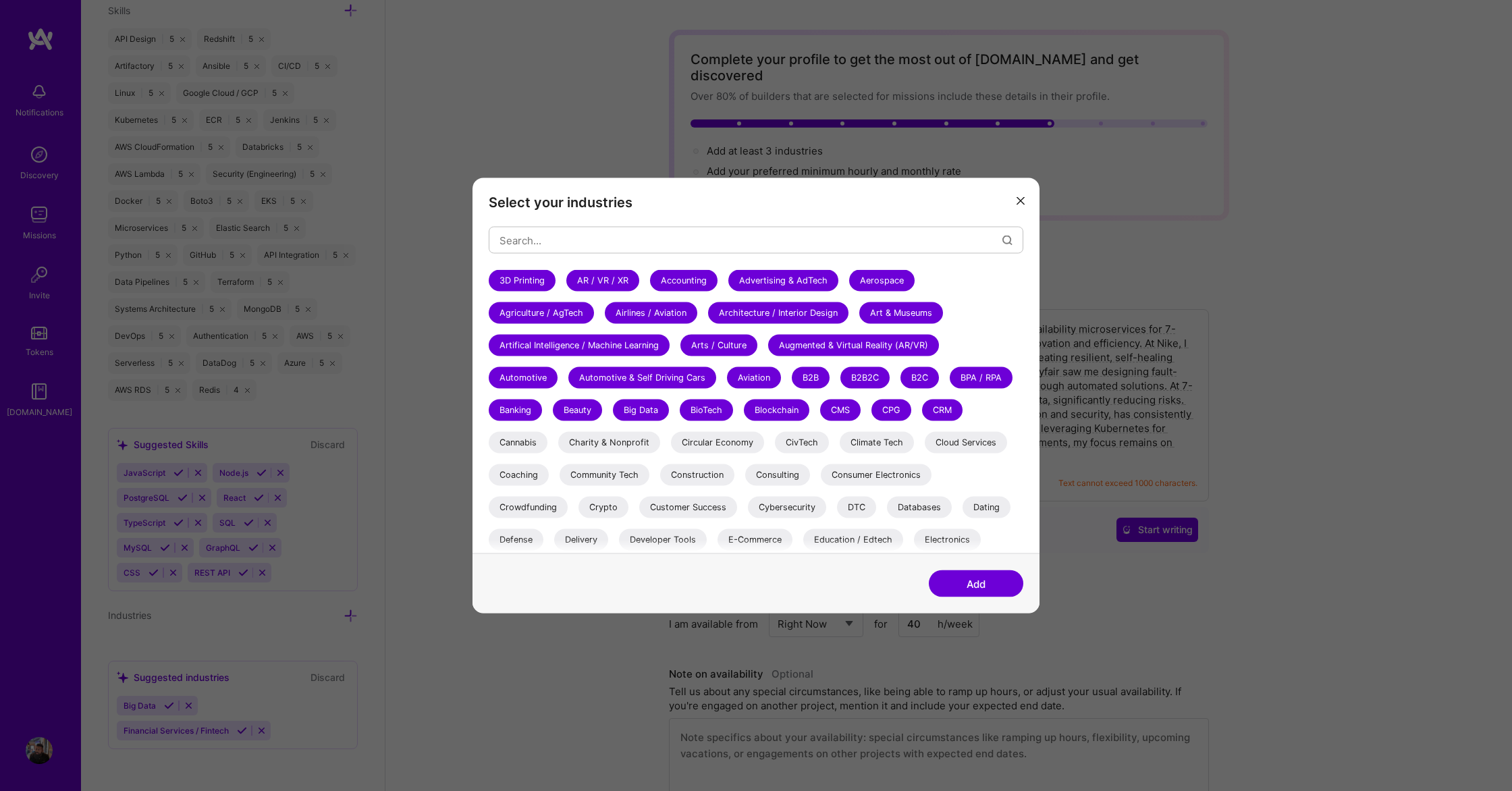
click at [975, 444] on div "Cloud Services" at bounding box center [966, 443] width 82 height 22
click at [876, 445] on div "Climate Tech" at bounding box center [876, 443] width 74 height 22
click at [803, 445] on div "CivTech" at bounding box center [802, 443] width 54 height 22
click at [721, 447] on div "Circular Economy" at bounding box center [718, 443] width 93 height 22
click at [615, 440] on div "Charity & Nonprofit" at bounding box center [609, 443] width 102 height 22
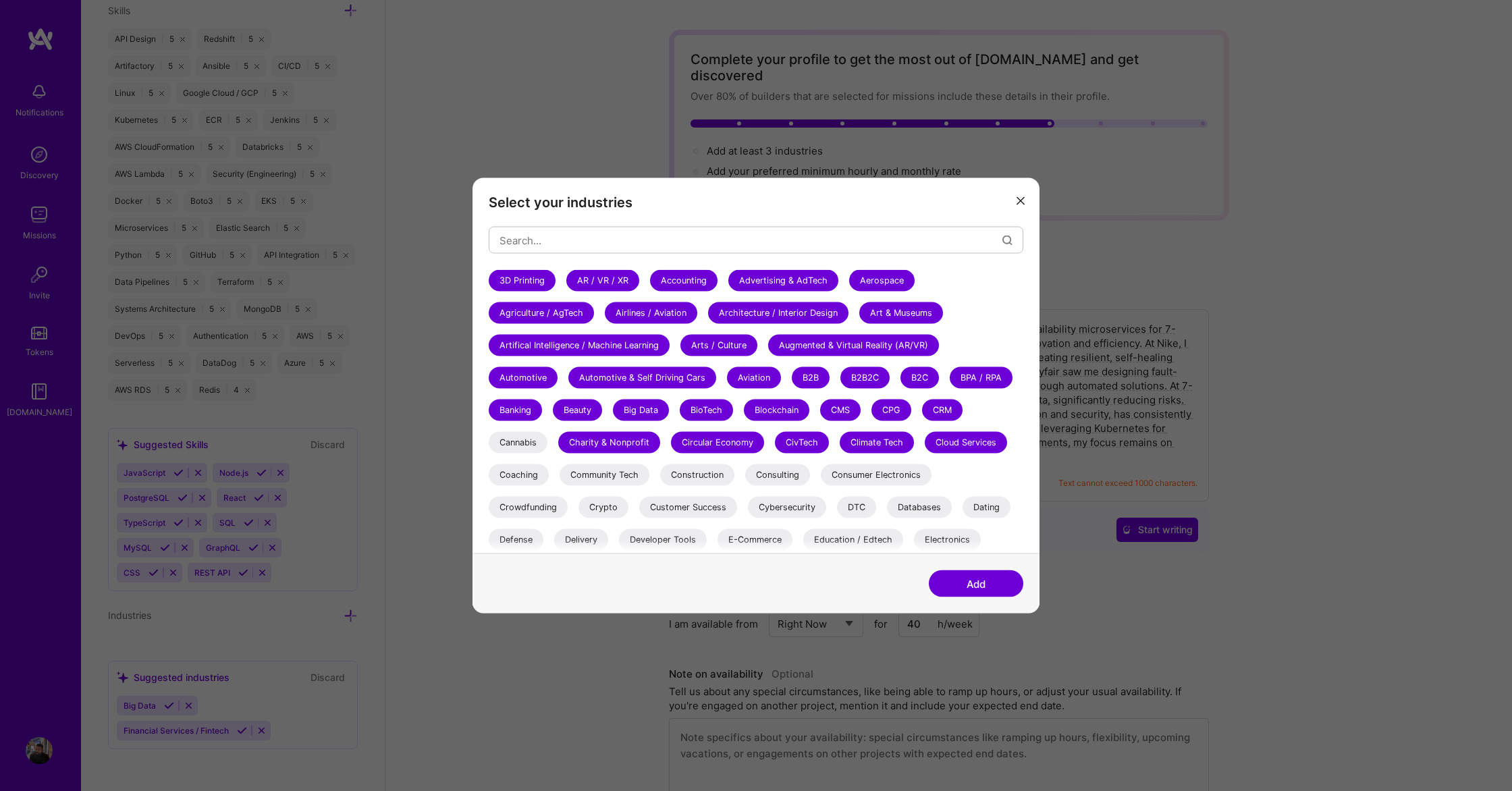
click at [533, 446] on div "Cannabis" at bounding box center [517, 443] width 59 height 22
click at [521, 470] on div "Coaching" at bounding box center [518, 475] width 60 height 22
click at [597, 468] on div "Community Tech" at bounding box center [604, 475] width 90 height 22
click at [686, 470] on div "Construction" at bounding box center [697, 475] width 74 height 22
click at [745, 470] on div "3D Printing AR / VR / XR Accounting Advertising & AdTech Aerospace Agriculture …" at bounding box center [756, 606] width 535 height 675
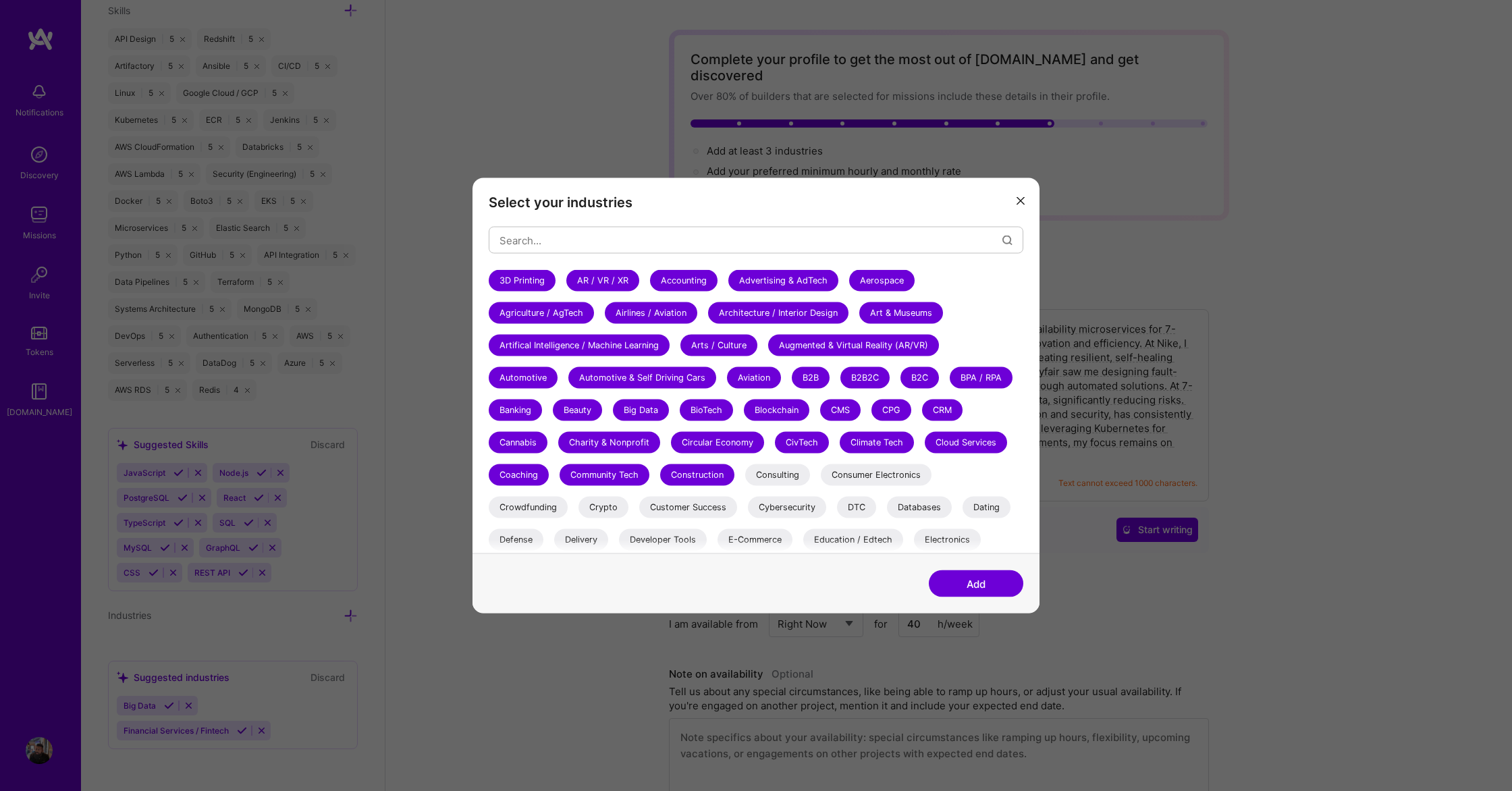
click at [803, 470] on div "Consulting" at bounding box center [777, 475] width 65 height 22
click at [856, 477] on div "Consumer Electronics" at bounding box center [876, 475] width 110 height 22
click at [860, 504] on div "DTC" at bounding box center [856, 508] width 39 height 22
click at [801, 514] on div "Cybersecurity" at bounding box center [786, 508] width 78 height 22
click at [707, 508] on div "Customer Success" at bounding box center [688, 508] width 98 height 22
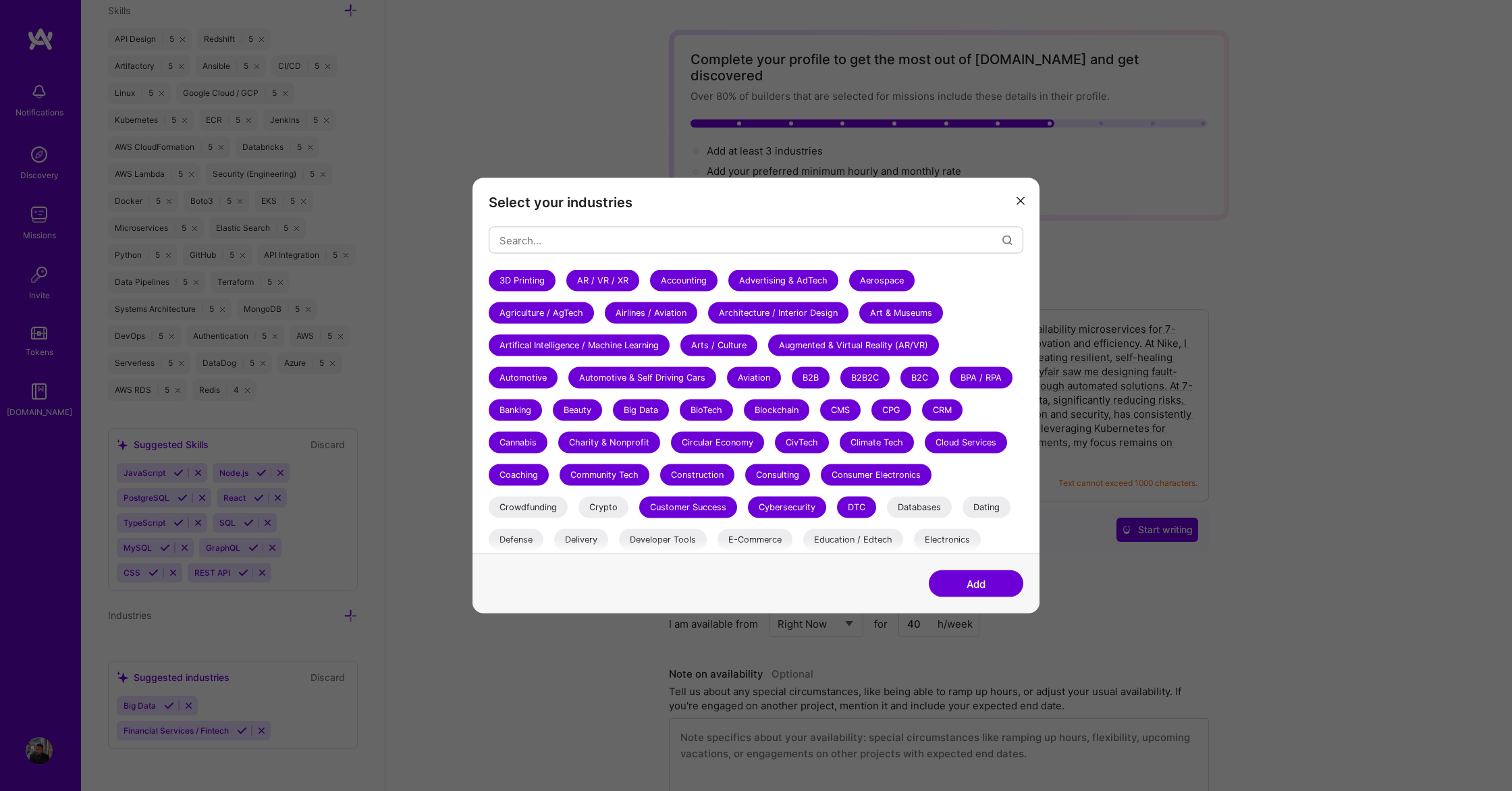
click at [612, 508] on div "Crypto" at bounding box center [603, 508] width 50 height 22
click at [540, 510] on div "Crowdfunding" at bounding box center [528, 508] width 79 height 22
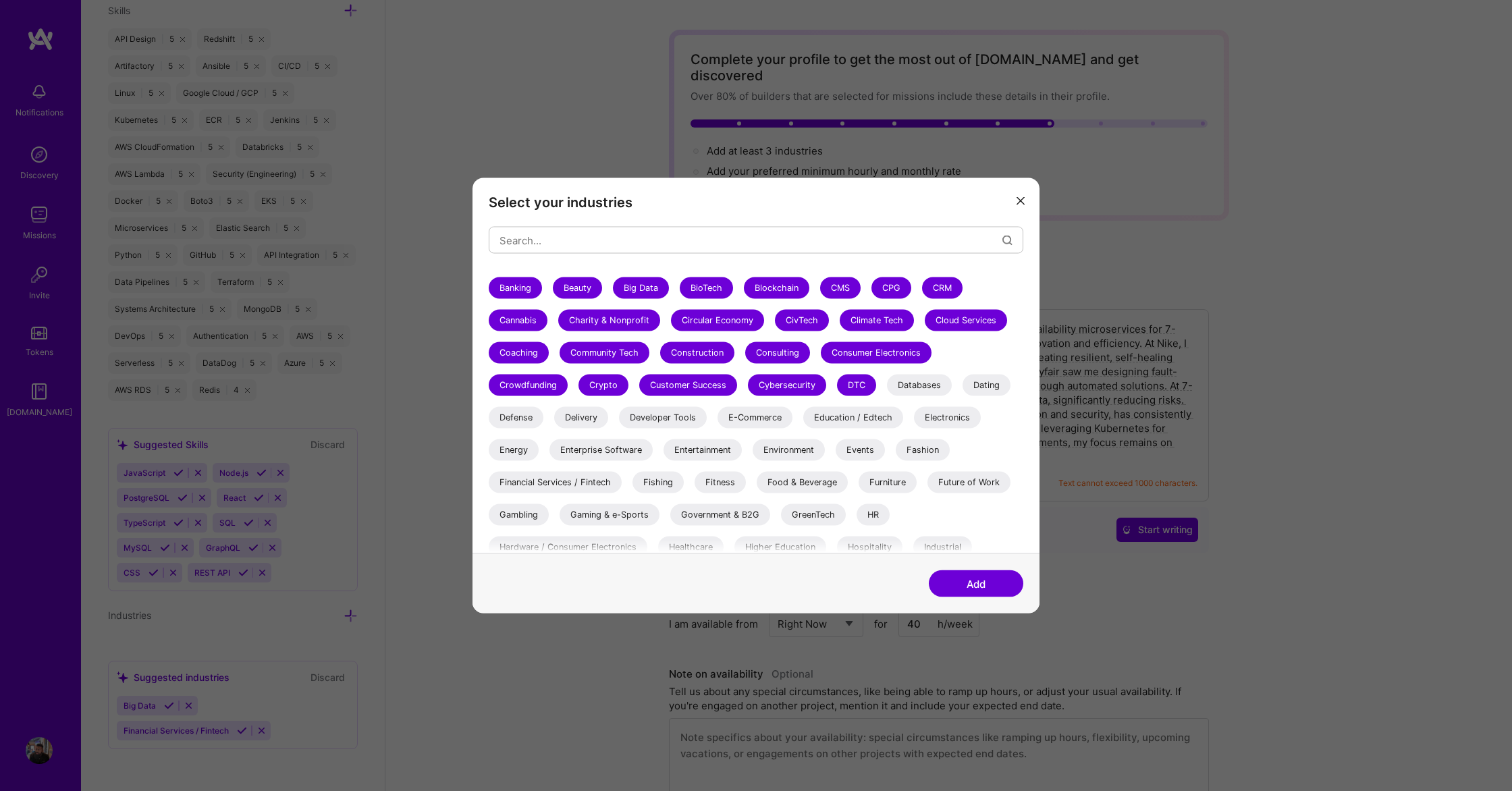
scroll to position [150, 0]
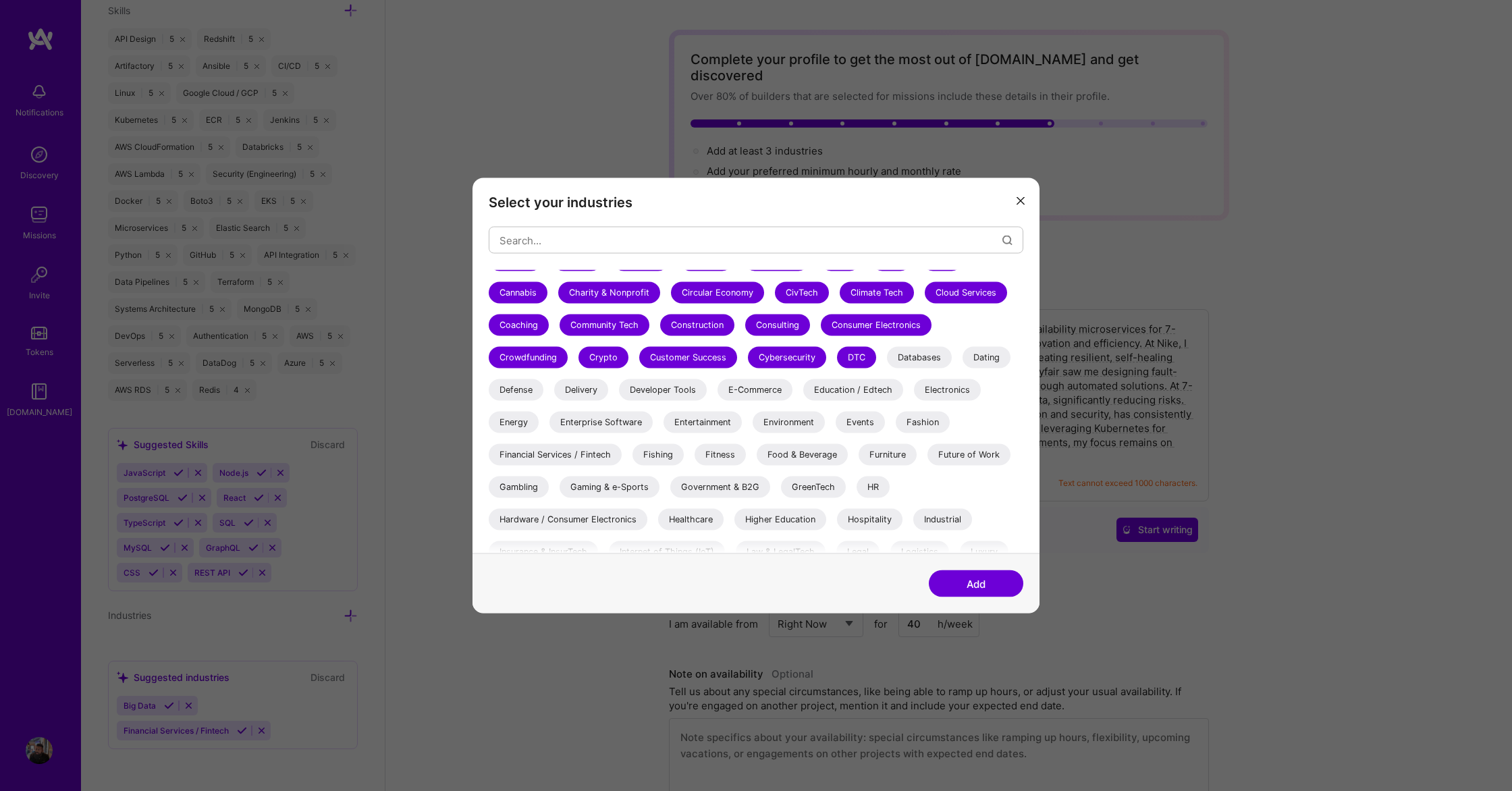
click at [514, 392] on div "Defense" at bounding box center [516, 389] width 54 height 22
click at [514, 421] on div "Energy" at bounding box center [513, 422] width 50 height 22
click at [592, 382] on div "Delivery" at bounding box center [581, 389] width 54 height 22
click at [597, 415] on div "Enterprise Software" at bounding box center [601, 422] width 103 height 22
click at [655, 388] on div "Developer Tools" at bounding box center [663, 389] width 88 height 22
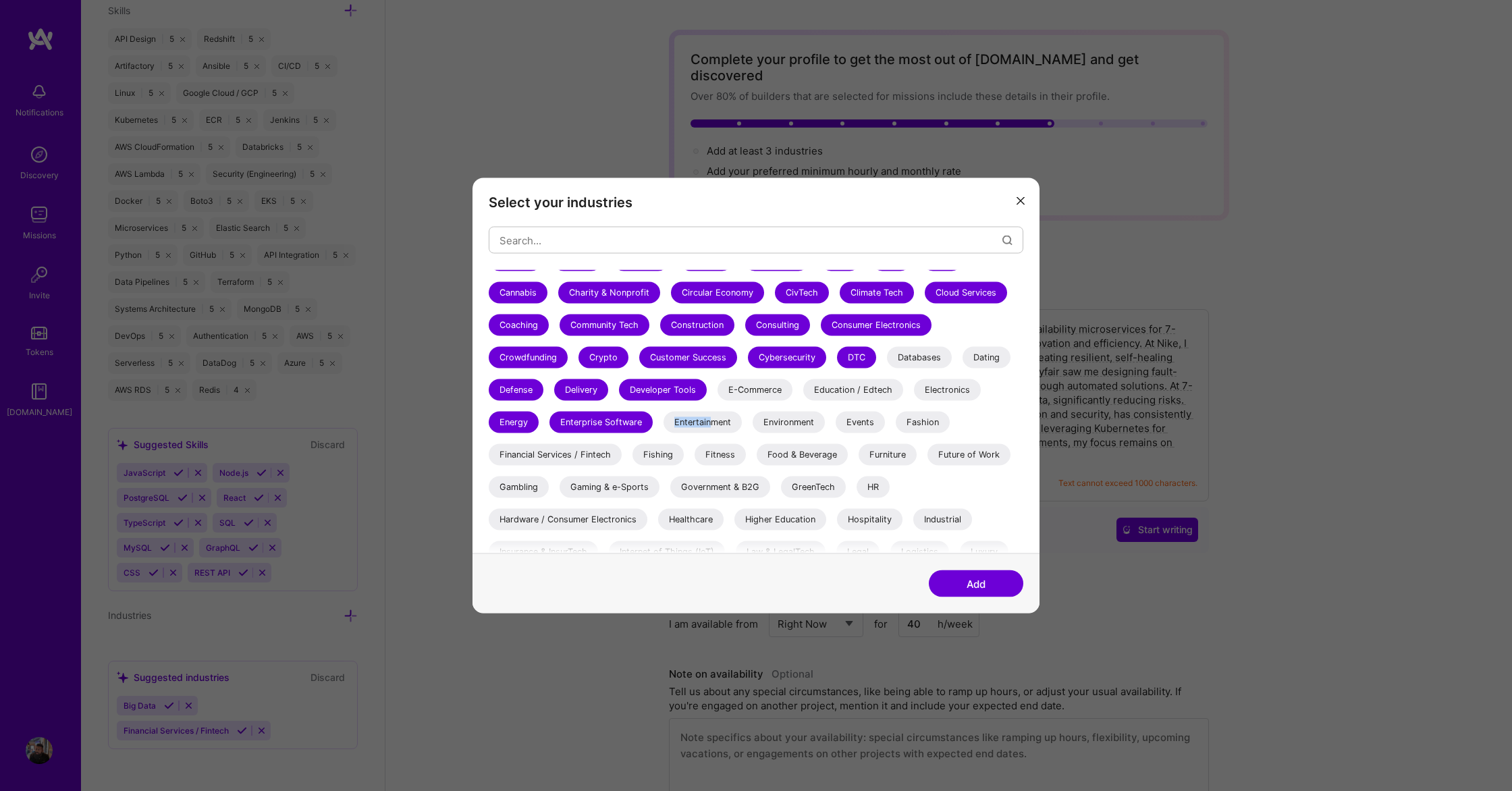
click at [709, 416] on div "Entertainment" at bounding box center [702, 422] width 78 height 22
click at [739, 396] on div "E-Commerce" at bounding box center [756, 389] width 75 height 22
click at [857, 389] on div "Education / Edtech" at bounding box center [854, 389] width 100 height 22
click at [912, 359] on div "Databases" at bounding box center [919, 357] width 65 height 22
click at [997, 358] on div "Dating" at bounding box center [987, 357] width 48 height 22
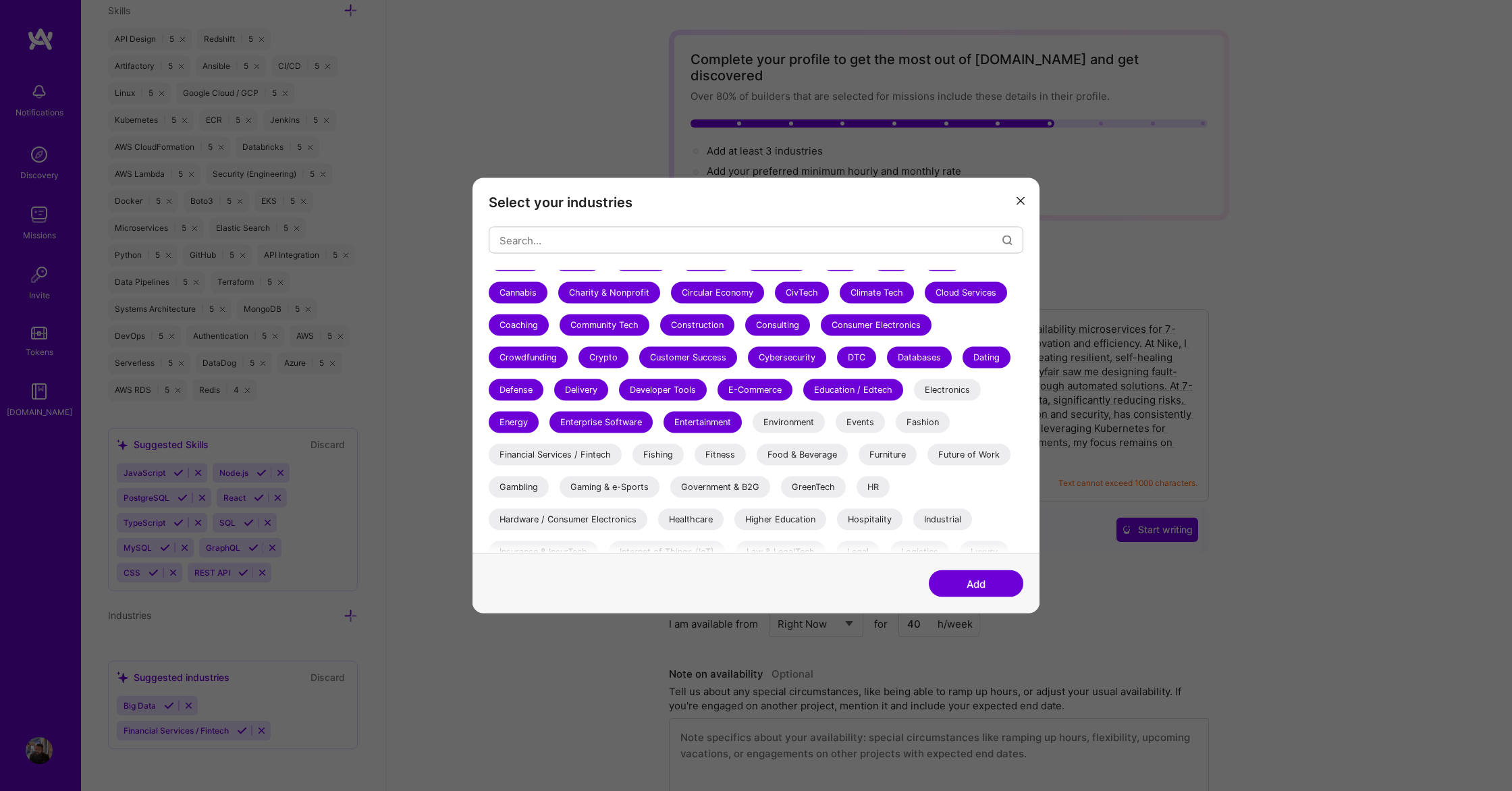
click at [933, 389] on div "Electronics" at bounding box center [947, 389] width 67 height 22
click at [922, 420] on div "Fashion" at bounding box center [923, 422] width 54 height 22
click at [865, 425] on div "Events" at bounding box center [861, 422] width 49 height 22
click at [796, 422] on div "Environment" at bounding box center [789, 422] width 73 height 22
click at [804, 454] on div "Food & Beverage" at bounding box center [802, 454] width 91 height 22
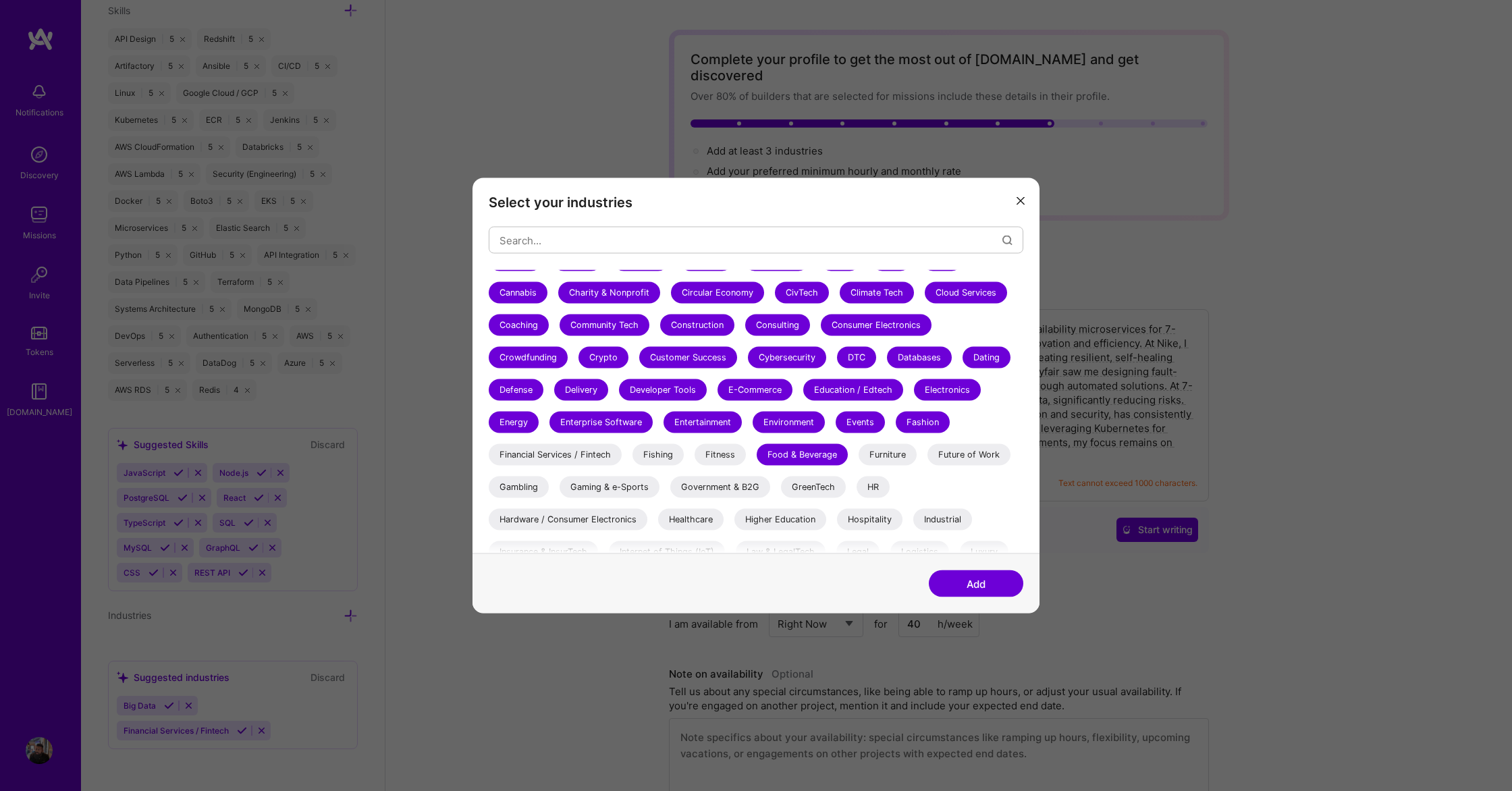
click at [709, 458] on div "Fitness" at bounding box center [720, 454] width 52 height 22
click at [657, 458] on div "Fishing" at bounding box center [658, 454] width 52 height 22
click at [580, 456] on div "Financial Services / Fintech" at bounding box center [555, 454] width 133 height 22
click at [526, 485] on div "Gambling" at bounding box center [518, 486] width 60 height 22
click at [587, 484] on div "Gaming & e-Sports" at bounding box center [609, 486] width 100 height 22
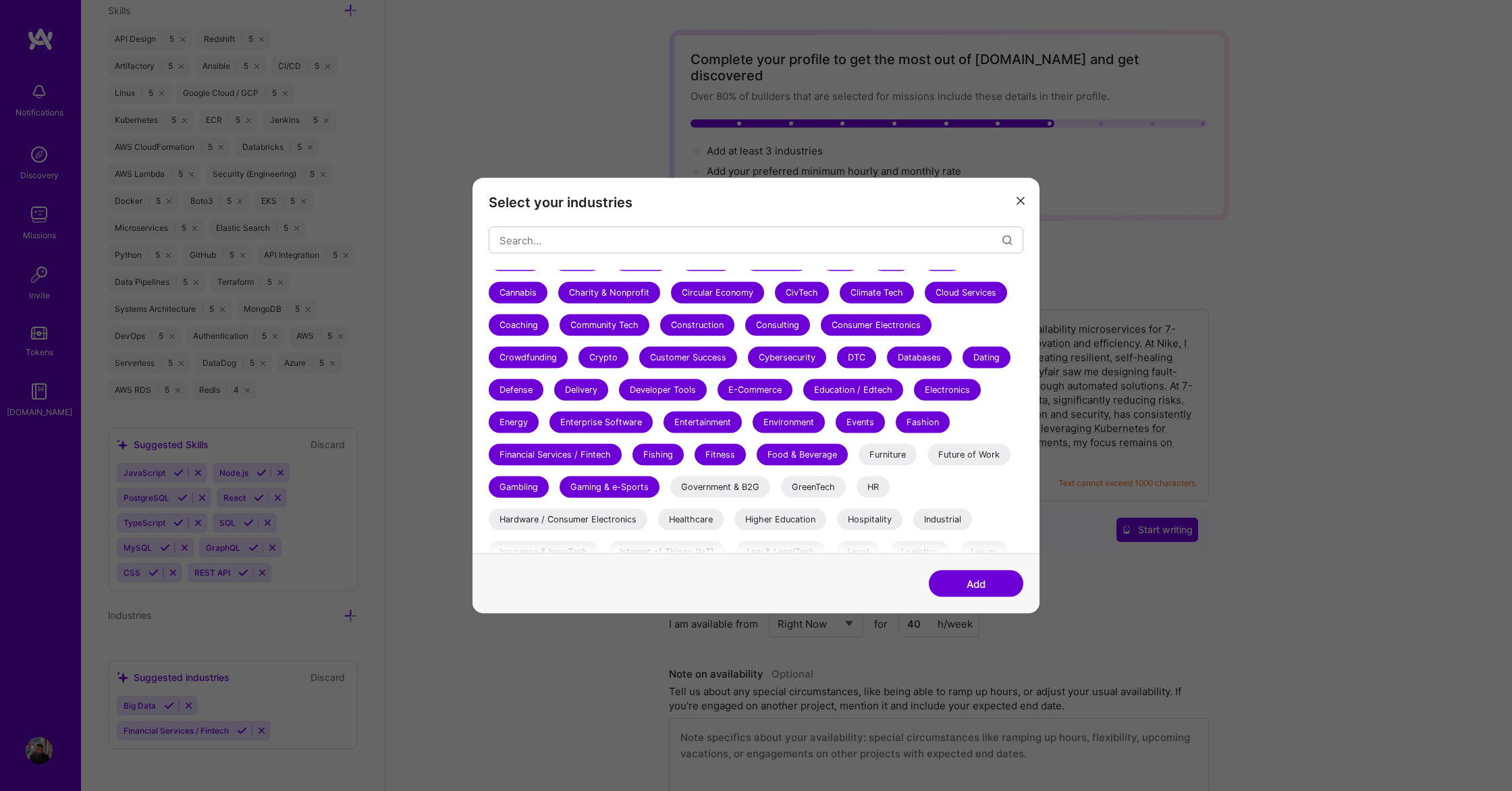
click at [691, 480] on div "Government & B2G" at bounding box center [721, 486] width 100 height 22
click at [811, 478] on div "GreenTech" at bounding box center [813, 486] width 65 height 22
click at [891, 458] on div "Furniture" at bounding box center [888, 454] width 58 height 22
click at [974, 453] on div "Future of Work" at bounding box center [969, 454] width 83 height 22
click at [877, 488] on div "HR" at bounding box center [874, 486] width 33 height 22
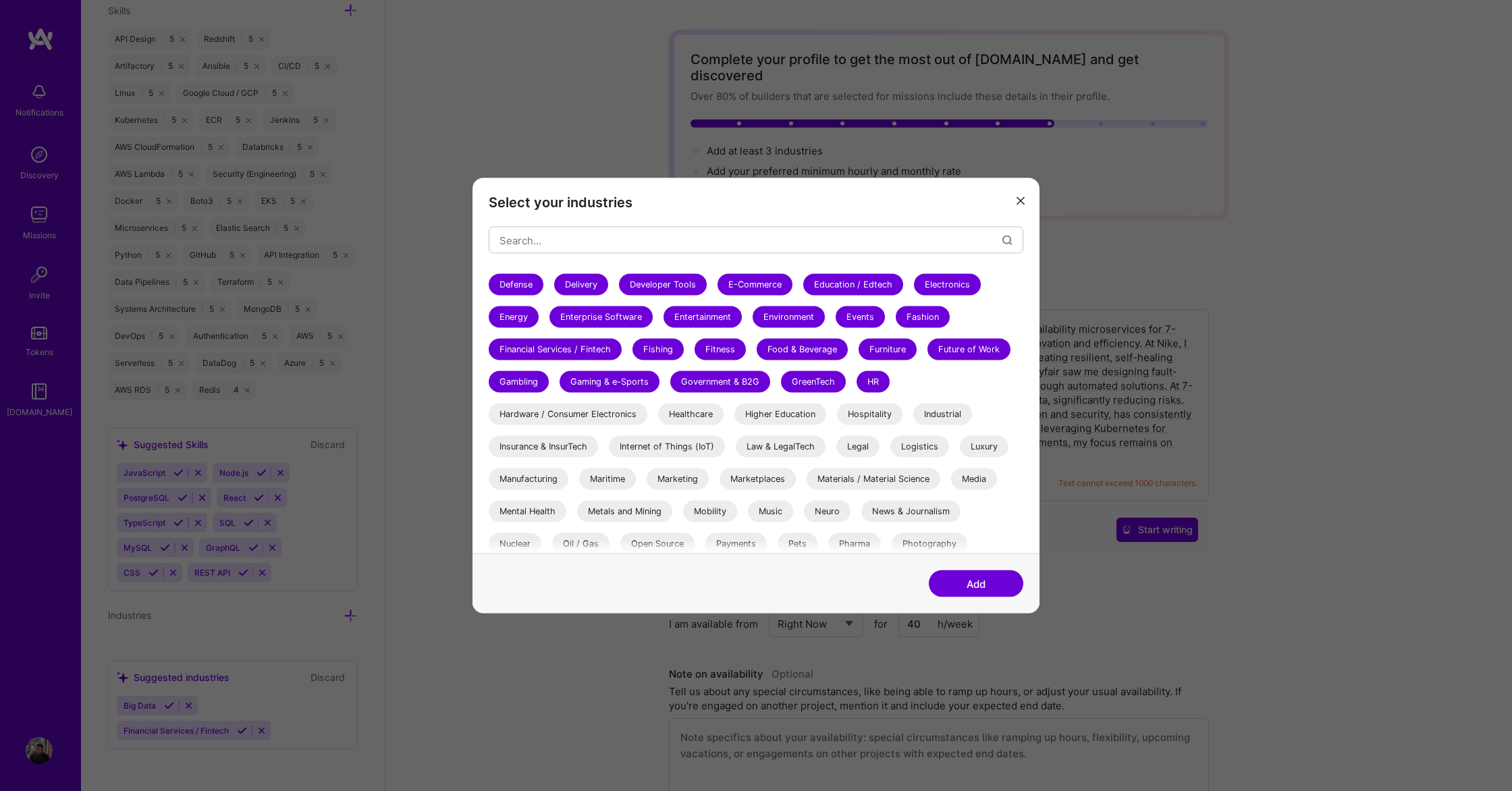
scroll to position [279, 0]
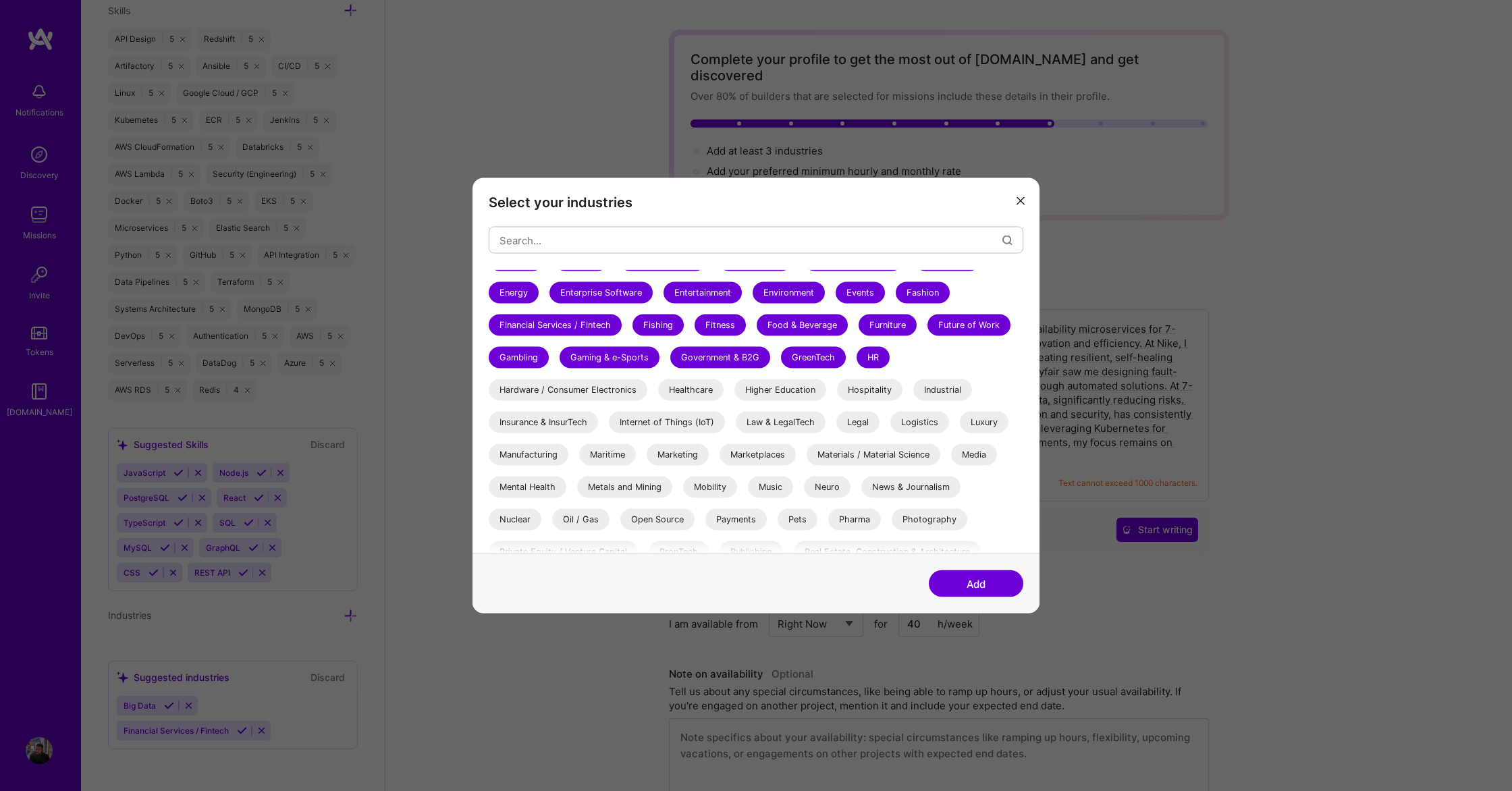
click at [854, 422] on div "Legal" at bounding box center [857, 422] width 43 height 22
click at [777, 426] on div "Law & LegalTech" at bounding box center [781, 422] width 90 height 22
click at [682, 425] on div "Internet of Things (IoT)" at bounding box center [667, 422] width 116 height 22
click at [704, 388] on div "Healthcare" at bounding box center [691, 389] width 66 height 22
click at [590, 394] on div "Hardware / Consumer Electronics" at bounding box center [567, 389] width 158 height 22
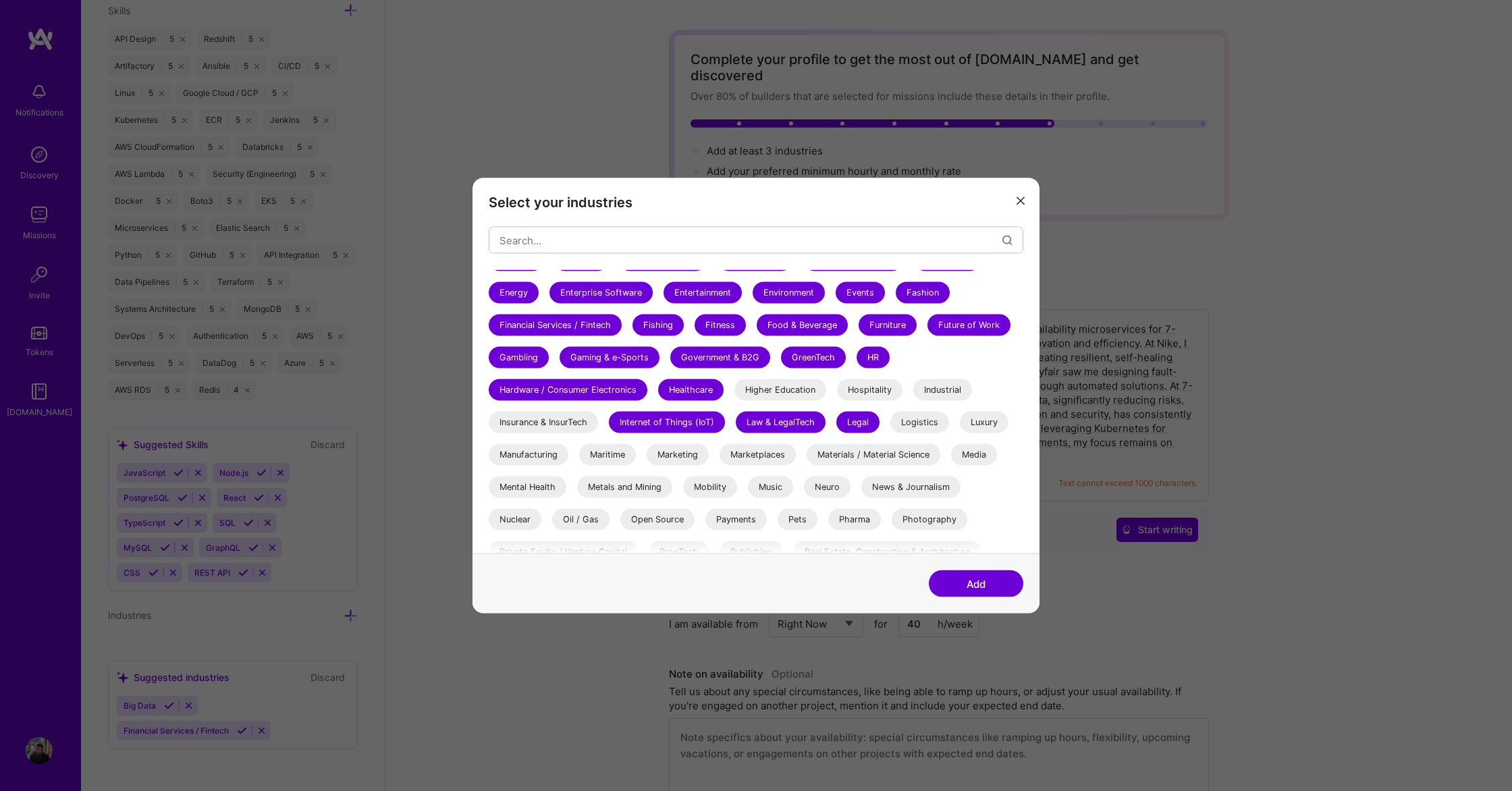
click at [559, 430] on div "Insurance & InsurTech" at bounding box center [543, 422] width 109 height 22
click at [544, 452] on div "Manufacturing" at bounding box center [528, 454] width 80 height 22
click at [604, 452] on div "Maritime" at bounding box center [608, 454] width 57 height 22
click at [680, 450] on div "Marketing" at bounding box center [678, 454] width 62 height 22
click at [756, 449] on div "Marketplaces" at bounding box center [757, 454] width 76 height 22
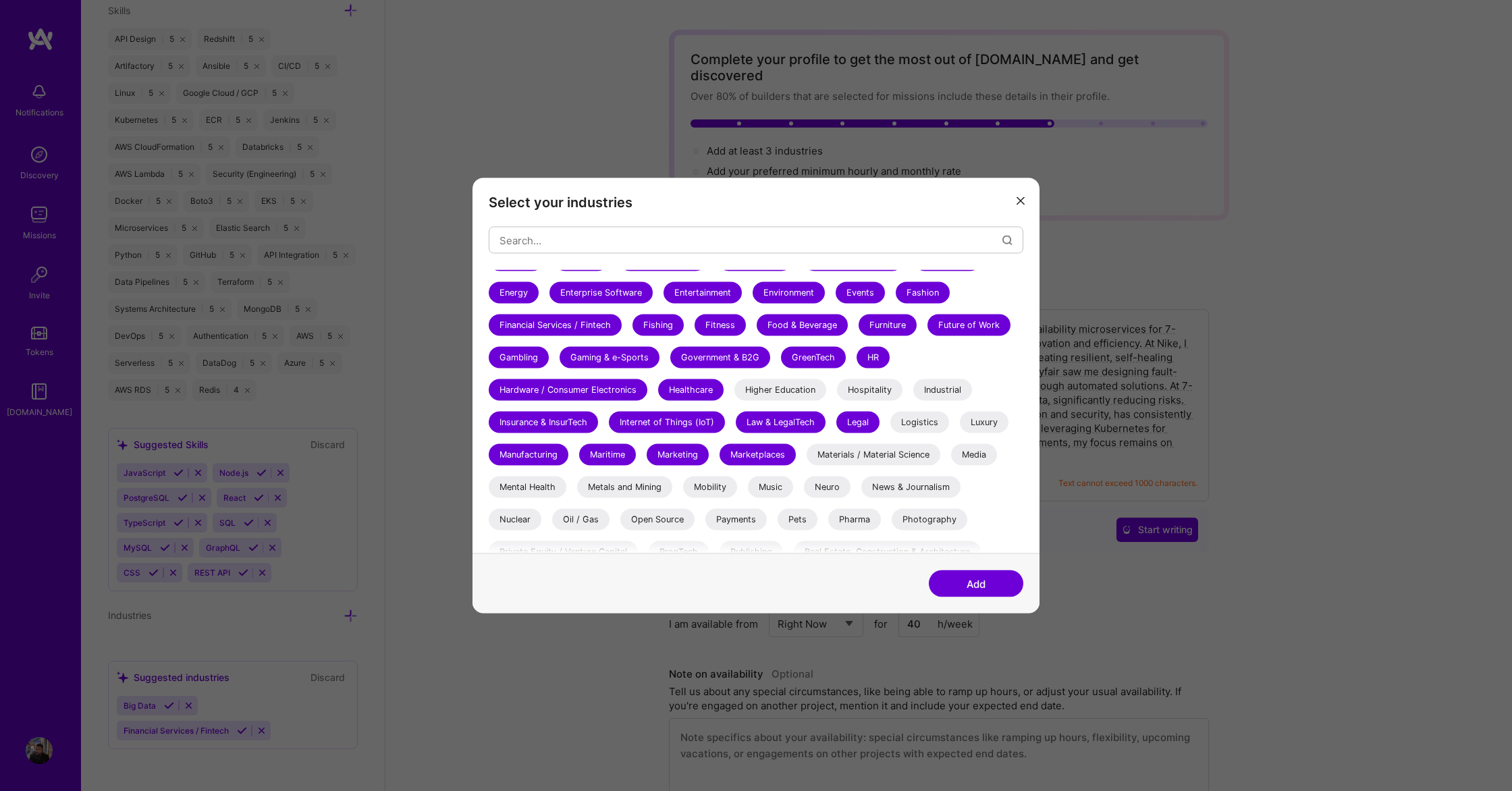
click at [774, 385] on div "Higher Education" at bounding box center [780, 389] width 92 height 22
click at [859, 452] on div "Materials / Material Science" at bounding box center [873, 454] width 134 height 22
click at [919, 421] on div "Logistics" at bounding box center [919, 422] width 59 height 22
click at [866, 387] on div "Hospitality" at bounding box center [869, 389] width 66 height 22
click at [934, 390] on div "Industrial" at bounding box center [942, 389] width 59 height 22
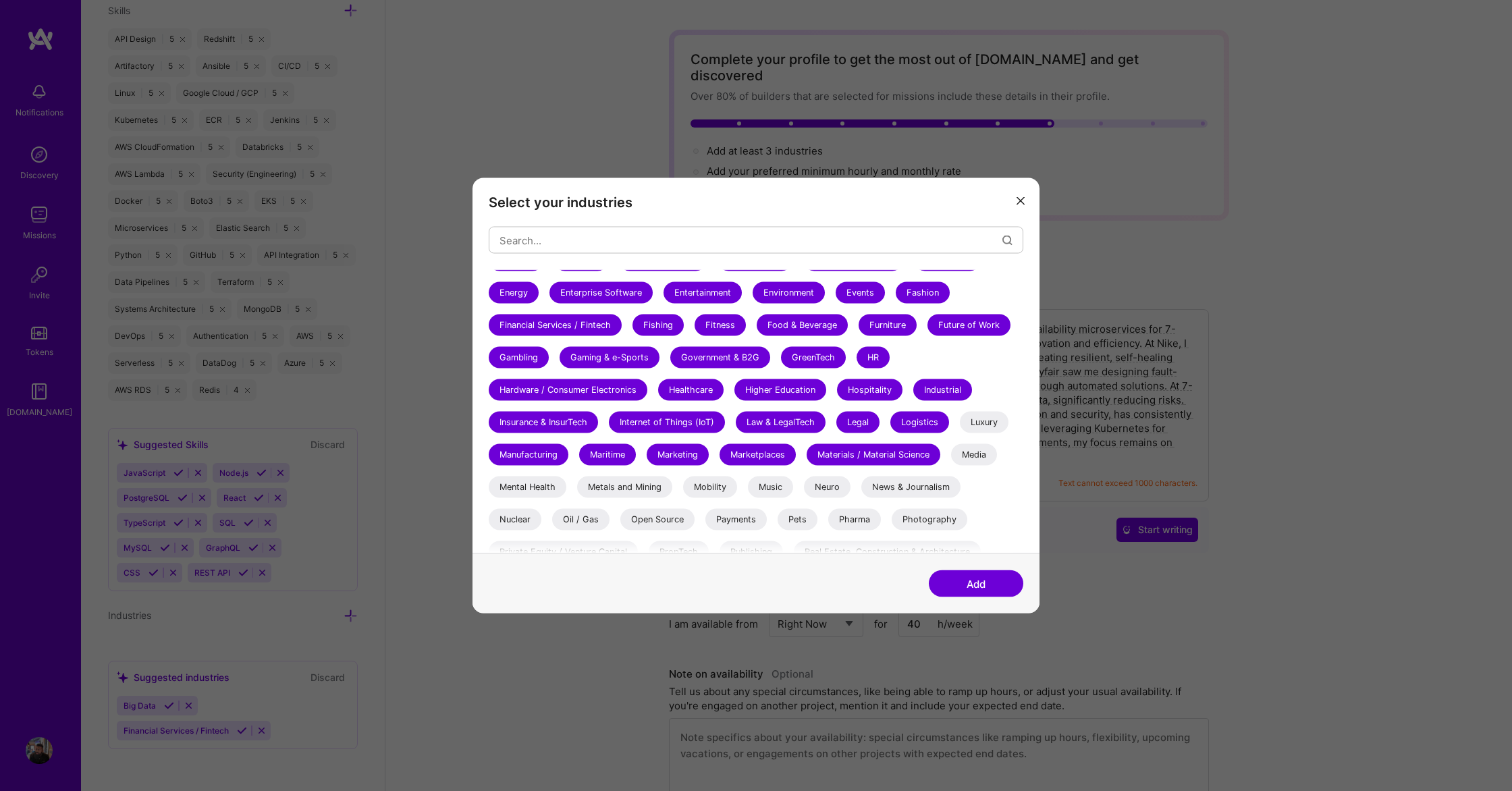
click at [995, 413] on div "Luxury" at bounding box center [985, 422] width 49 height 22
click at [988, 452] on div "Media" at bounding box center [974, 454] width 46 height 22
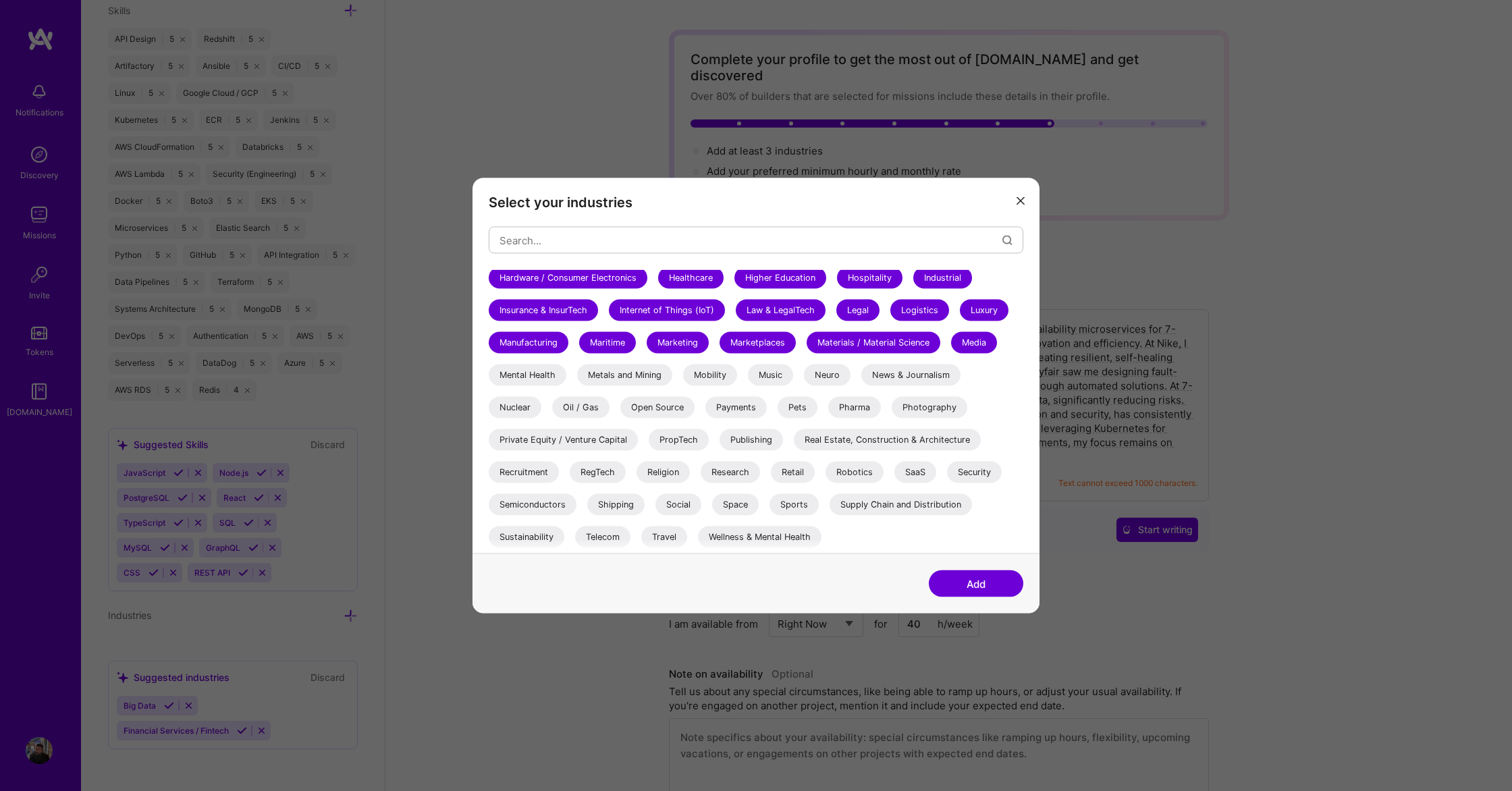
click at [870, 446] on div "Real Estate, Construction & Architecture" at bounding box center [888, 439] width 187 height 22
click at [857, 472] on div "Robotics" at bounding box center [854, 472] width 58 height 22
click at [792, 476] on div "Retail" at bounding box center [793, 472] width 44 height 22
click at [739, 437] on div "Publishing" at bounding box center [751, 439] width 63 height 22
click at [730, 465] on div "Research" at bounding box center [730, 472] width 60 height 22
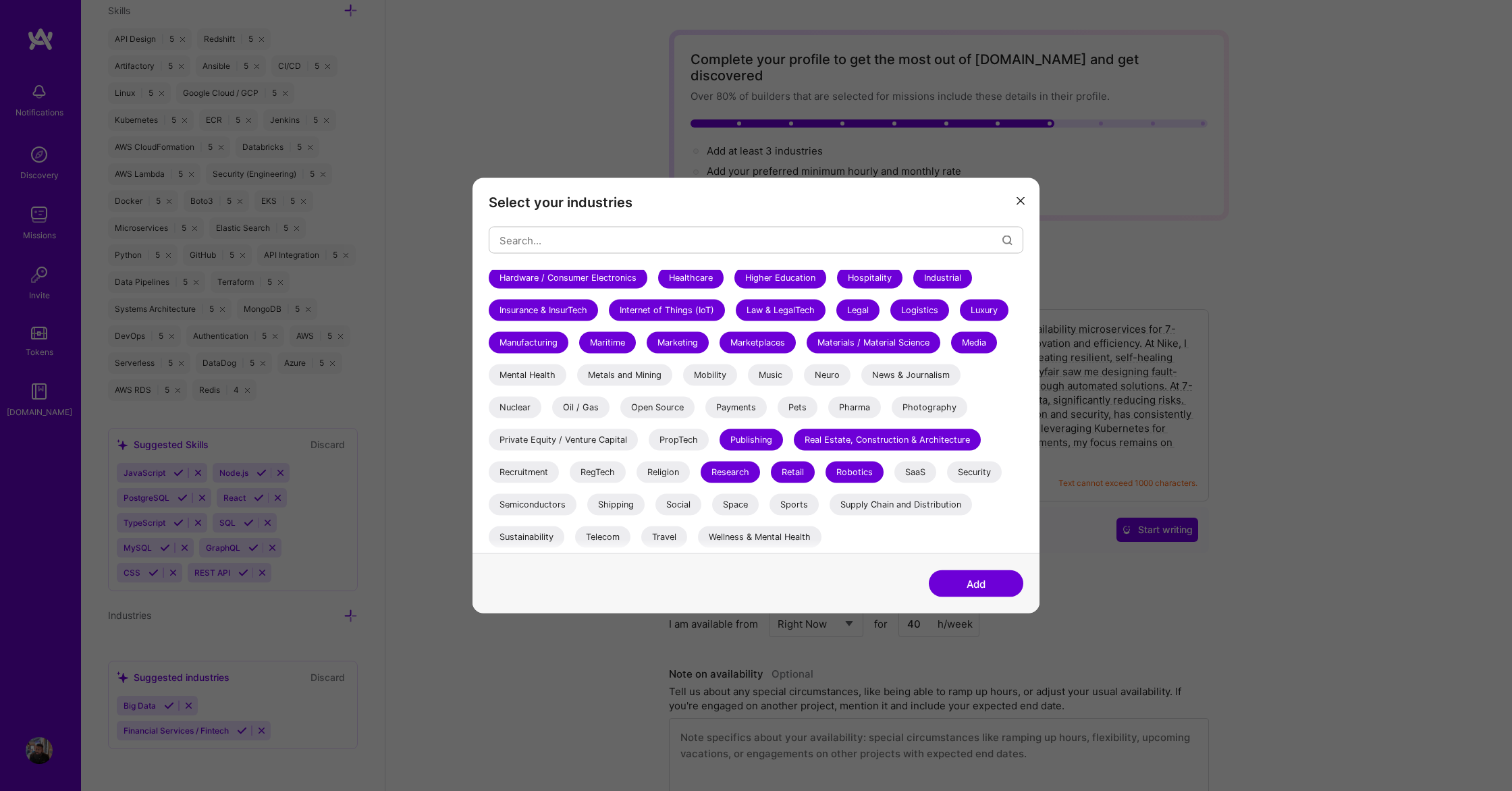
click at [673, 477] on div "Religion" at bounding box center [663, 472] width 53 height 22
click at [609, 443] on div "Private Equity / Venture Capital" at bounding box center [563, 439] width 149 height 22
click at [544, 368] on div "Mental Health" at bounding box center [527, 374] width 78 height 22
click at [523, 414] on div "Nuclear" at bounding box center [515, 407] width 53 height 22
click at [524, 472] on div "Recruitment" at bounding box center [524, 472] width 70 height 22
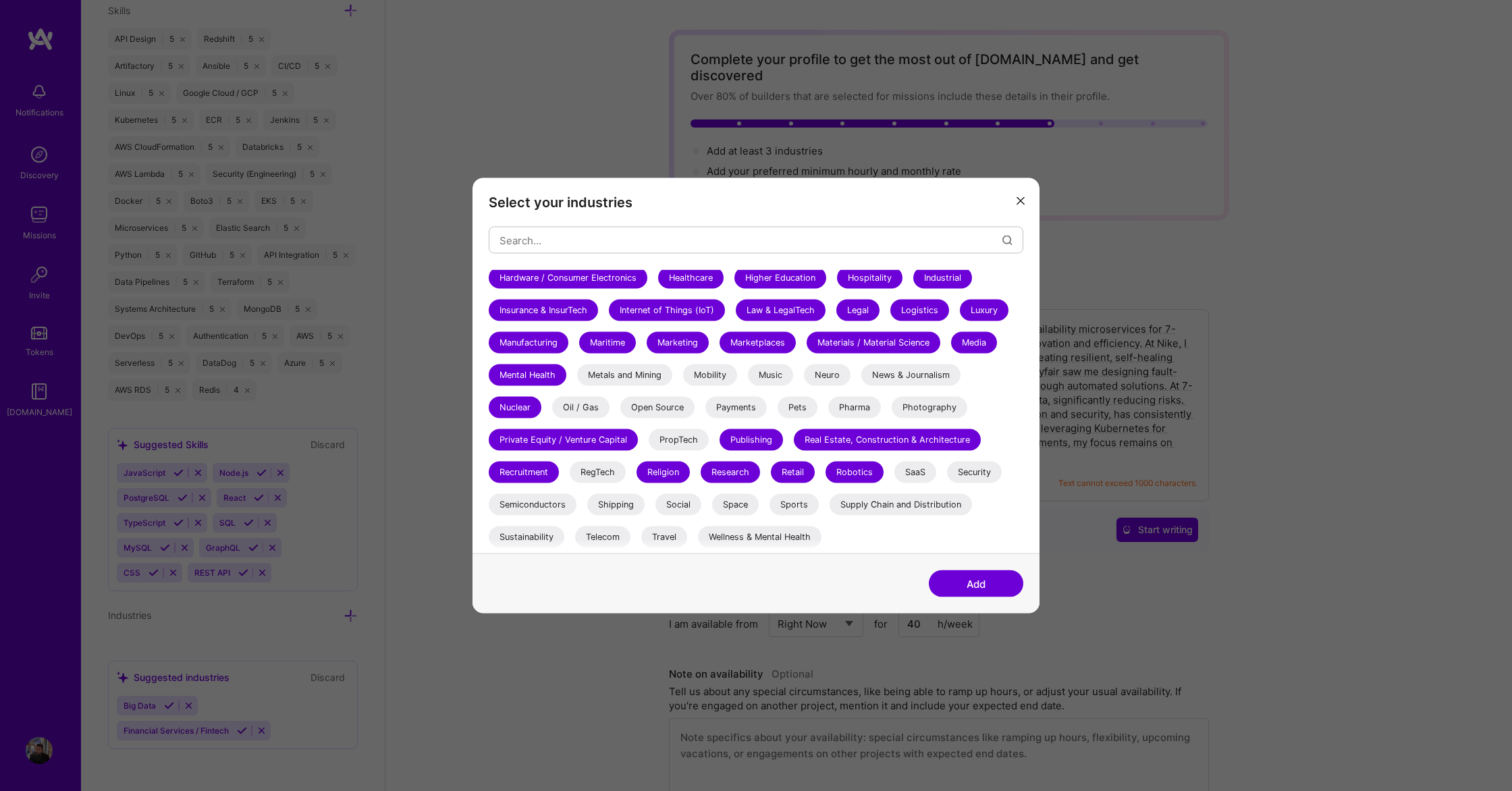
click at [540, 502] on div "Semiconductors" at bounding box center [532, 504] width 88 height 22
click at [547, 532] on div "Sustainability" at bounding box center [526, 536] width 75 height 22
click at [629, 525] on div "3D Printing AR / VR / XR Accounting Advertising & AdTech Aerospace Agriculture …" at bounding box center [756, 215] width 535 height 675
click at [627, 515] on div "3D Printing AR / VR / XR Accounting Advertising & AdTech Aerospace Agriculture …" at bounding box center [756, 215] width 535 height 675
click at [621, 507] on div "Shipping" at bounding box center [616, 504] width 58 height 22
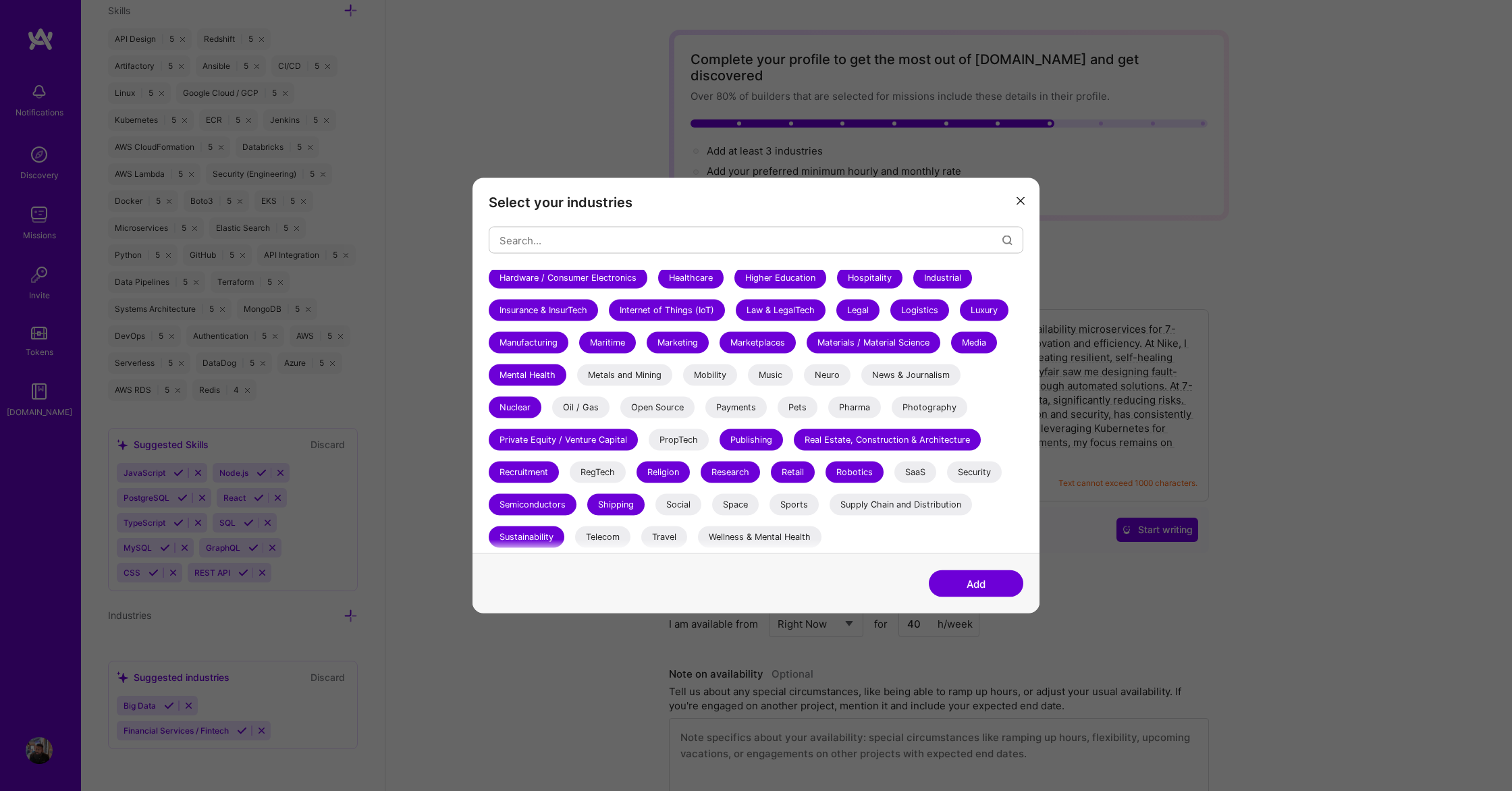
click at [667, 504] on div "Social" at bounding box center [679, 504] width 46 height 22
click at [672, 541] on div "Travel" at bounding box center [665, 536] width 46 height 22
click at [605, 541] on div "Telecom" at bounding box center [602, 536] width 55 height 22
click at [728, 526] on div "Wellness & Mental Health" at bounding box center [759, 536] width 123 height 22
click at [733, 506] on div "Space" at bounding box center [735, 504] width 46 height 22
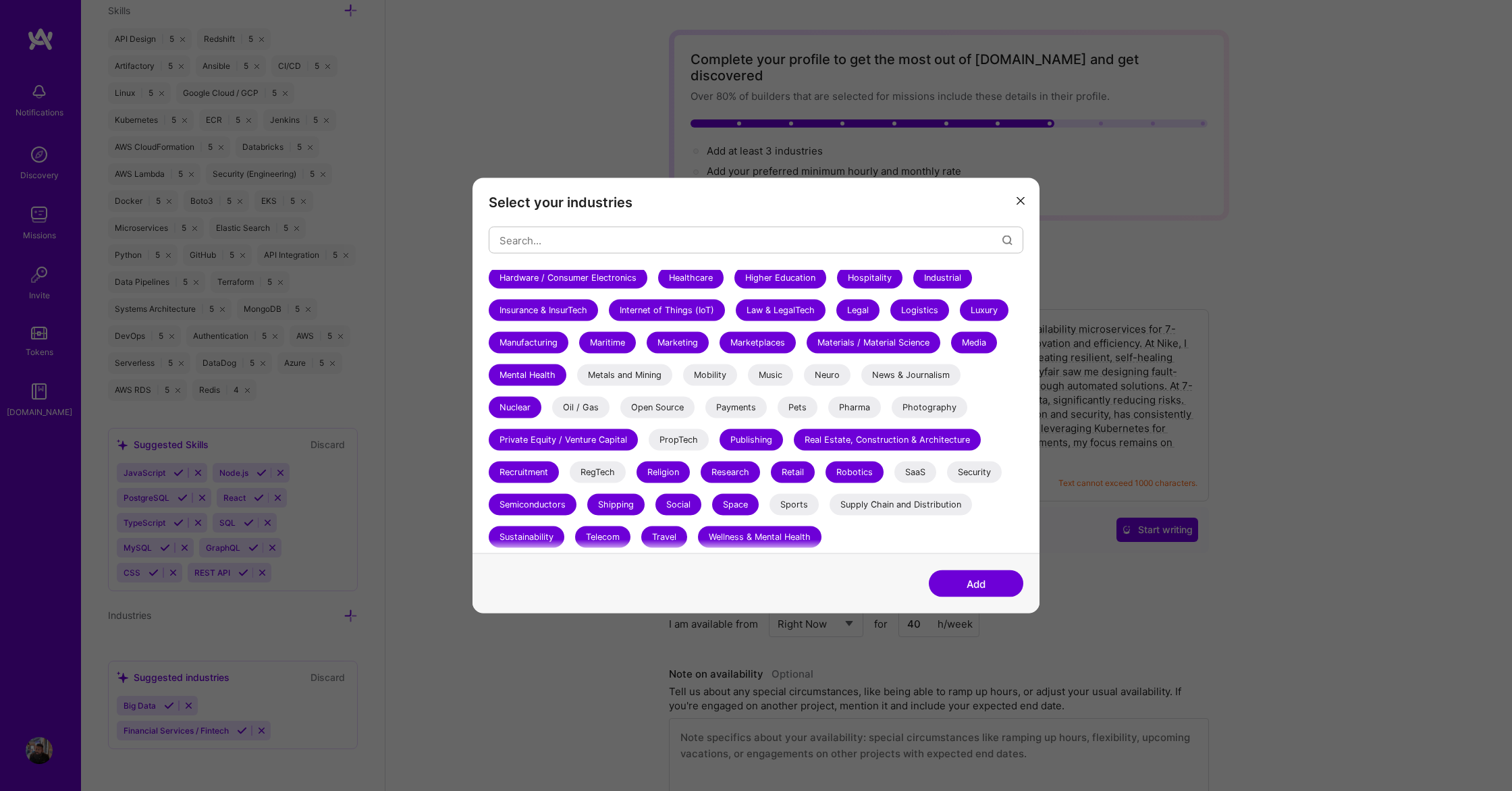
click at [784, 505] on div "Sports" at bounding box center [794, 504] width 49 height 22
click at [867, 504] on div "Supply Chain and Distribution" at bounding box center [901, 504] width 143 height 22
click at [906, 467] on div "SaaS" at bounding box center [916, 472] width 42 height 22
click at [976, 466] on div "Security" at bounding box center [974, 472] width 54 height 22
click at [926, 409] on div "Photography" at bounding box center [930, 407] width 75 height 22
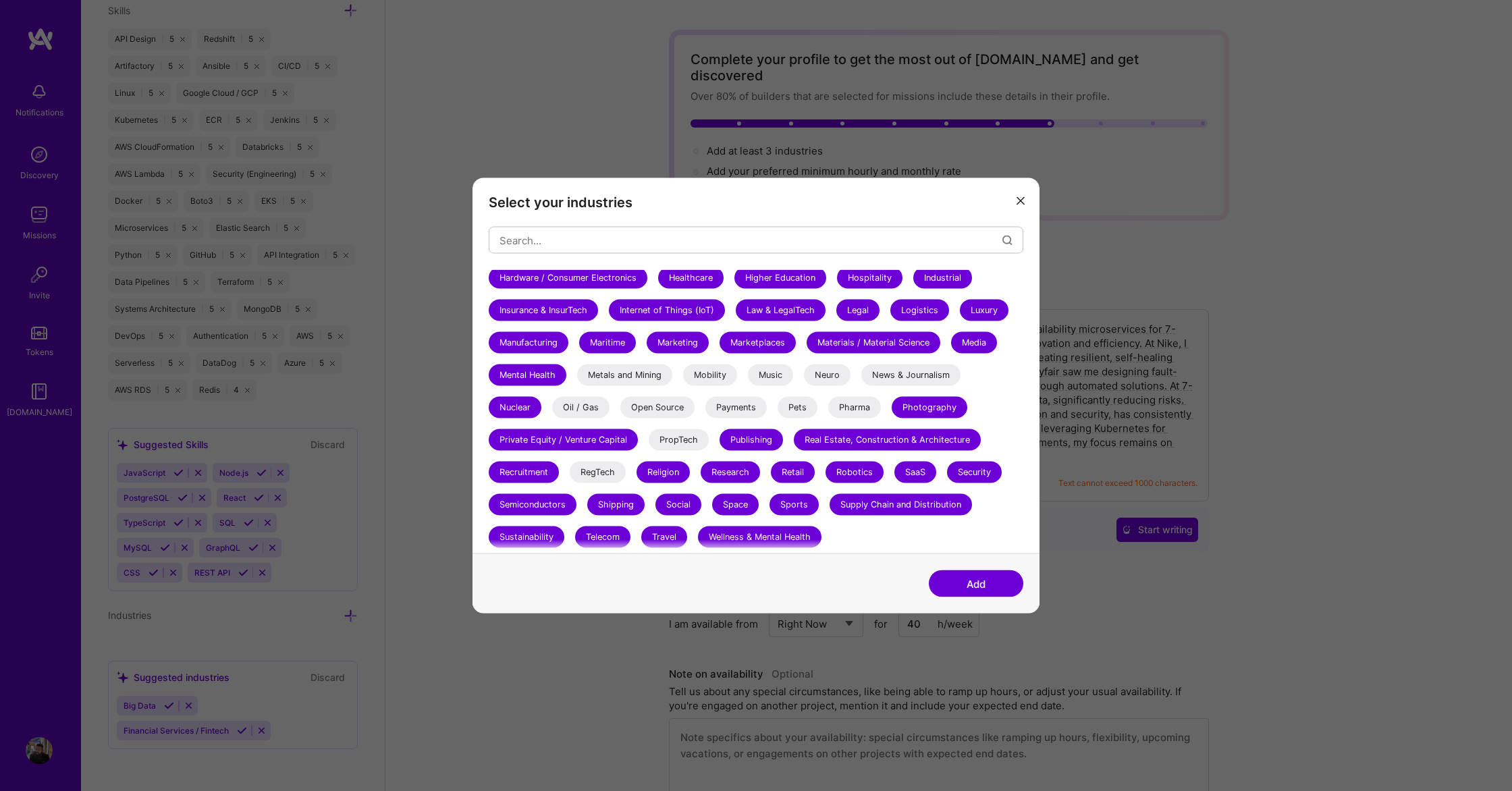
click at [841, 413] on div "Pharma" at bounding box center [854, 407] width 53 height 22
click at [833, 375] on div "Neuro" at bounding box center [826, 374] width 46 height 22
click at [771, 381] on div "Music" at bounding box center [770, 374] width 46 height 22
click at [715, 379] on div "Mobility" at bounding box center [710, 374] width 54 height 22
click at [634, 381] on div "Metals and Mining" at bounding box center [624, 374] width 95 height 22
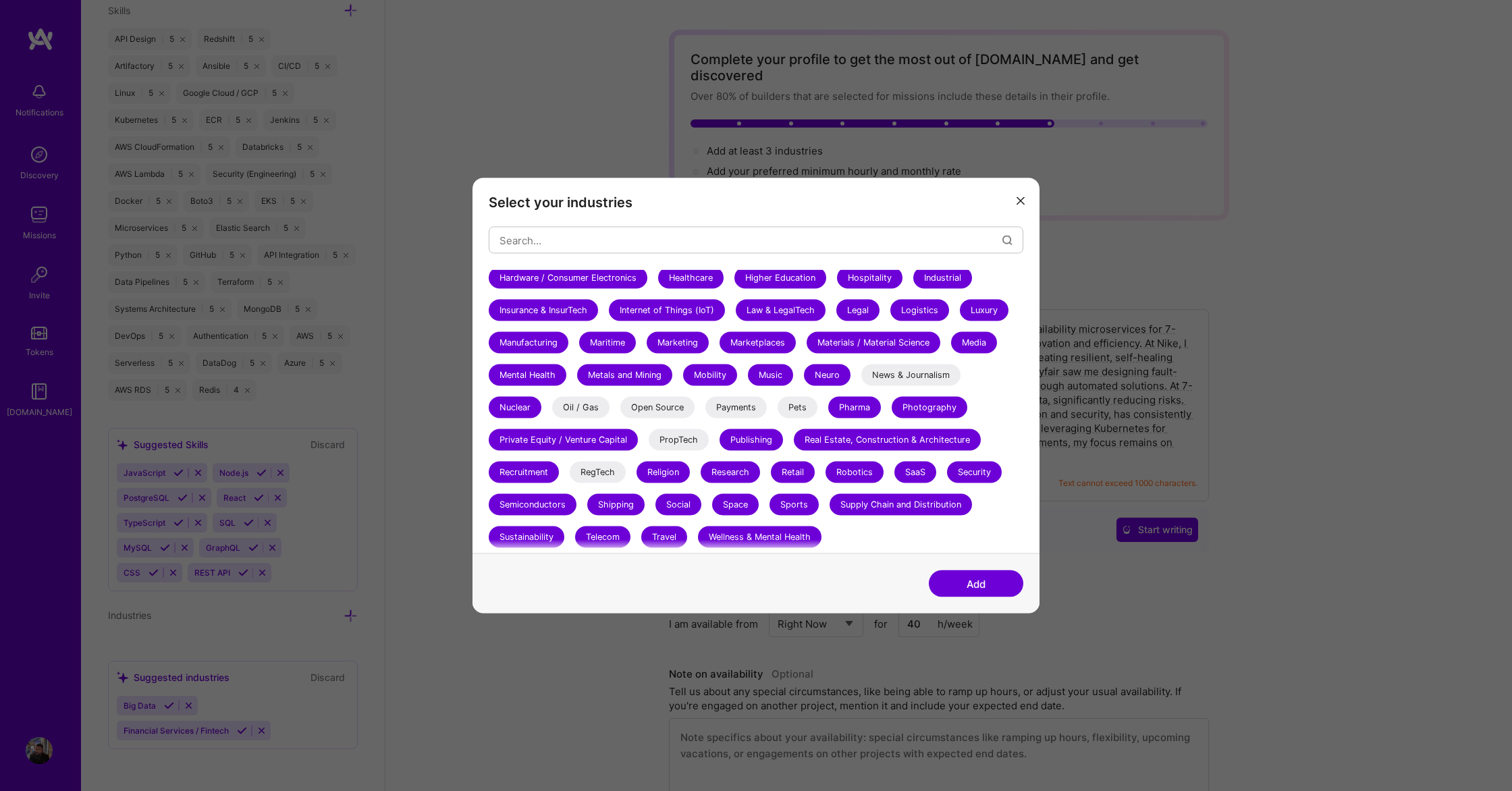
click at [592, 410] on div "Oil / Gas" at bounding box center [581, 407] width 58 height 22
click at [636, 411] on div "Open Source" at bounding box center [658, 407] width 74 height 22
click at [718, 407] on div "Payments" at bounding box center [736, 407] width 61 height 22
click at [795, 405] on div "Pets" at bounding box center [797, 407] width 39 height 22
click at [916, 372] on div "News & Journalism" at bounding box center [911, 374] width 99 height 22
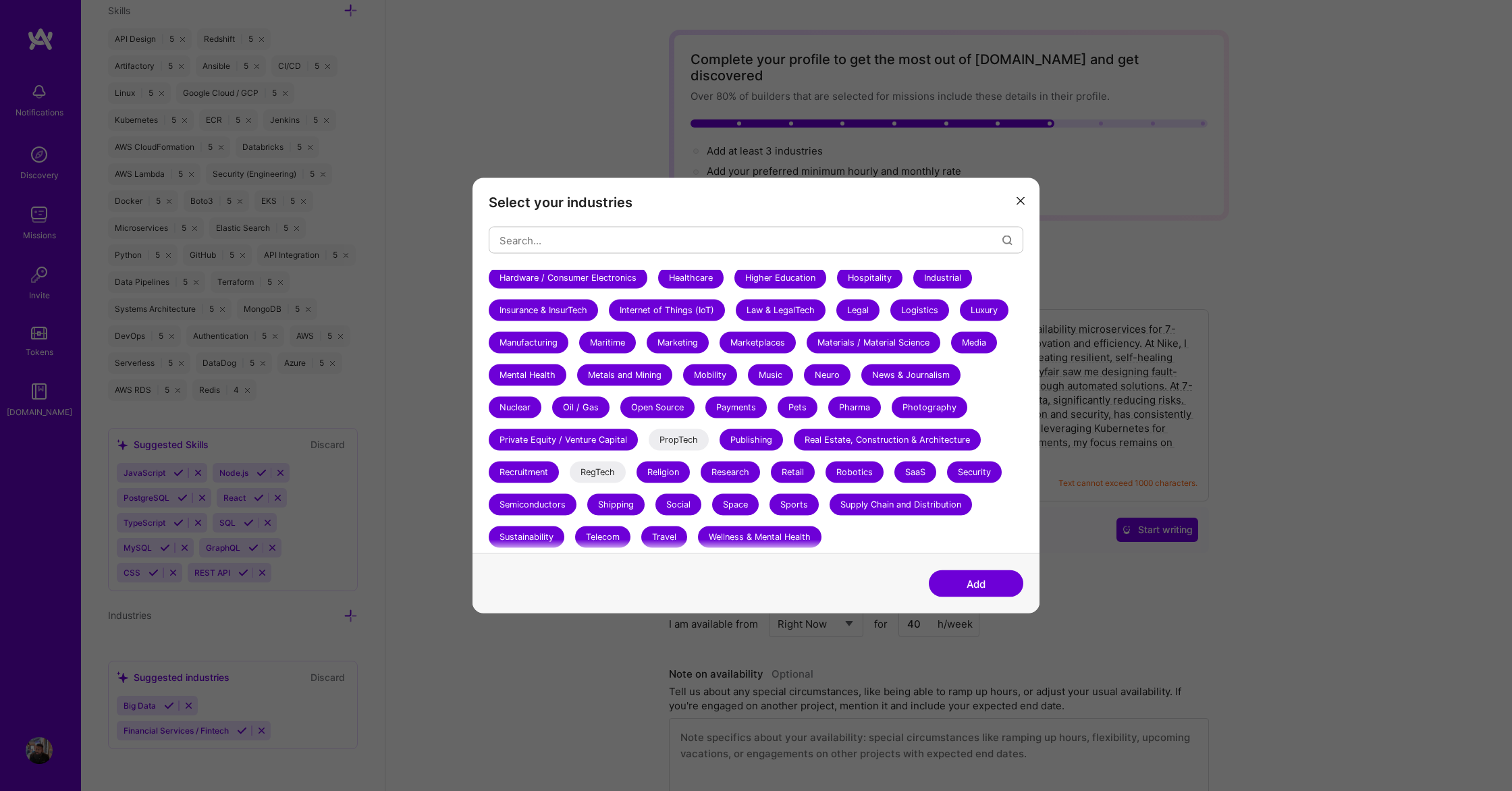
click at [687, 449] on div "PropTech" at bounding box center [679, 439] width 60 height 22
click at [619, 476] on div "RegTech" at bounding box center [598, 472] width 56 height 22
click at [950, 575] on button "Add" at bounding box center [976, 584] width 95 height 27
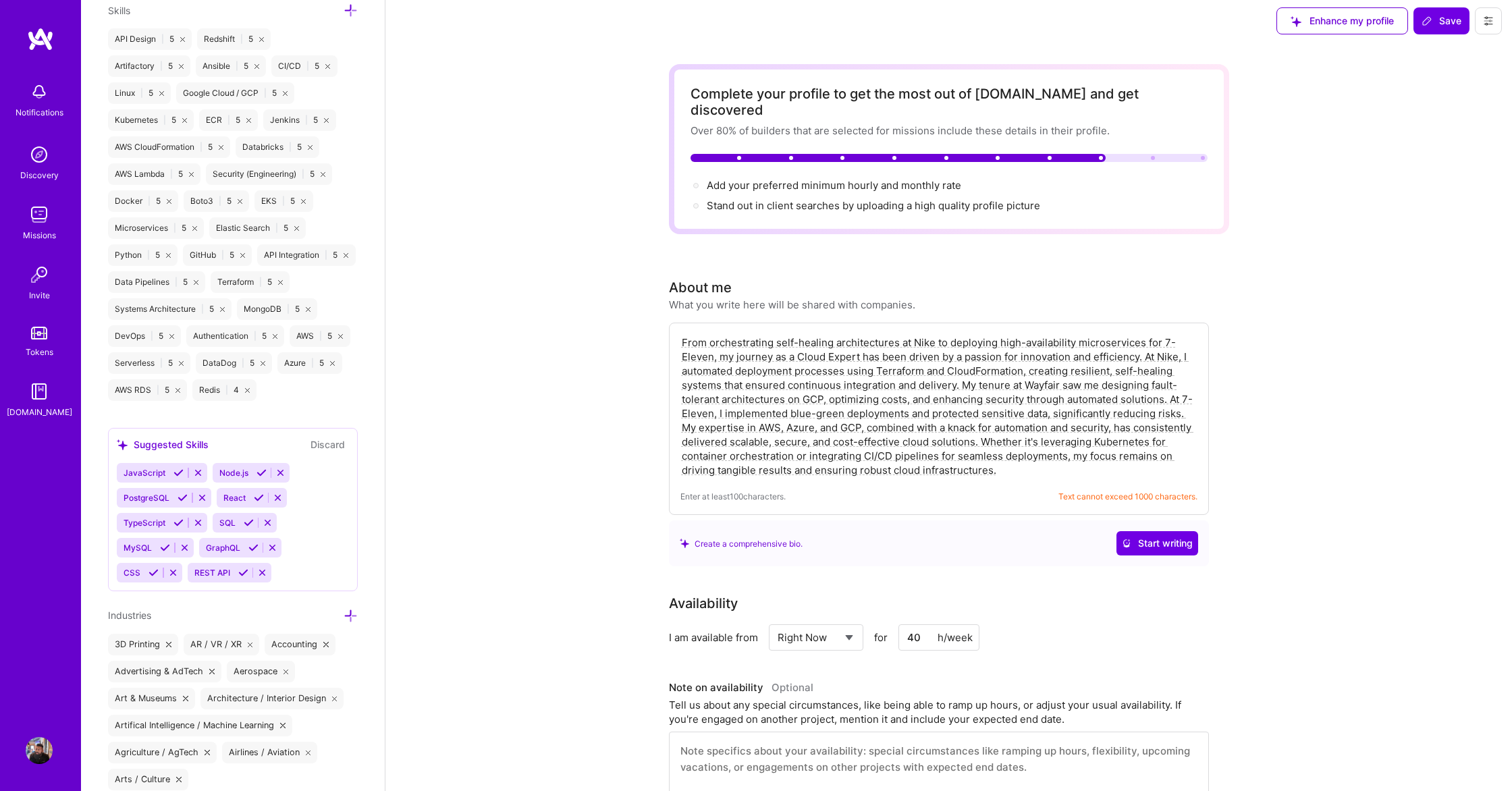
scroll to position [0, 0]
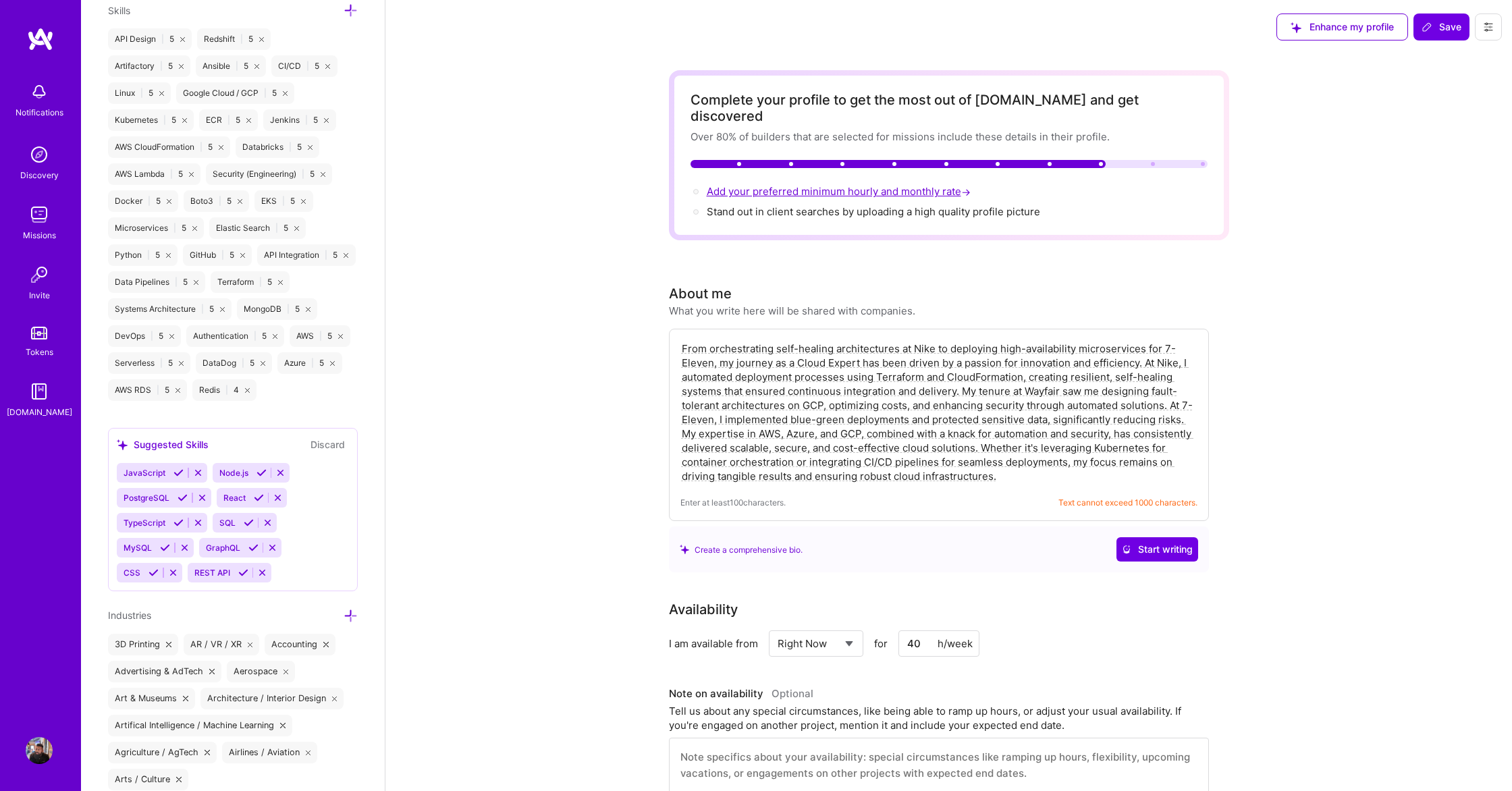
click at [817, 185] on span "Add your preferred minimum hourly and monthly rate →" at bounding box center [840, 191] width 267 height 13
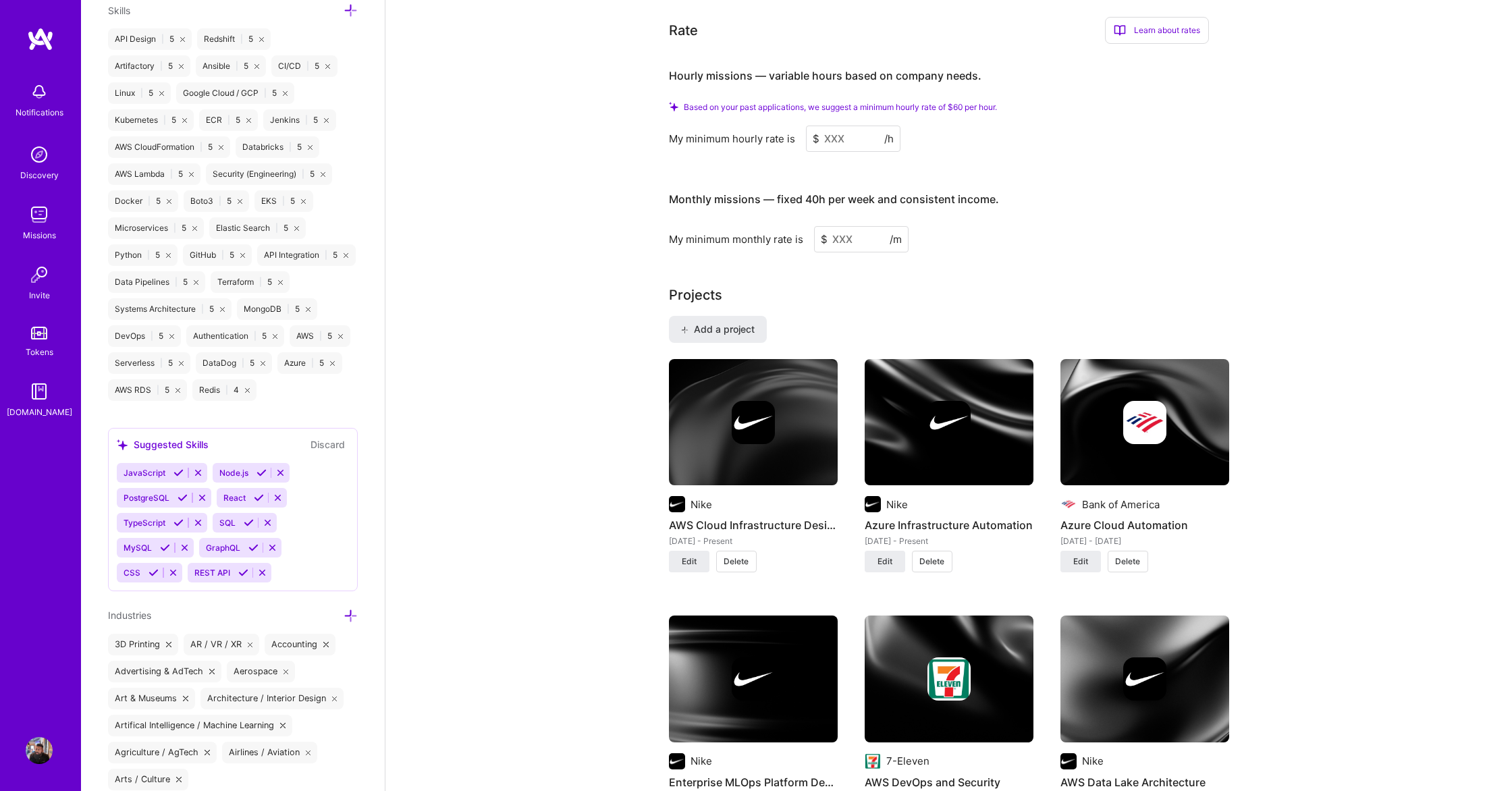
scroll to position [836, 0]
click at [850, 128] on input at bounding box center [854, 138] width 95 height 26
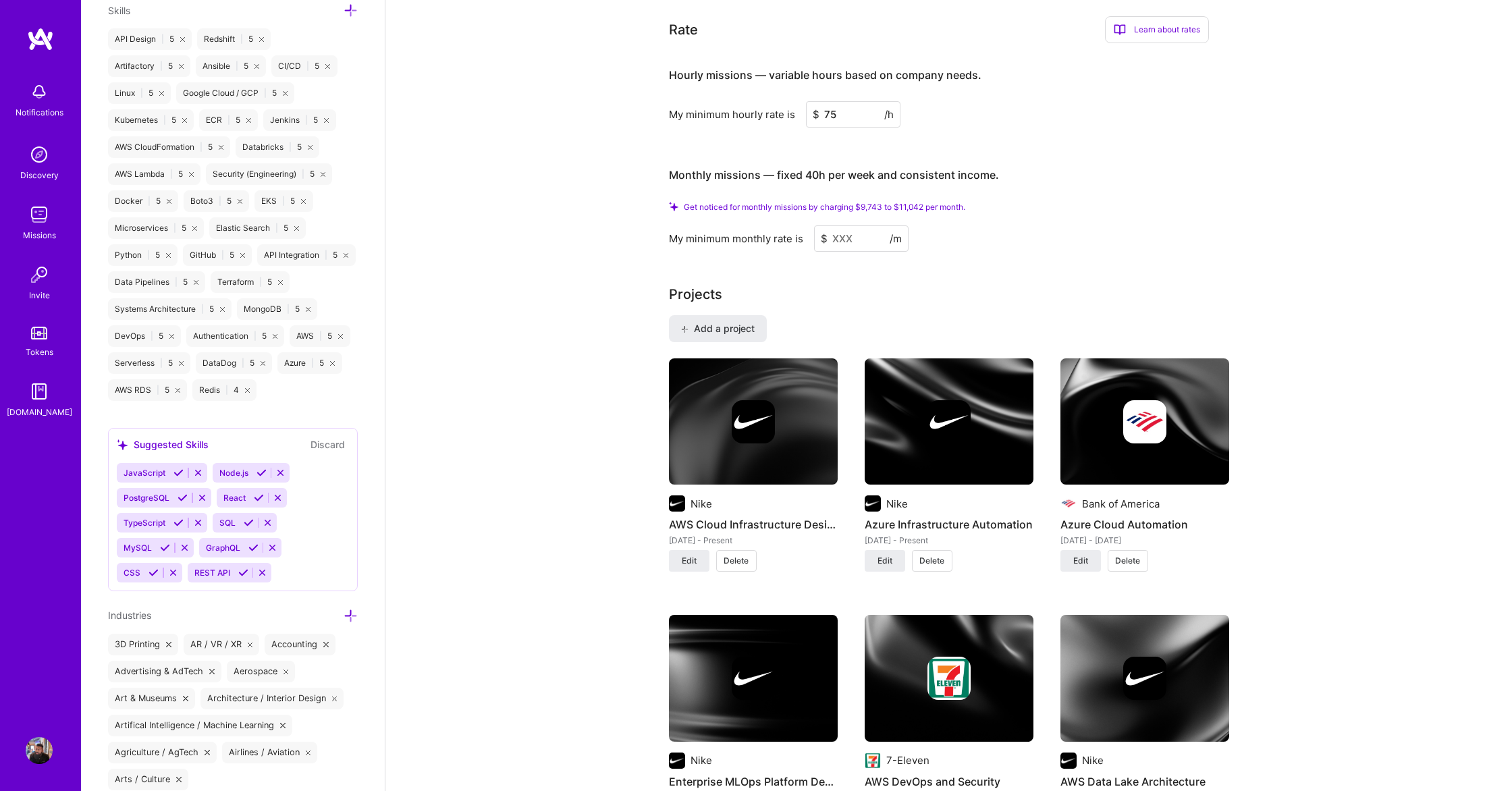
type input "75"
click at [864, 226] on input at bounding box center [861, 239] width 95 height 26
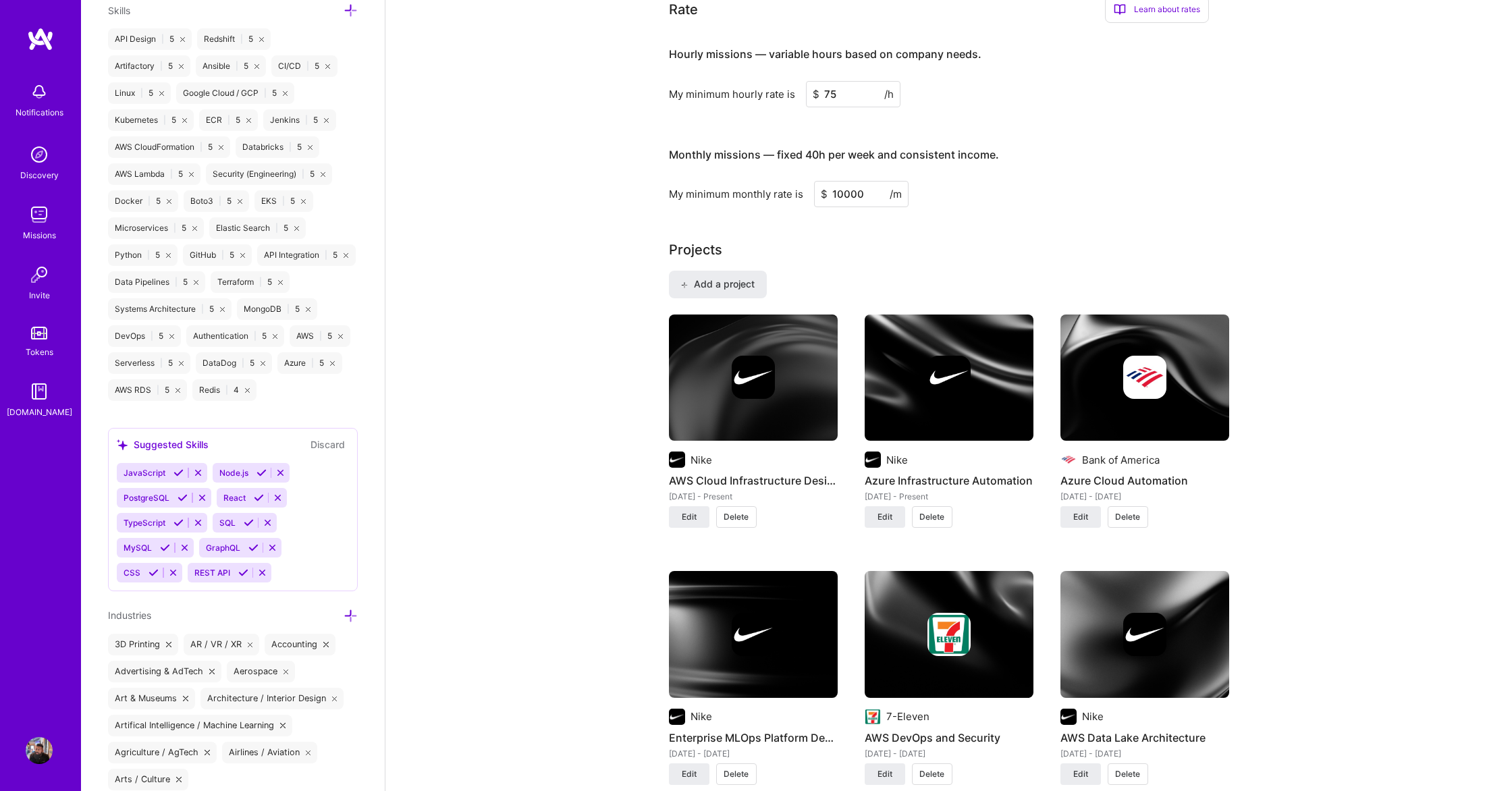
type input "10000"
click at [854, 245] on div "Projects Add a project Nike AWS Cloud Infrastructure Design [DATE] - Present Ed…" at bounding box center [949, 807] width 560 height 1135
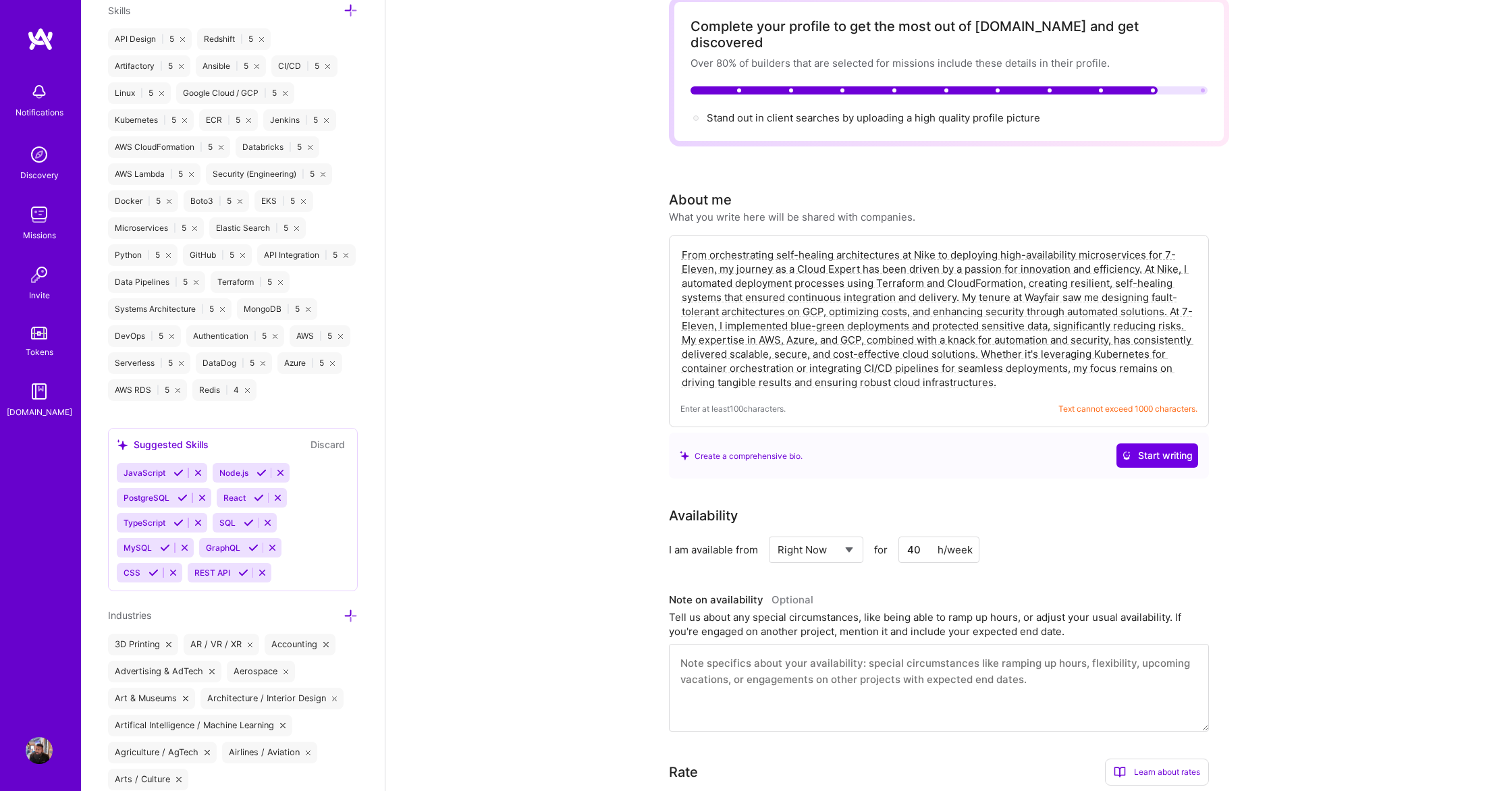
scroll to position [0, 0]
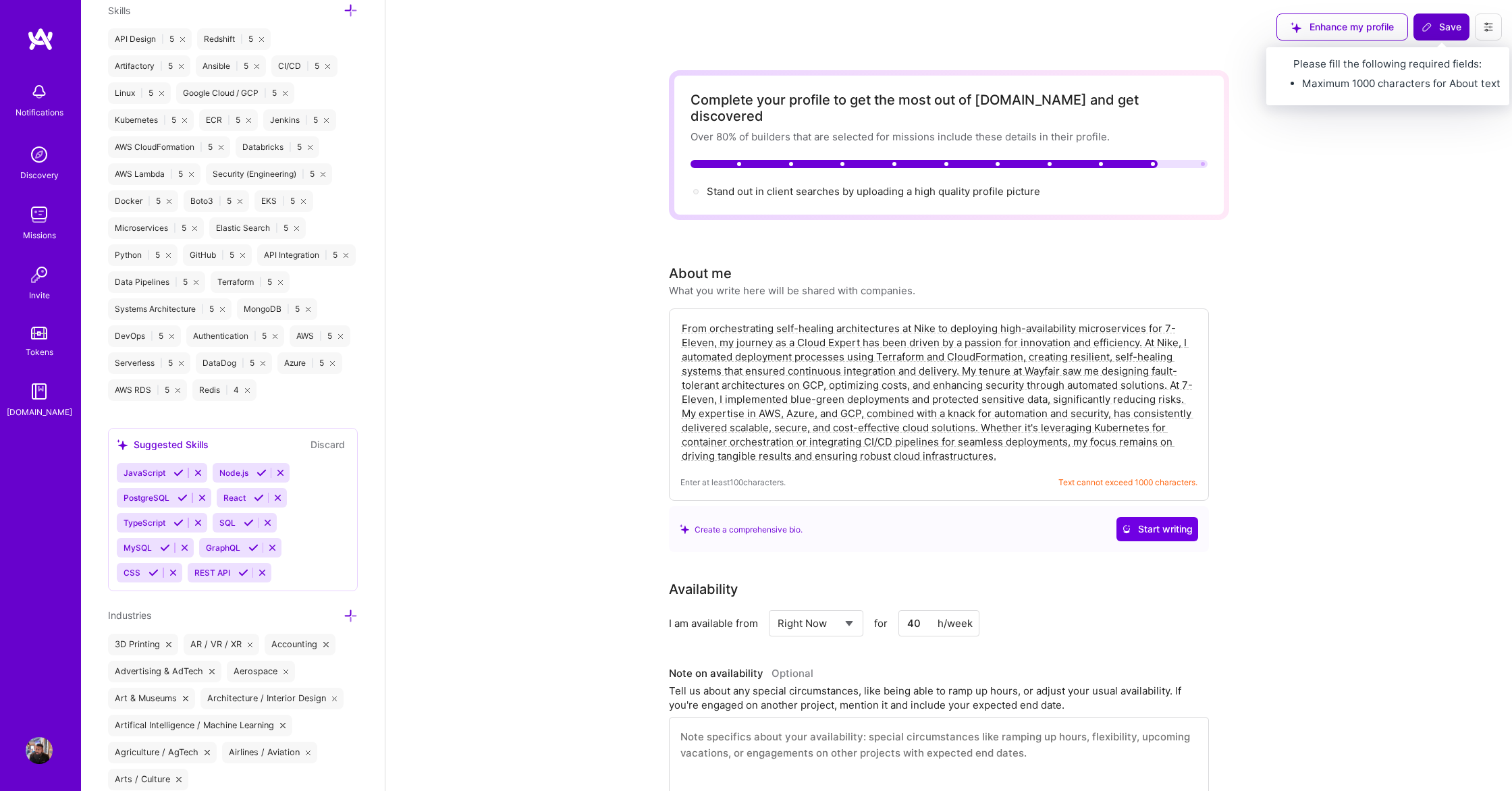
click at [1440, 32] on span "Save" at bounding box center [1441, 26] width 39 height 13
click at [1441, 31] on span "Save" at bounding box center [1441, 26] width 39 height 13
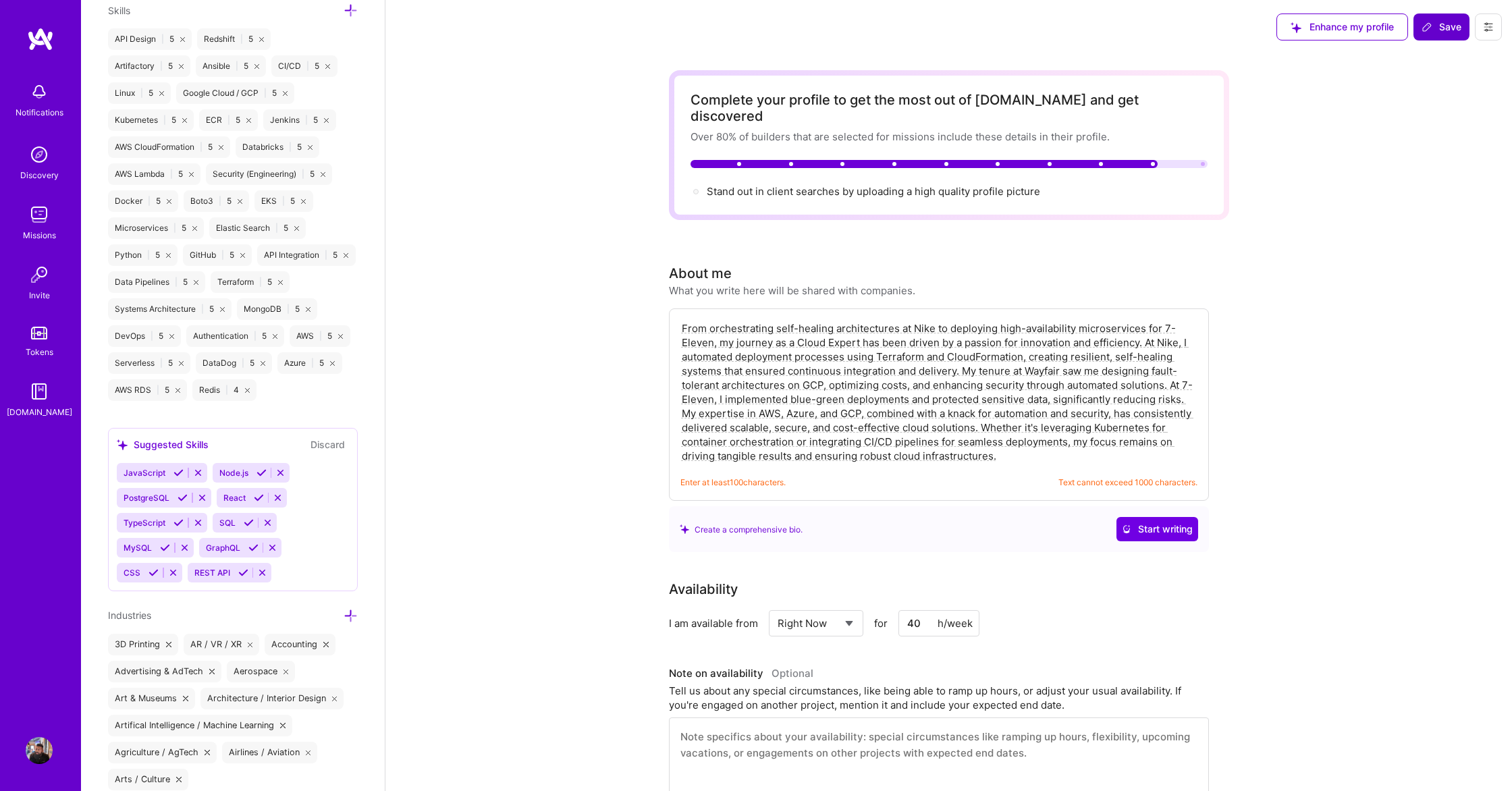
click at [1441, 31] on span "Save" at bounding box center [1441, 26] width 39 height 13
click at [1052, 423] on textarea "From orchestrating self-healing architectures at Nike to deploying high-availab…" at bounding box center [939, 392] width 517 height 144
click at [1037, 438] on textarea "From orchestrating self-healing architectures at Nike to deploying high-availab…" at bounding box center [939, 392] width 517 height 144
drag, startPoint x: 1004, startPoint y: 439, endPoint x: 672, endPoint y: 315, distance: 354.4
click at [672, 315] on div "From orchestrating self-healing architectures at Nike to deploying high-availab…" at bounding box center [939, 404] width 540 height 192
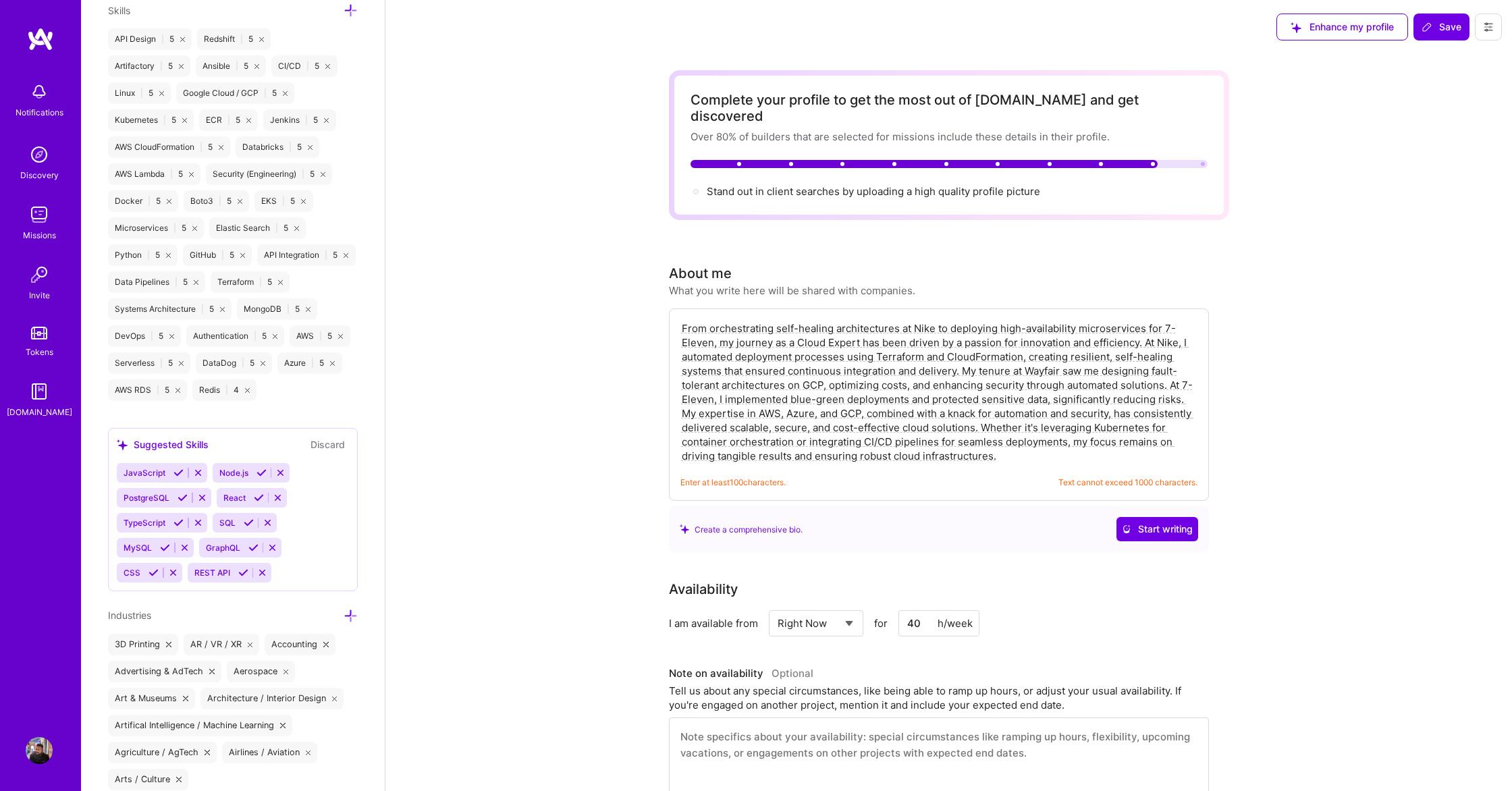
click at [1002, 445] on textarea "From orchestrating self-healing architectures at Nike to deploying high-availab…" at bounding box center [939, 392] width 517 height 144
drag, startPoint x: 988, startPoint y: 437, endPoint x: 642, endPoint y: 312, distance: 367.9
paste textarea "Senior Cloud Platform & DevOps Engineer with 9+ years of experience architectin…"
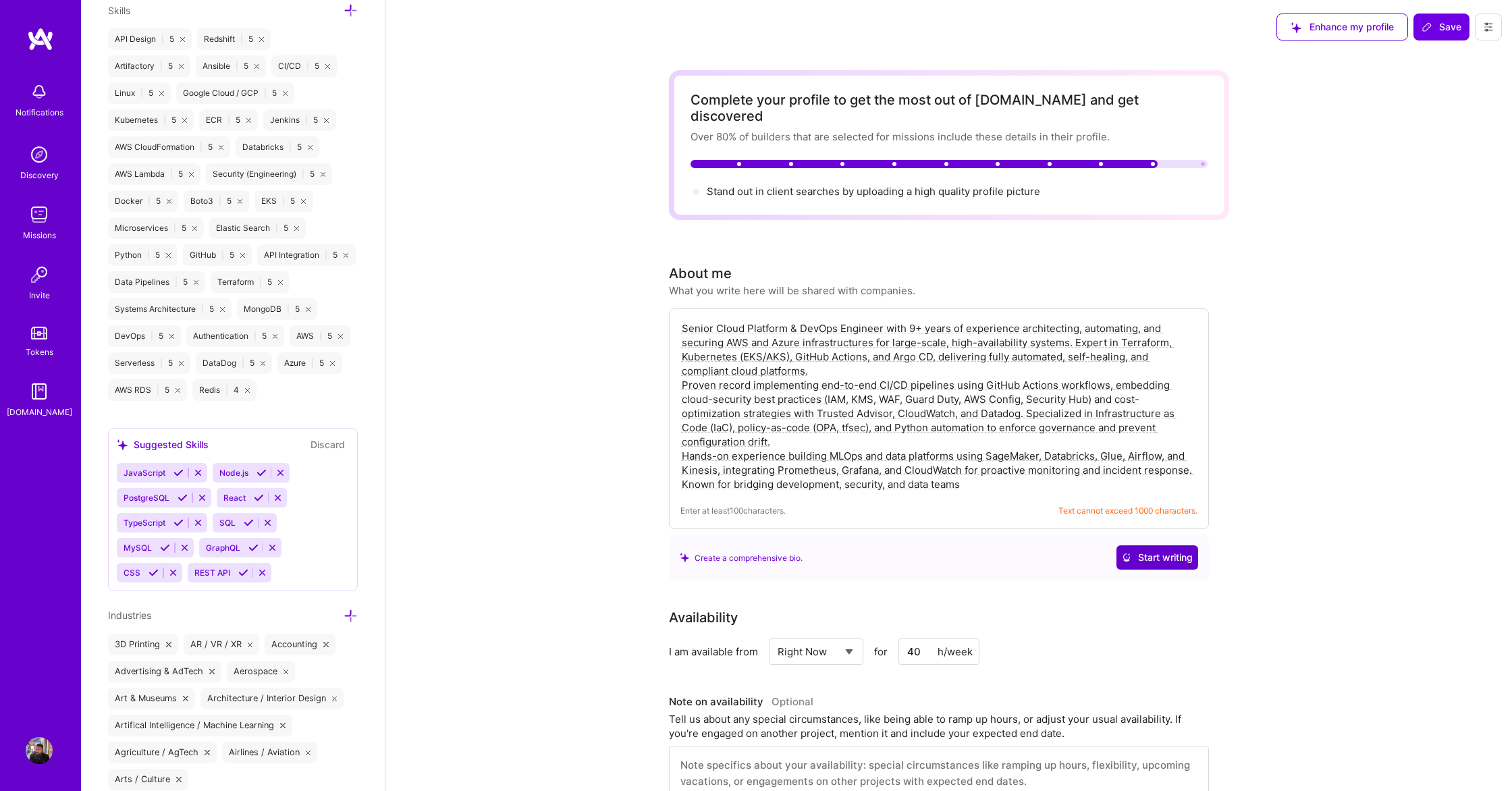
click at [1183, 548] on button "Start writing" at bounding box center [1157, 557] width 81 height 24
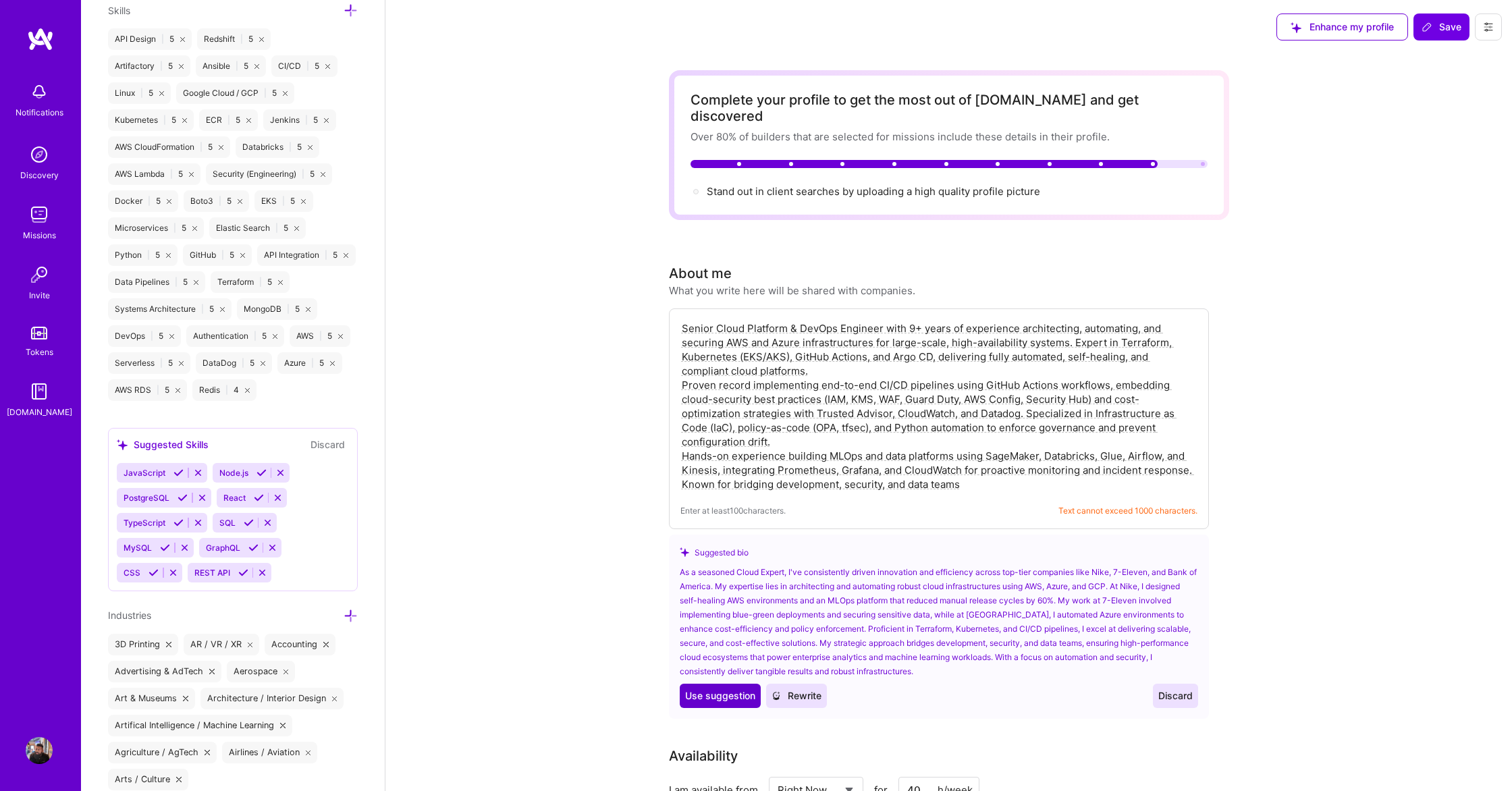
click at [724, 689] on span "Use suggestion" at bounding box center [721, 695] width 70 height 13
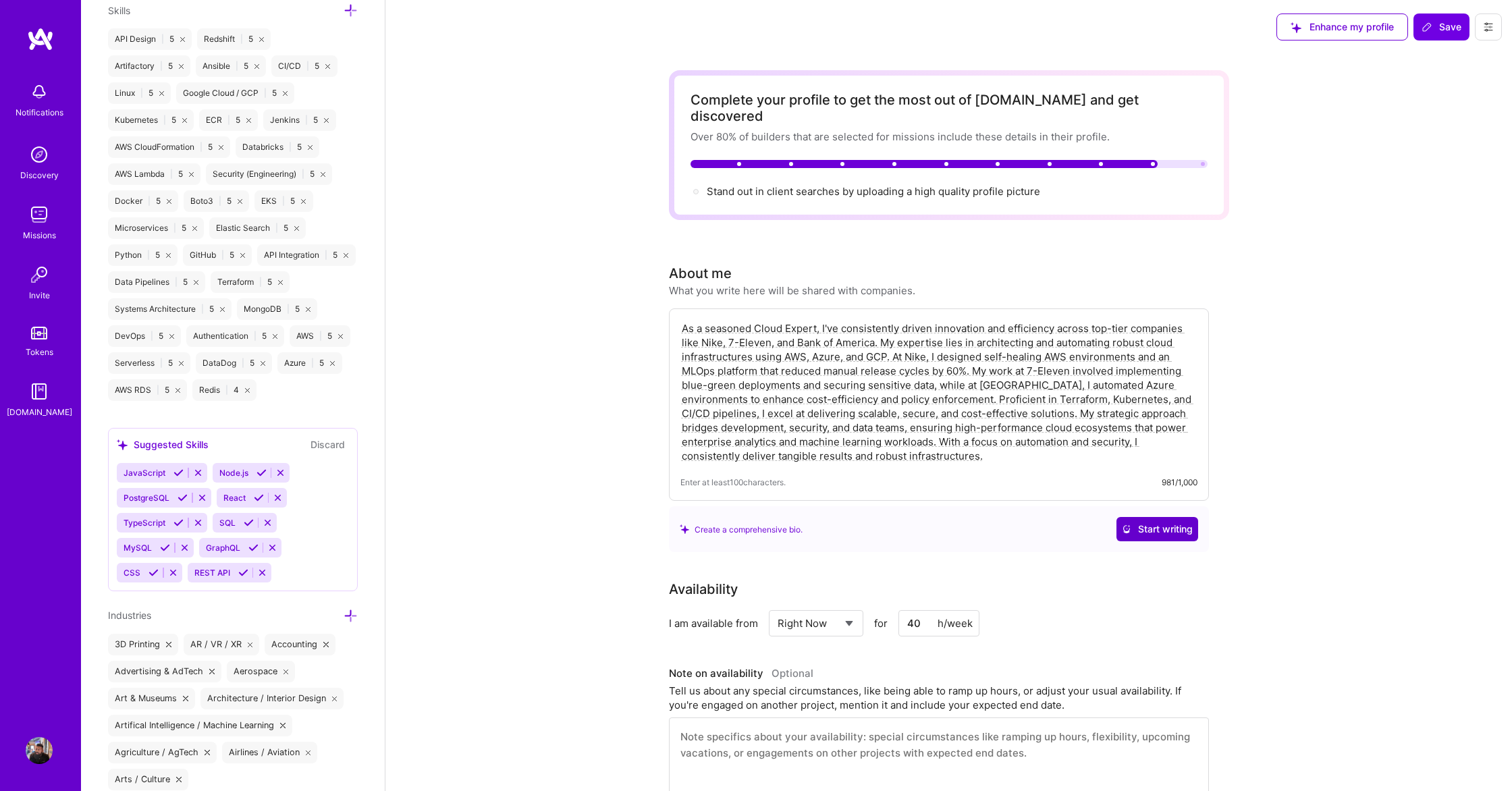
click at [1144, 522] on span "Start writing" at bounding box center [1157, 528] width 71 height 13
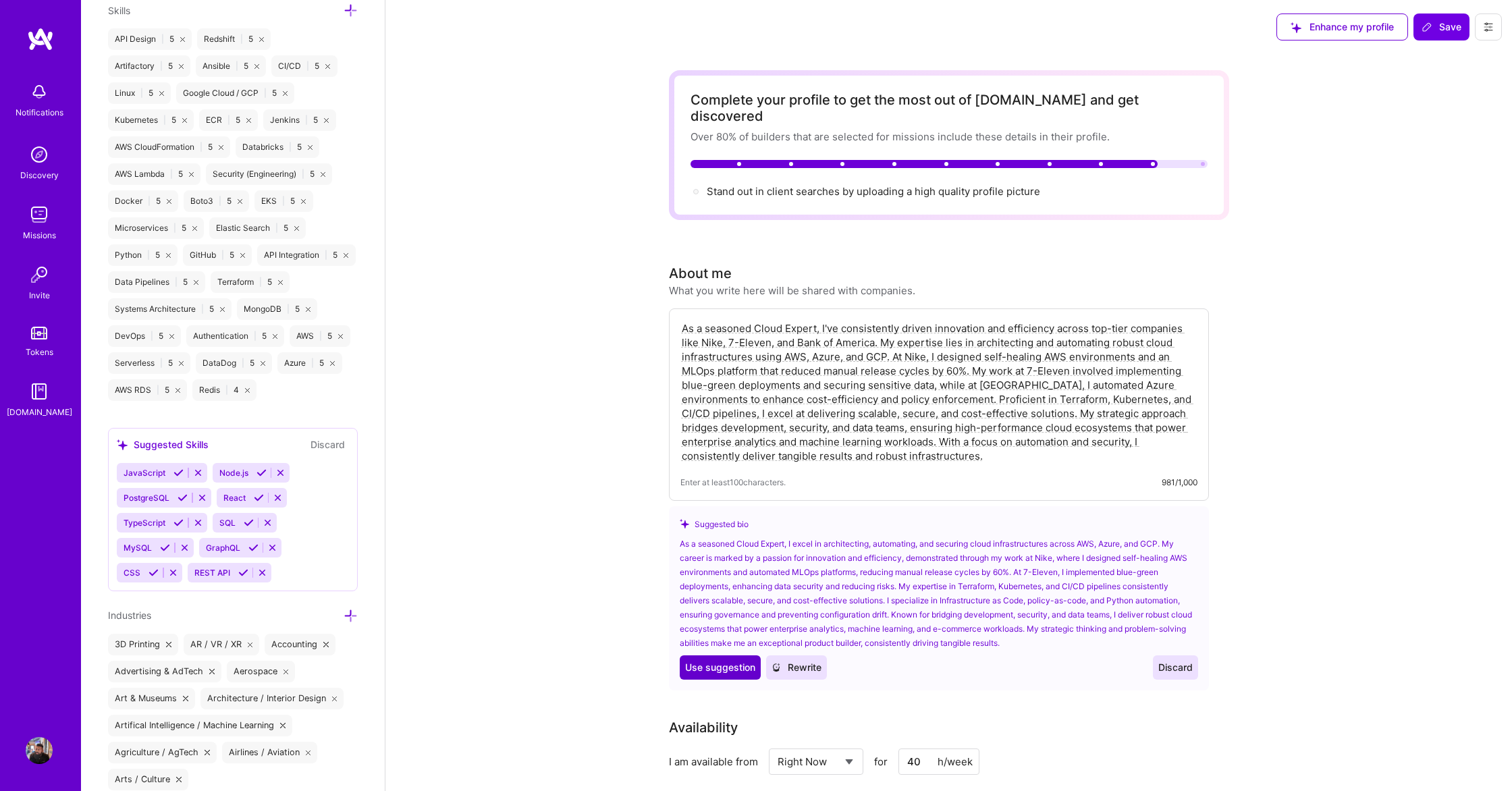
click at [720, 661] on span "Use suggestion" at bounding box center [721, 667] width 70 height 13
type textarea "As a seasoned Cloud Expert, I excel in architecting, automating, and securing c…"
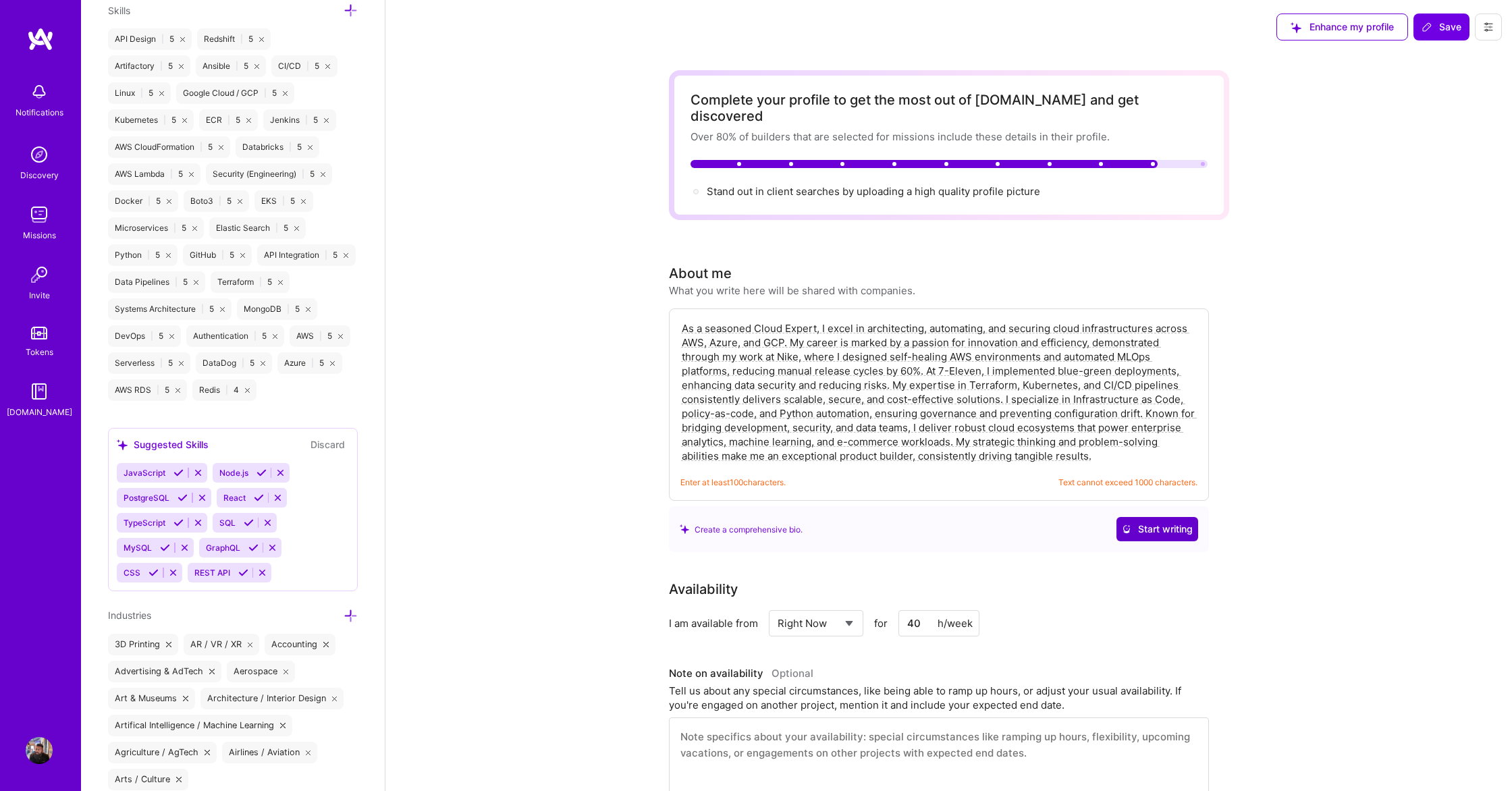
click at [1152, 522] on span "Start writing" at bounding box center [1157, 528] width 71 height 13
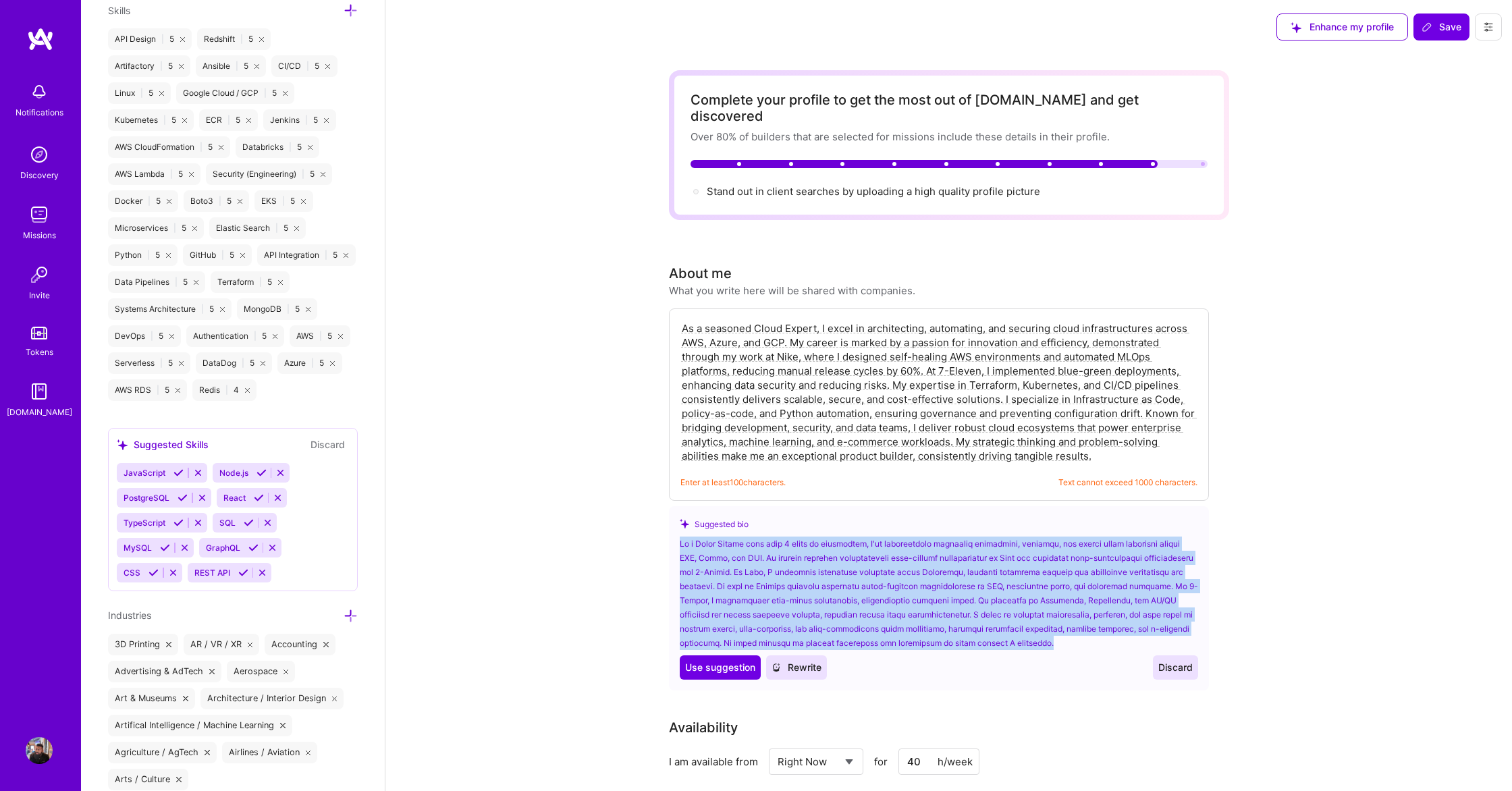
drag, startPoint x: 1090, startPoint y: 623, endPoint x: 677, endPoint y: 527, distance: 424.0
click at [677, 527] on div "Suggested bio Use Use suggestion Rewrite Discard" at bounding box center [939, 598] width 540 height 185
copy div "As a Cloud Expert with over 9 years of experience, I've consistently delivered …"
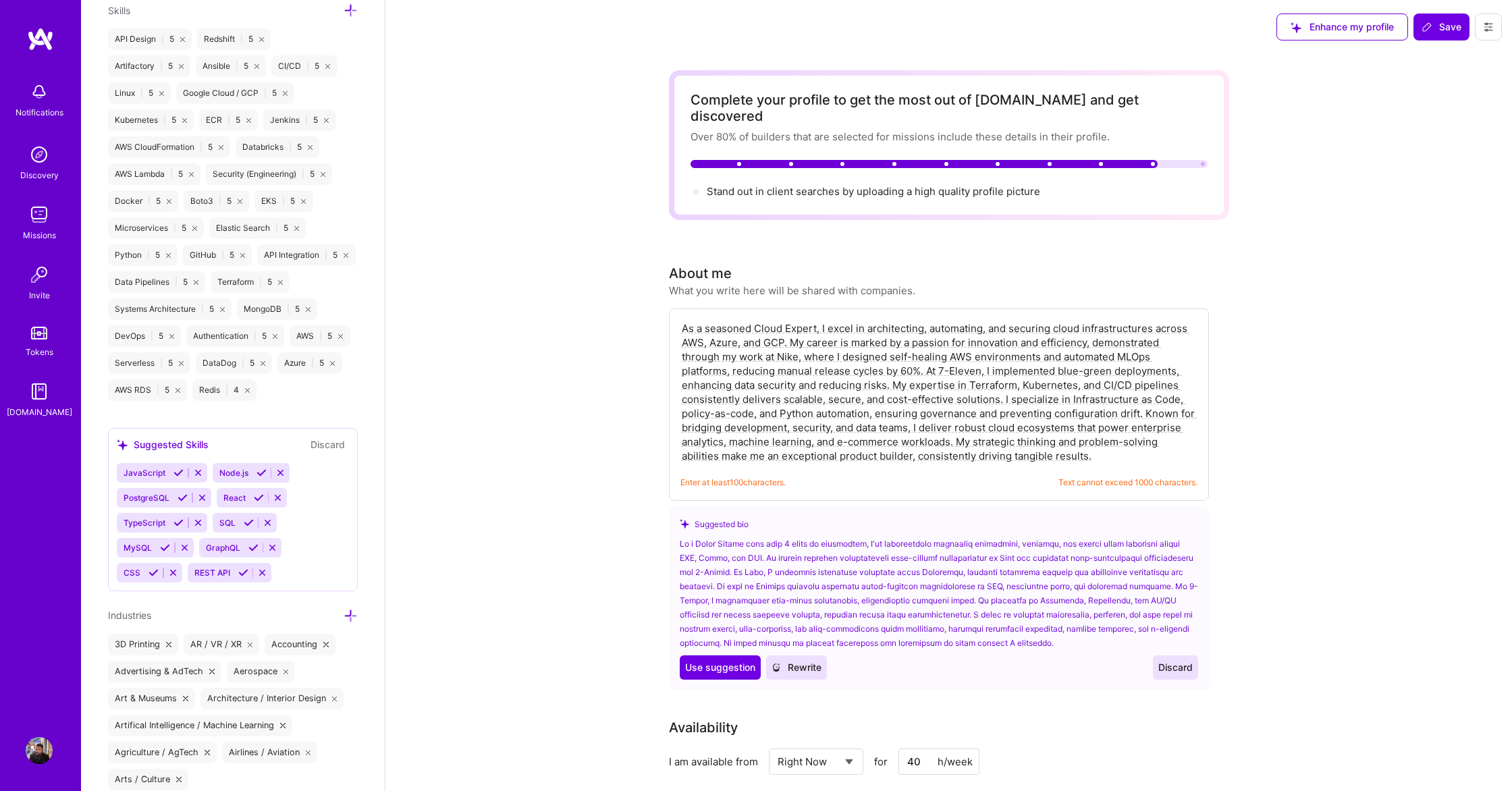
click at [747, 397] on textarea "As a seasoned Cloud Expert, I excel in architecting, automating, and securing c…" at bounding box center [939, 392] width 517 height 144
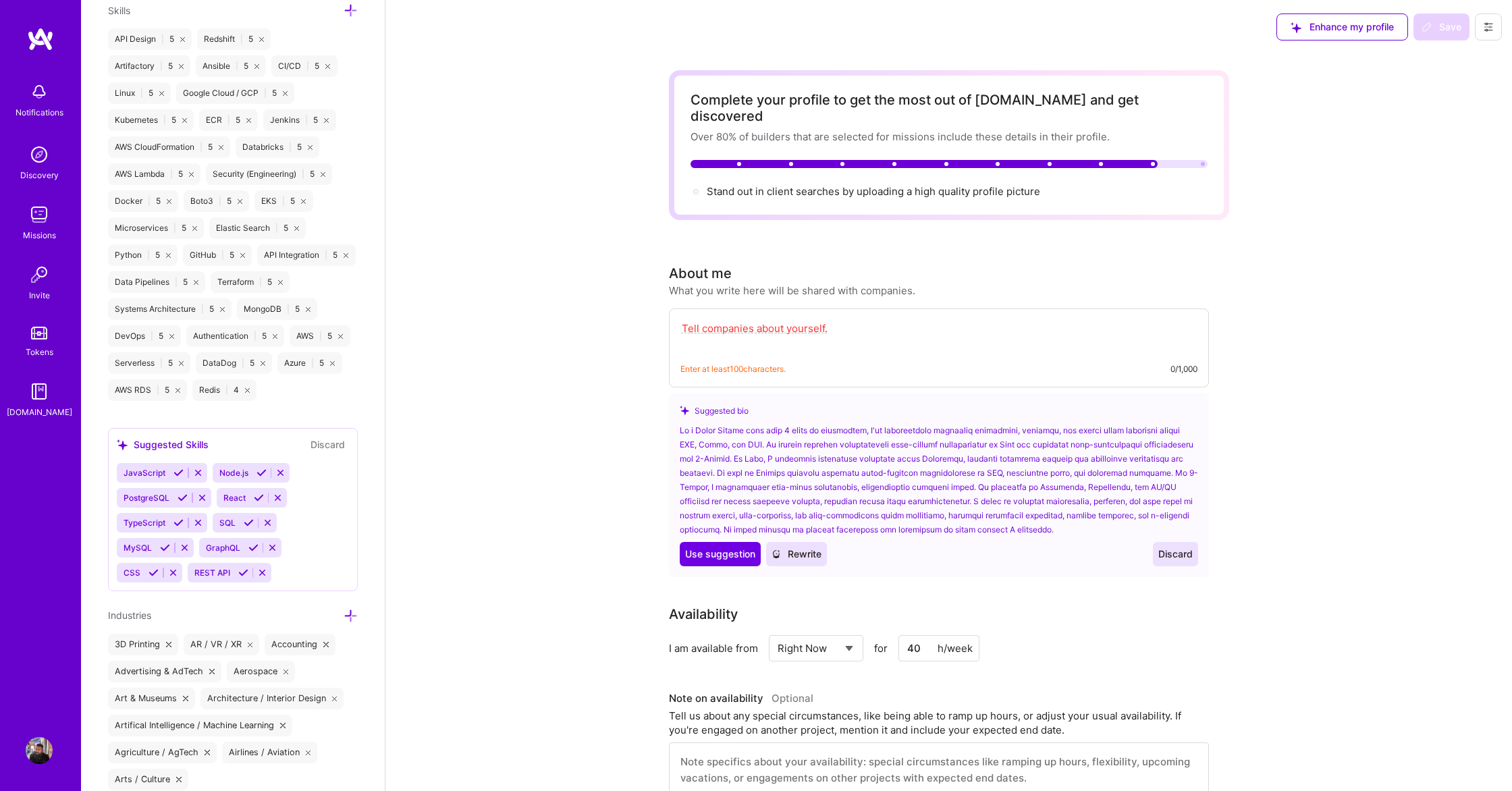
paste textarea "As a Cloud Expert with over 9 years of experience, I've consistently delivered …"
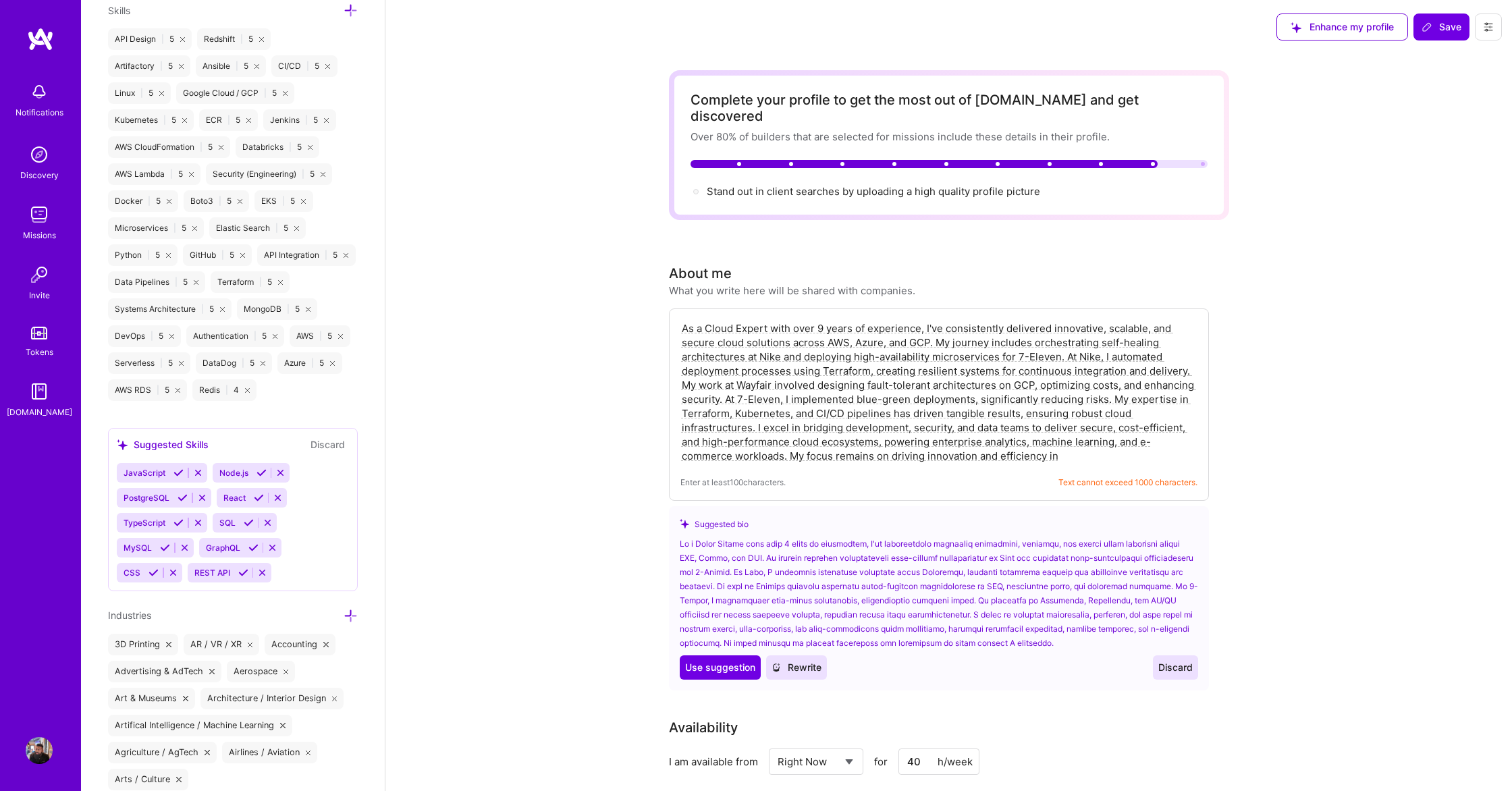
click at [1087, 435] on textarea "As a Cloud Expert with over 9 years of experience, I've consistently delivered …" at bounding box center [939, 392] width 517 height 144
click at [1071, 438] on textarea "As a Cloud Expert with over 9 years of experience, I've consistently delivered …" at bounding box center [939, 392] width 517 height 144
click at [1073, 438] on textarea "As a Cloud Expert with over 9 years of experience, I've consistently delivered …" at bounding box center [939, 392] width 517 height 144
type textarea "As a Cloud Expert with over 9 years of experience, I've consistently delivered …"
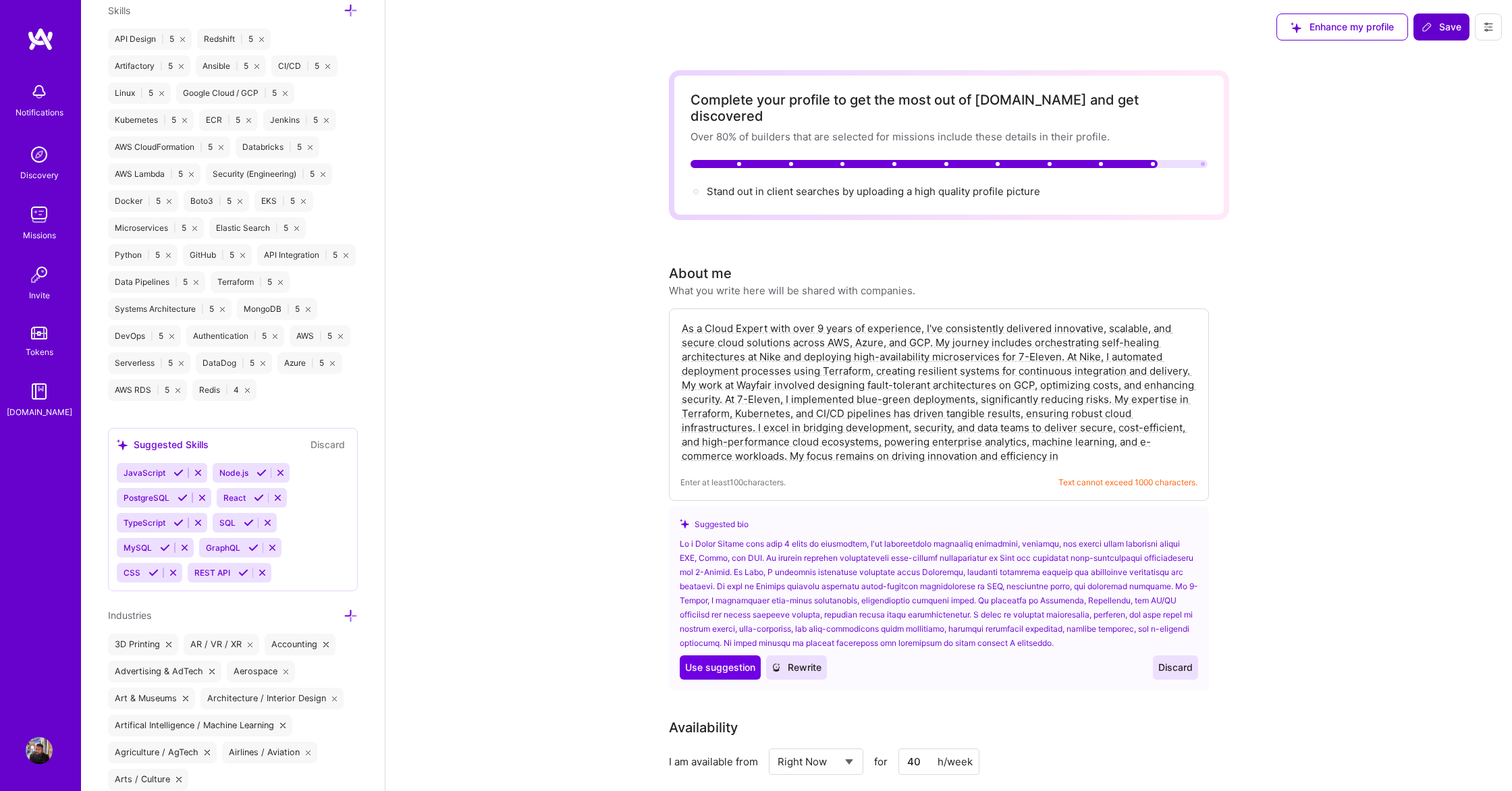
click at [1438, 33] on button "Save" at bounding box center [1442, 26] width 56 height 27
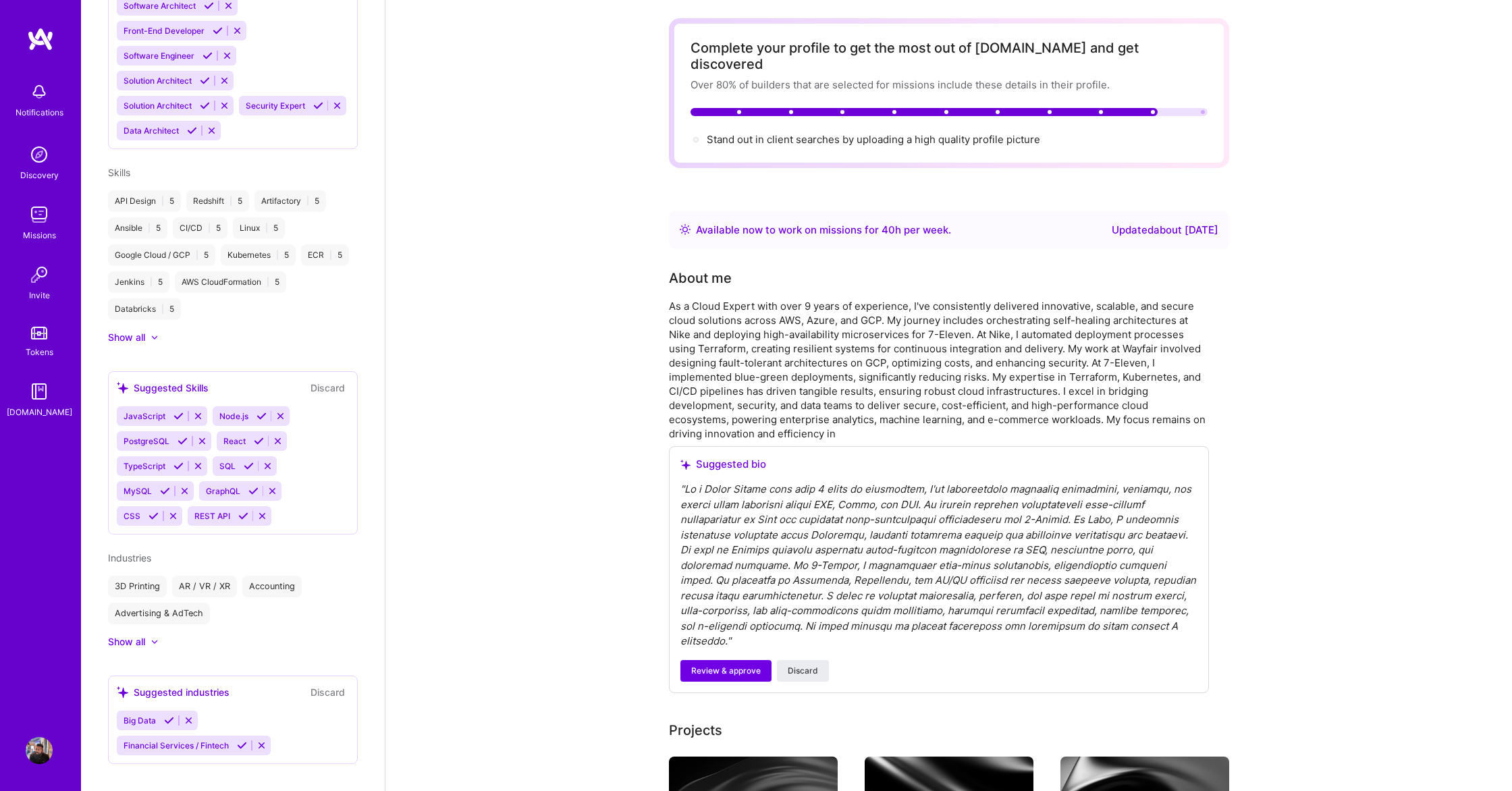
scroll to position [53, 0]
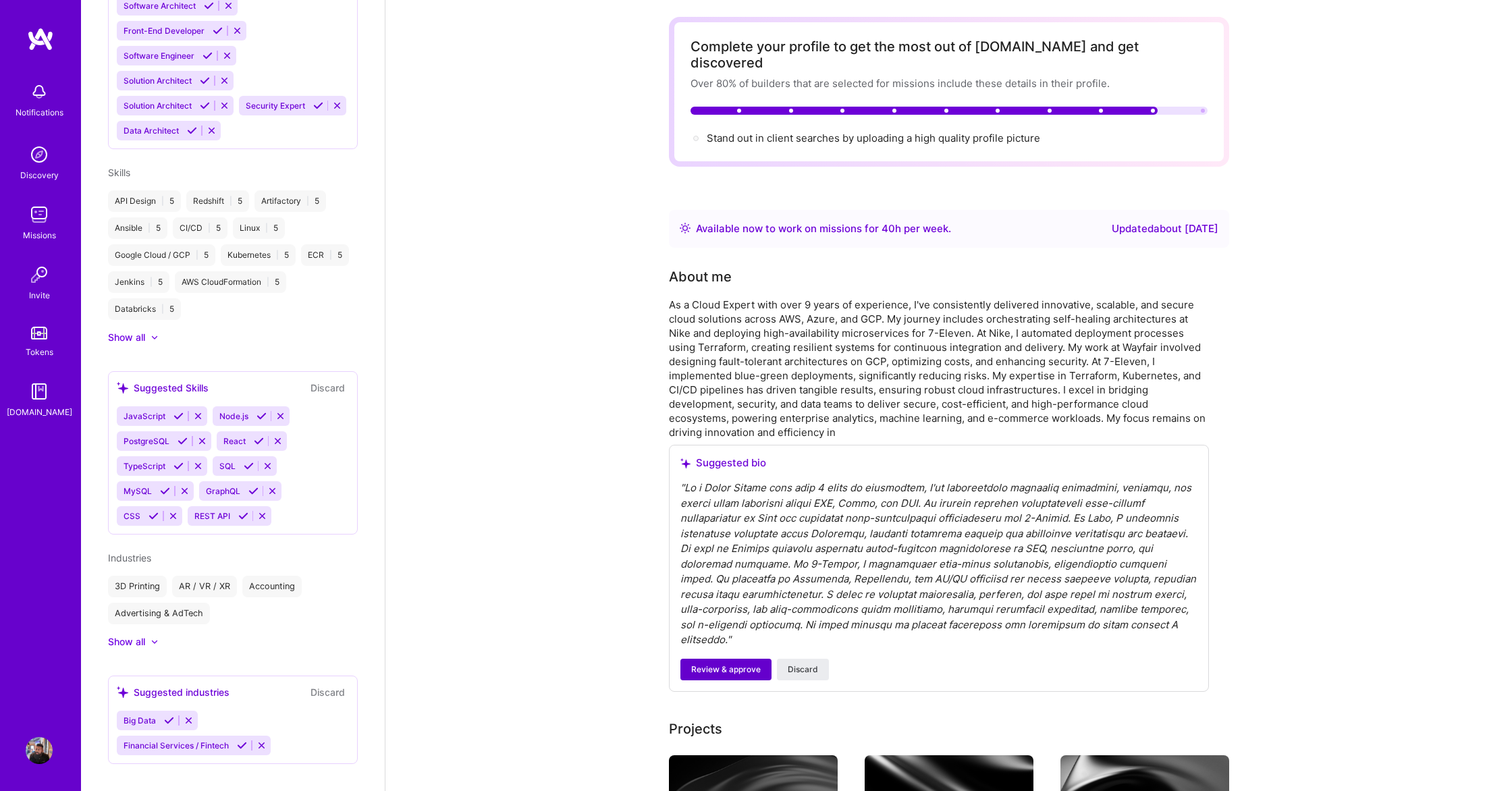
click at [723, 663] on span "Review & approve" at bounding box center [726, 669] width 69 height 12
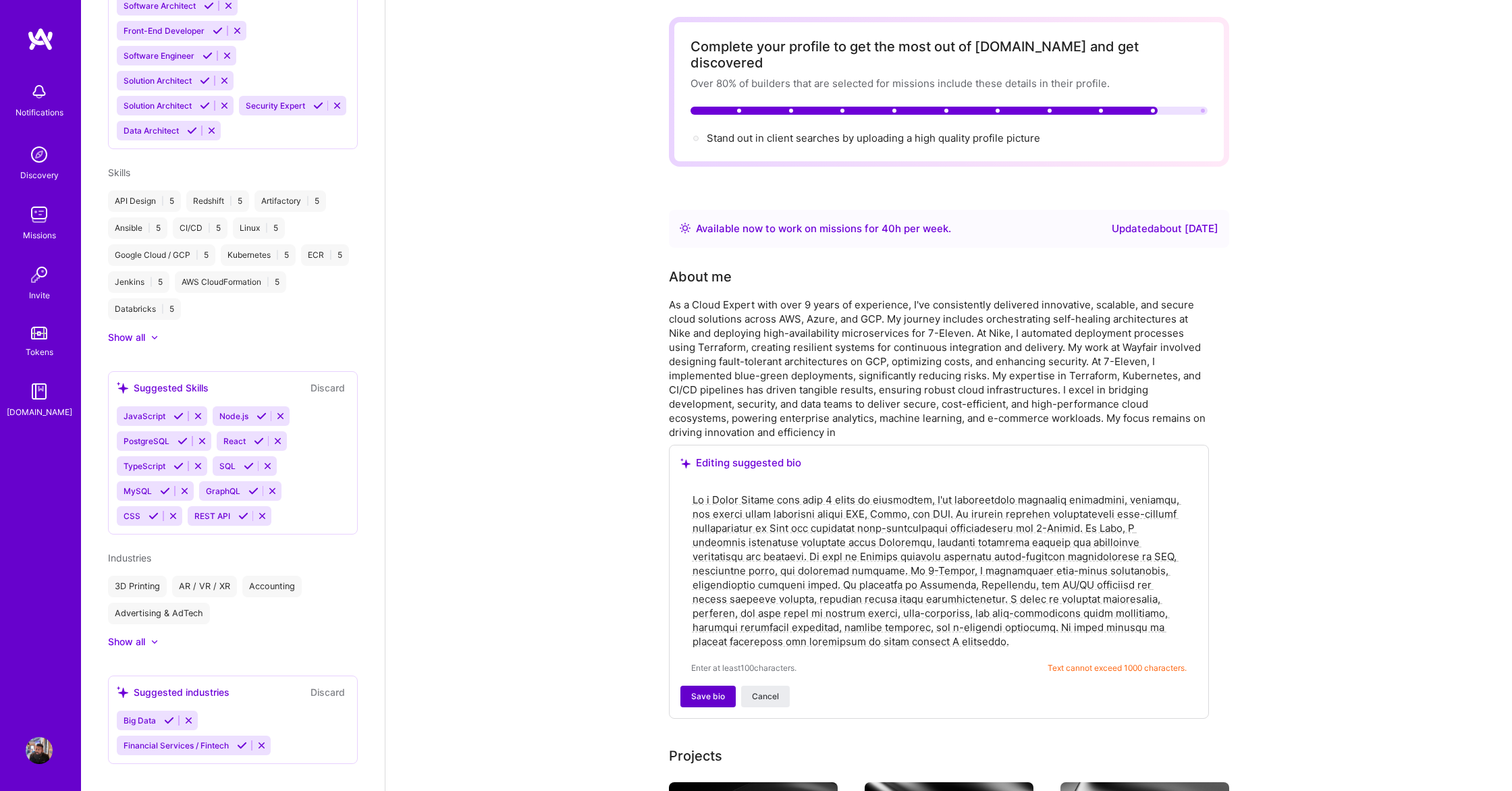
click at [713, 690] on span "Save bio" at bounding box center [708, 696] width 34 height 12
click at [704, 690] on span "Save bio" at bounding box center [708, 696] width 34 height 12
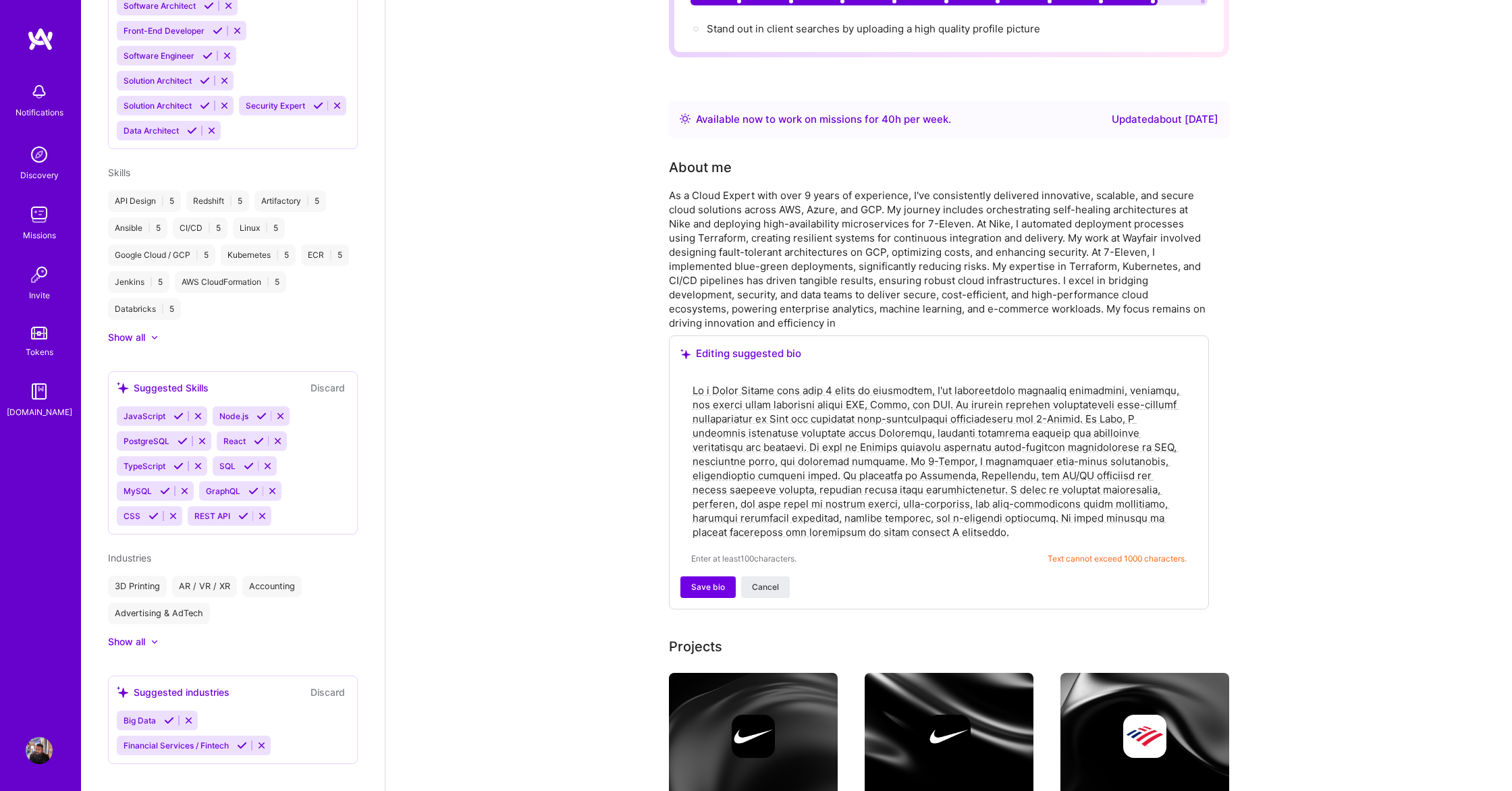
scroll to position [0, 0]
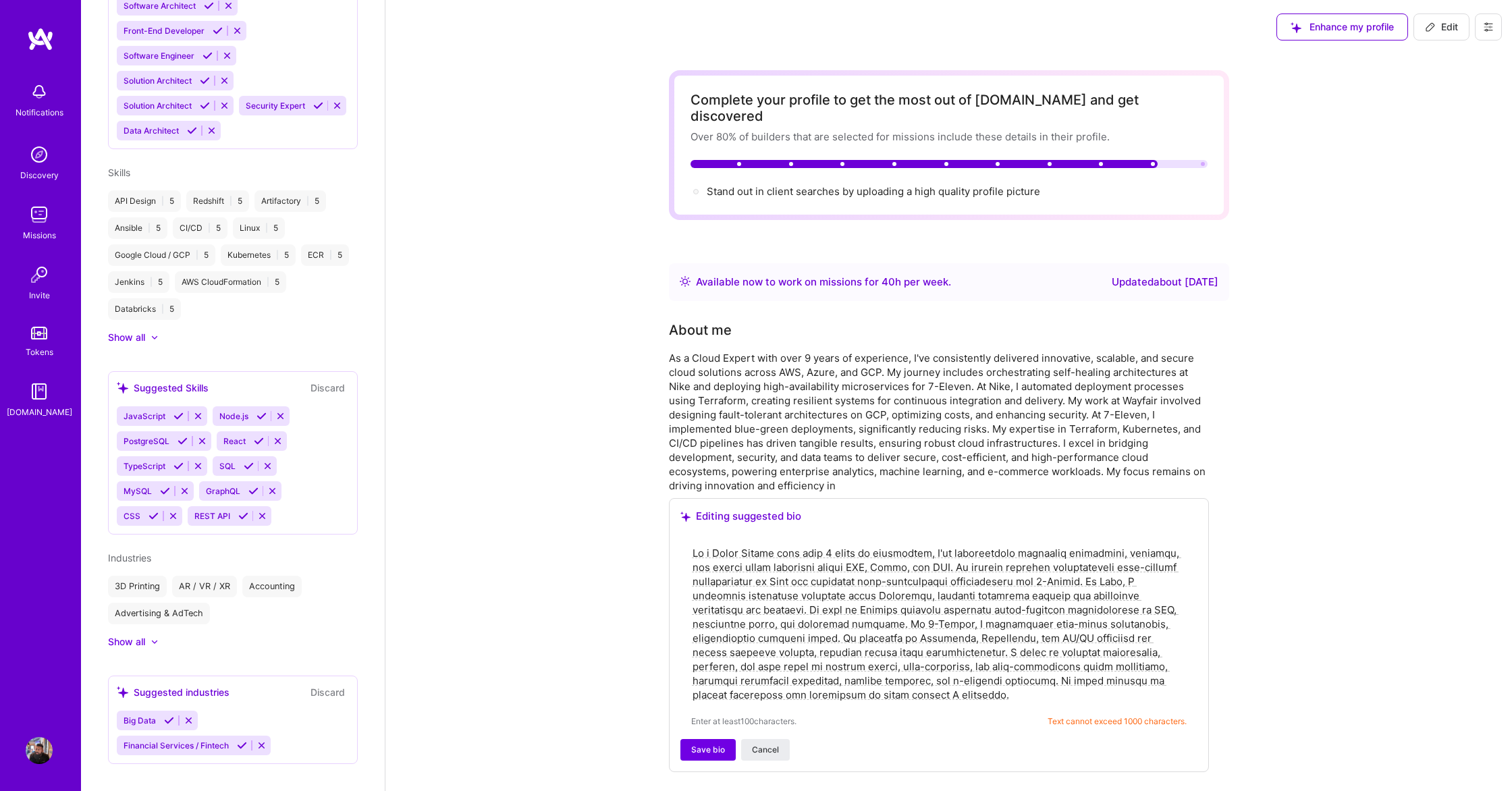
click at [51, 168] on div "Discovery" at bounding box center [39, 175] width 39 height 14
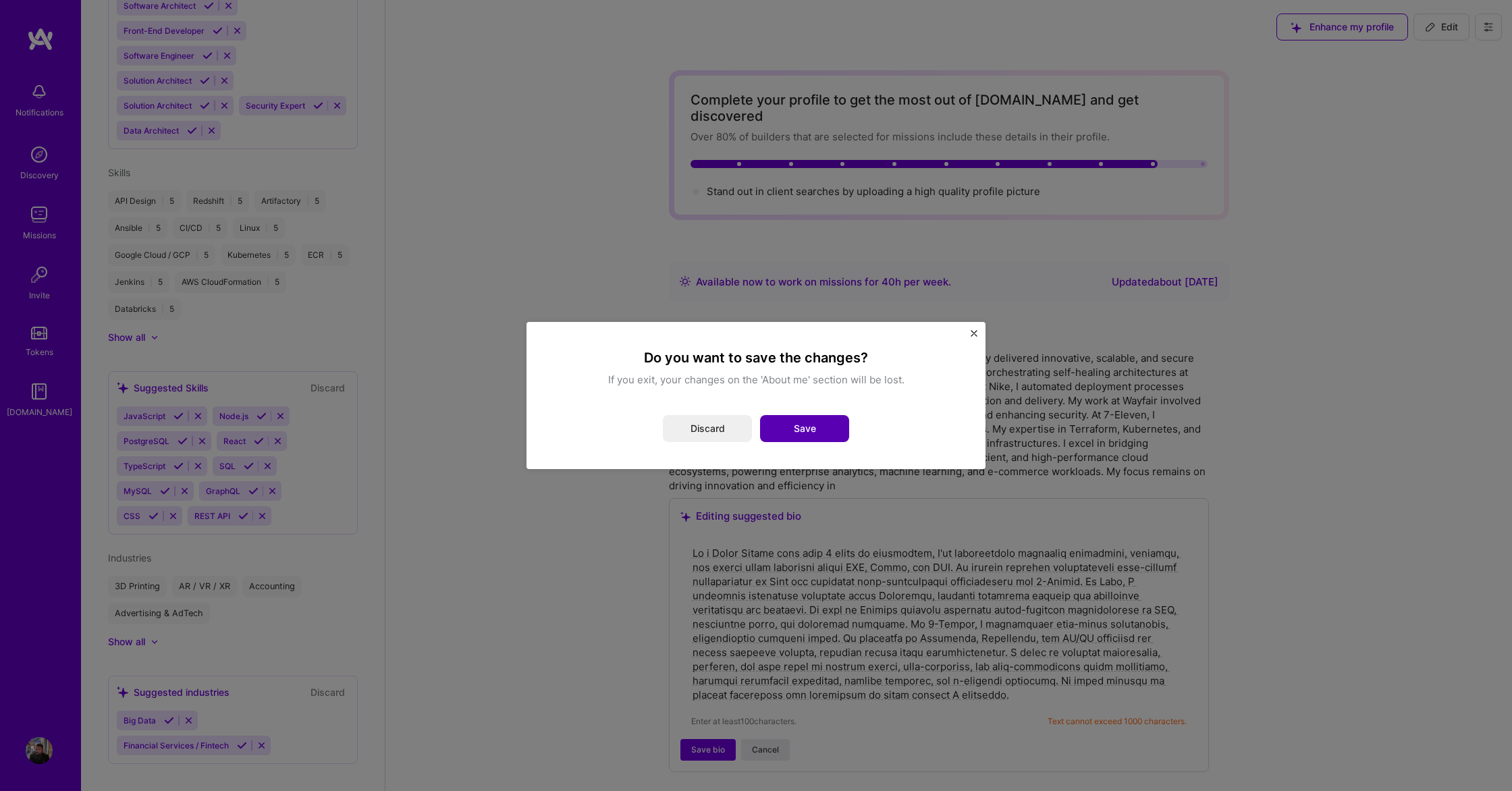
click at [798, 426] on button "Save" at bounding box center [805, 428] width 89 height 27
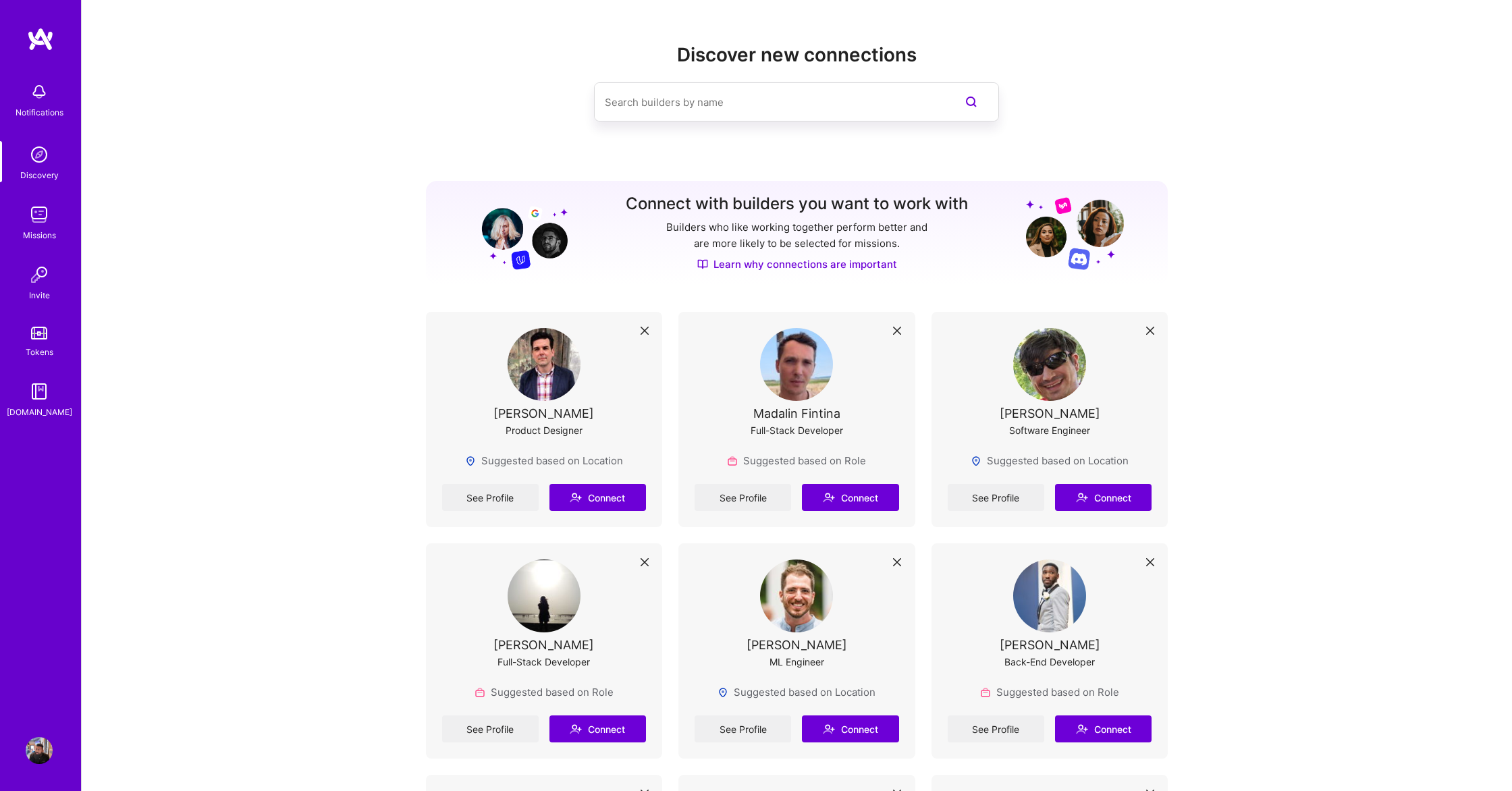
click at [665, 102] on input at bounding box center [770, 102] width 329 height 34
